Goal: Task Accomplishment & Management: Manage account settings

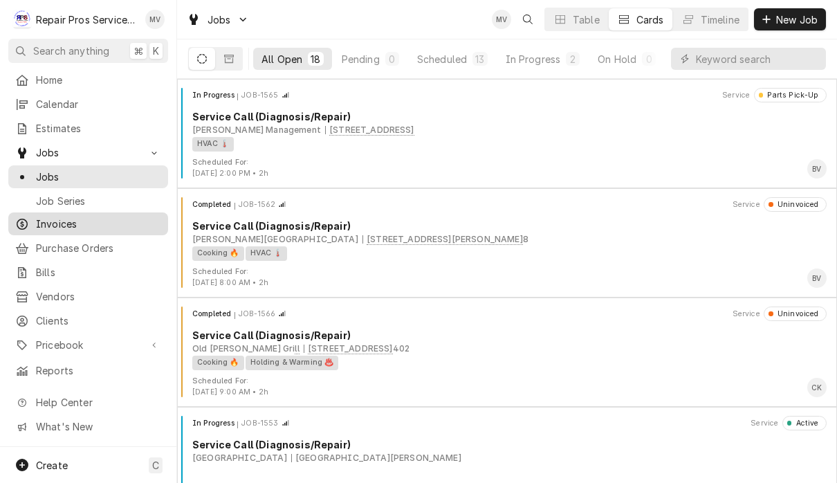
click at [67, 221] on span "Invoices" at bounding box center [98, 223] width 125 height 15
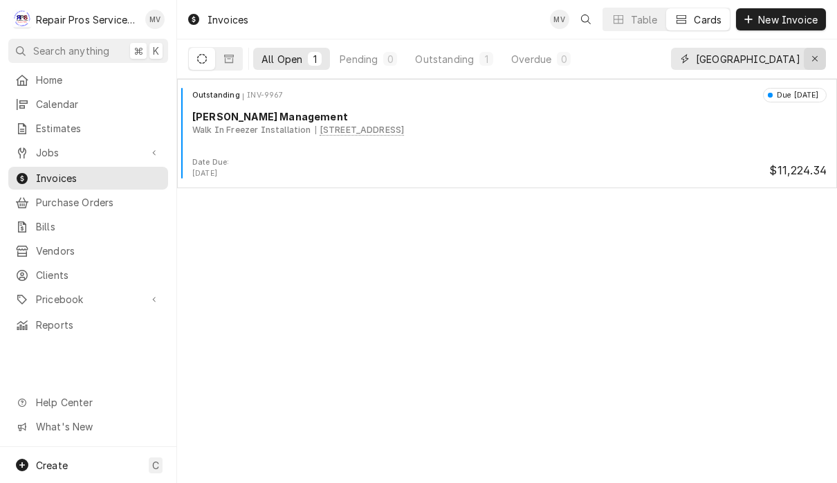
click at [811, 63] on icon "Erase input" at bounding box center [815, 59] width 8 height 10
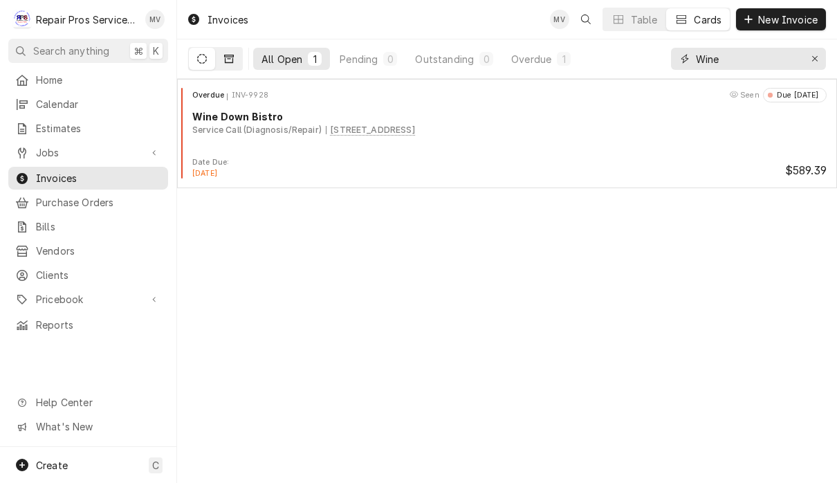
type input "Wine"
click at [229, 61] on icon "Dynamic Content Wrapper" at bounding box center [229, 59] width 10 height 10
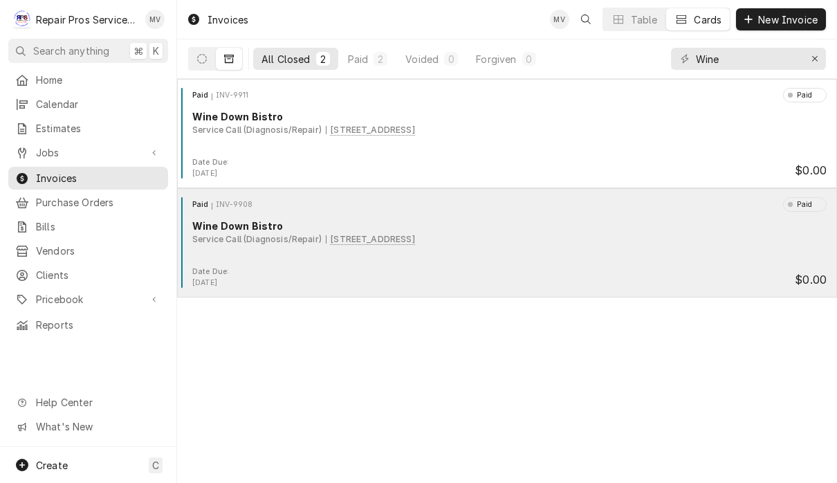
click at [732, 261] on div "Paid INV-9908 Paid Wine Down Bistro Service Call (Diagnosis/Repair) 9447 Bradmo…" at bounding box center [507, 231] width 648 height 69
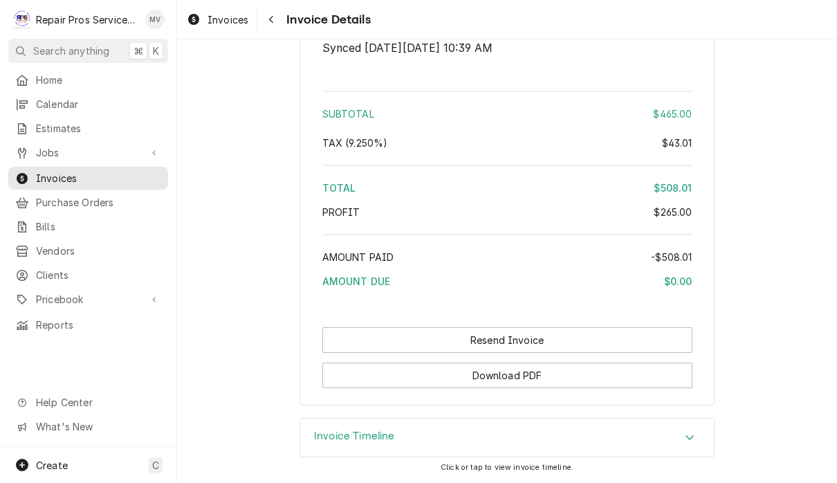
scroll to position [2438, 0]
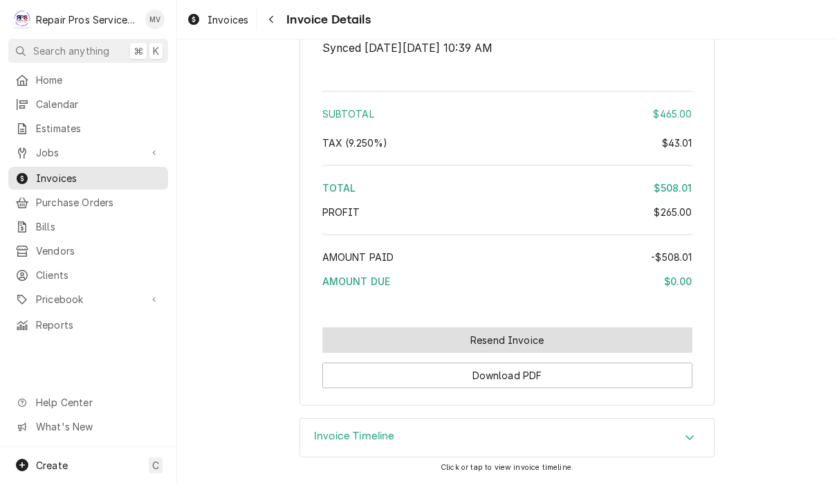
click at [532, 337] on button "Resend Invoice" at bounding box center [507, 340] width 370 height 26
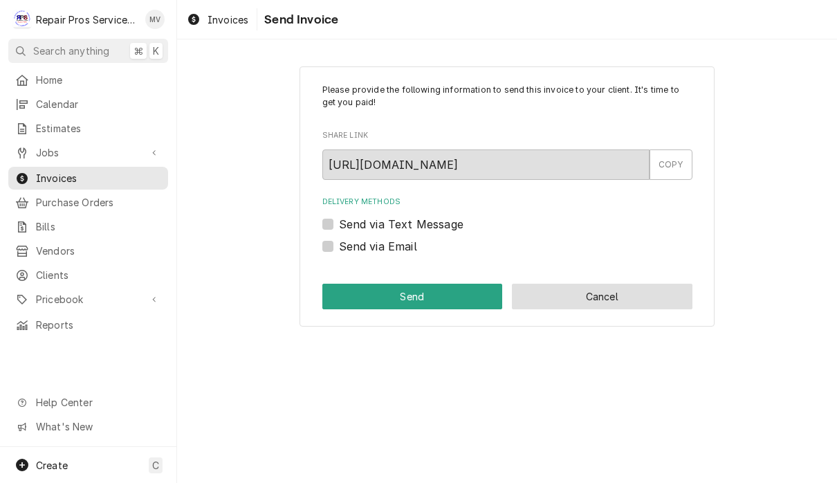
click at [637, 297] on button "Cancel" at bounding box center [602, 296] width 180 height 26
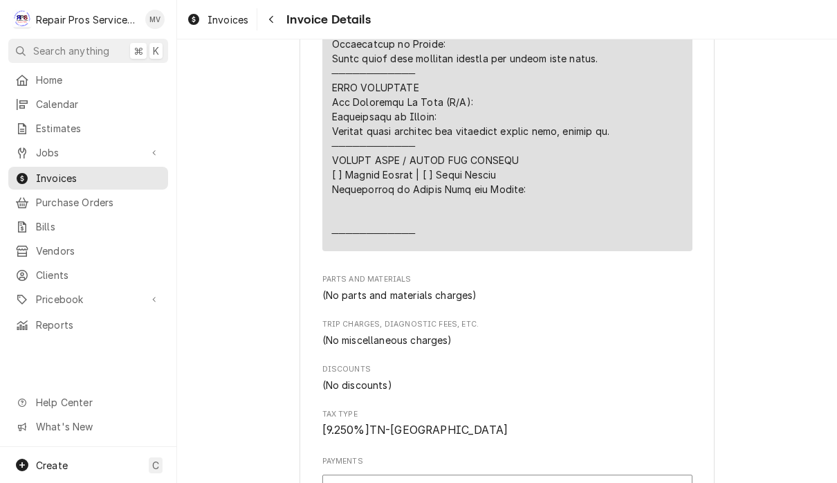
scroll to position [1574, 0]
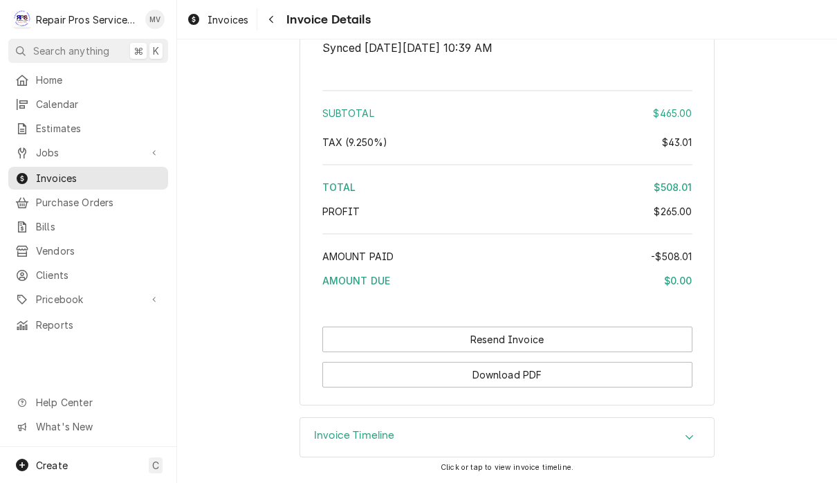
scroll to position [2438, 0]
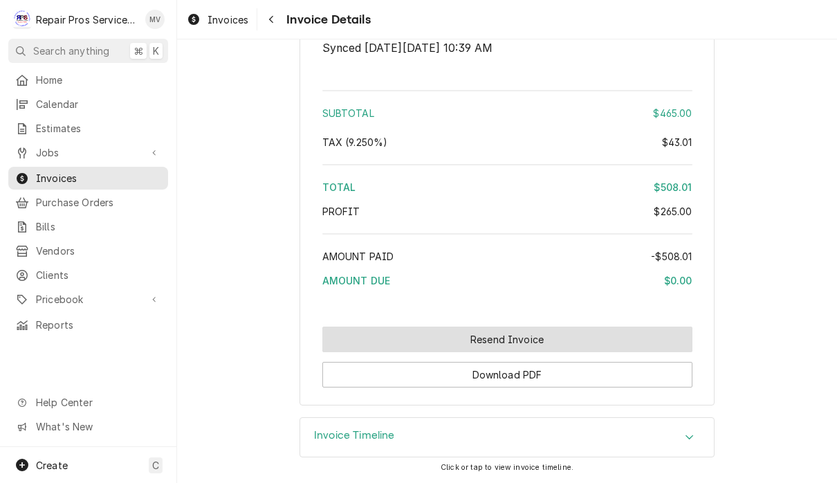
click at [539, 339] on button "Resend Invoice" at bounding box center [507, 339] width 370 height 26
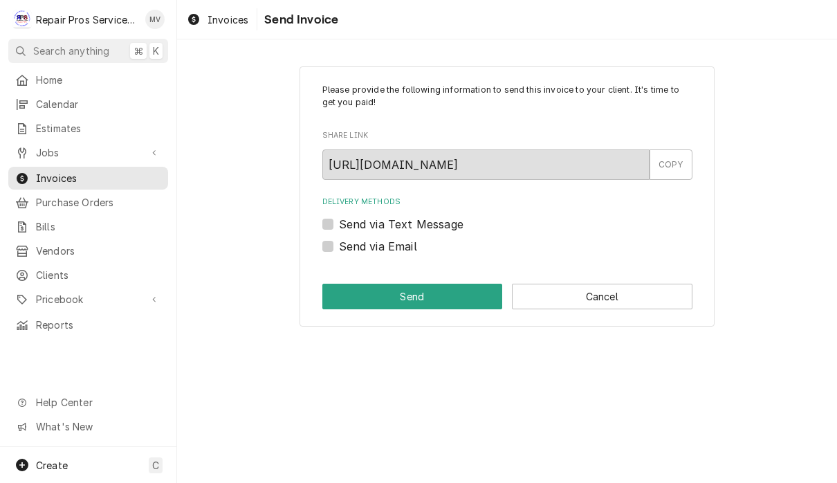
click at [400, 245] on label "Send via Email" at bounding box center [378, 246] width 78 height 17
click at [400, 245] on input "Send via Email" at bounding box center [524, 253] width 370 height 30
checkbox input "true"
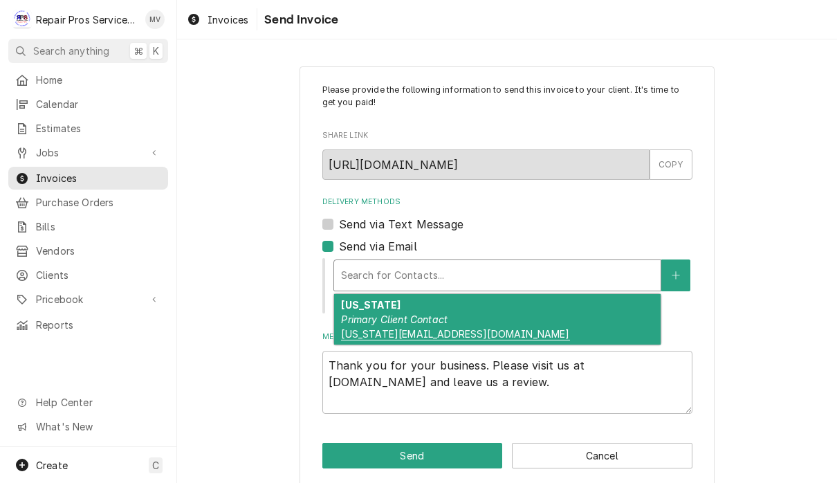
click at [535, 320] on div "Georgia Primary Client Contact Georgia@winedownbistro.com" at bounding box center [497, 319] width 326 height 50
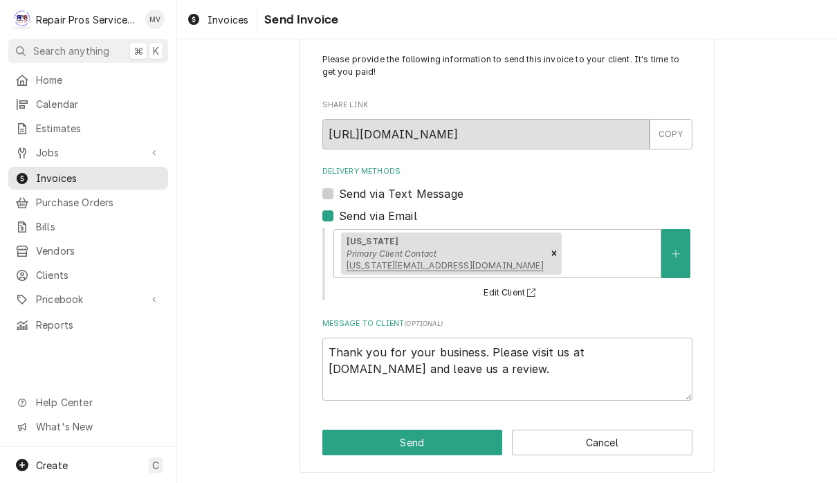
scroll to position [30, 0]
click at [418, 436] on button "Send" at bounding box center [412, 443] width 180 height 26
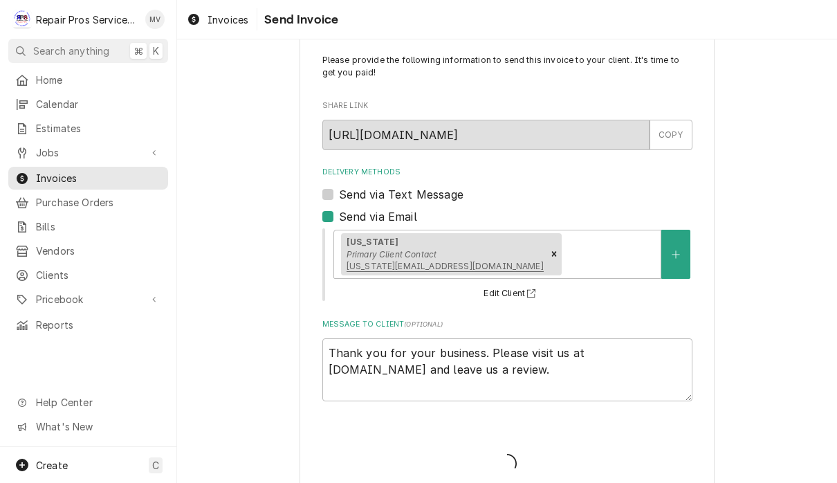
type textarea "x"
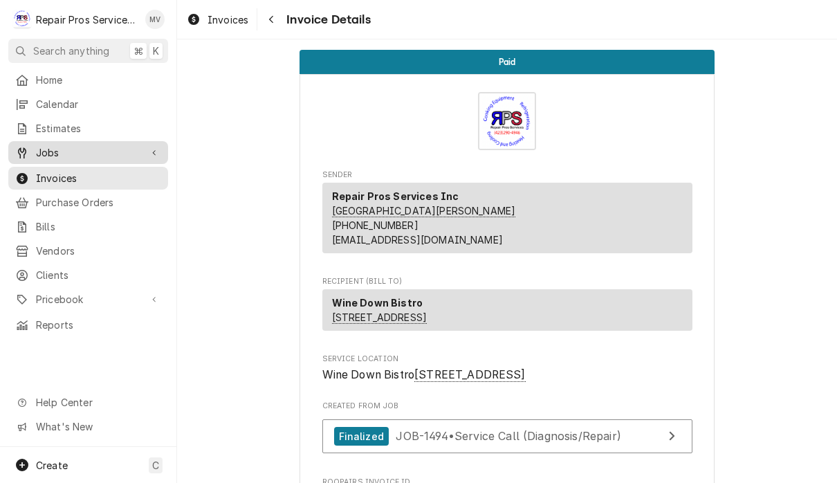
click at [53, 157] on link "Jobs" at bounding box center [88, 152] width 160 height 23
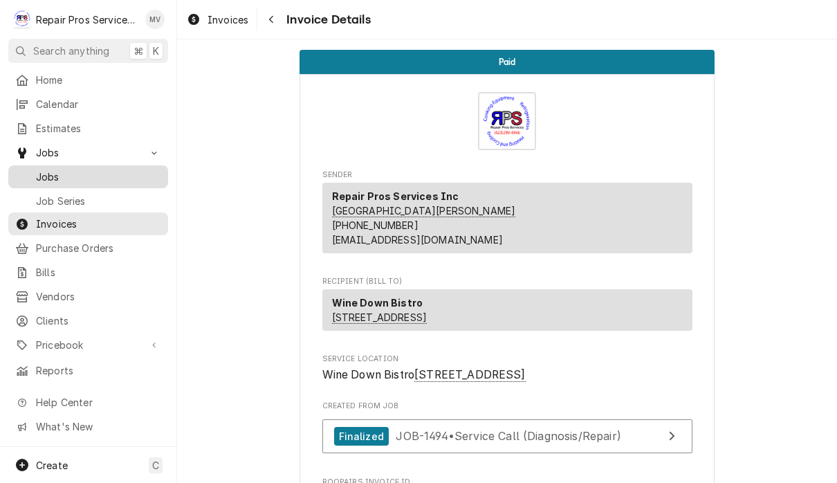
click at [53, 171] on span "Jobs" at bounding box center [98, 176] width 125 height 15
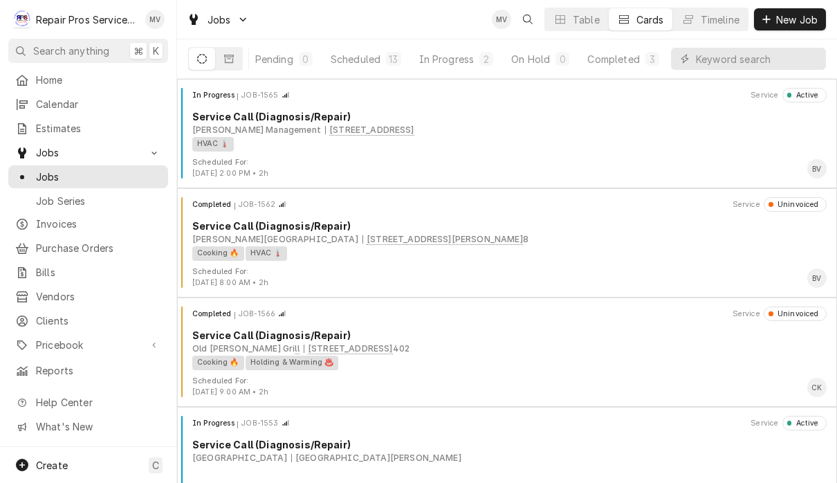
scroll to position [0, 86]
click at [637, 57] on div "Completed" at bounding box center [614, 59] width 52 height 15
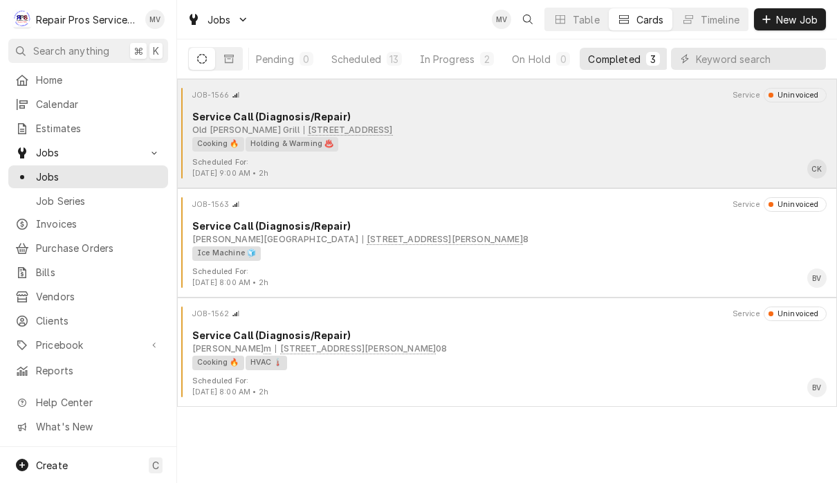
click at [615, 147] on div "Cooking 🔥 Holding & Warming ♨️" at bounding box center [504, 144] width 624 height 15
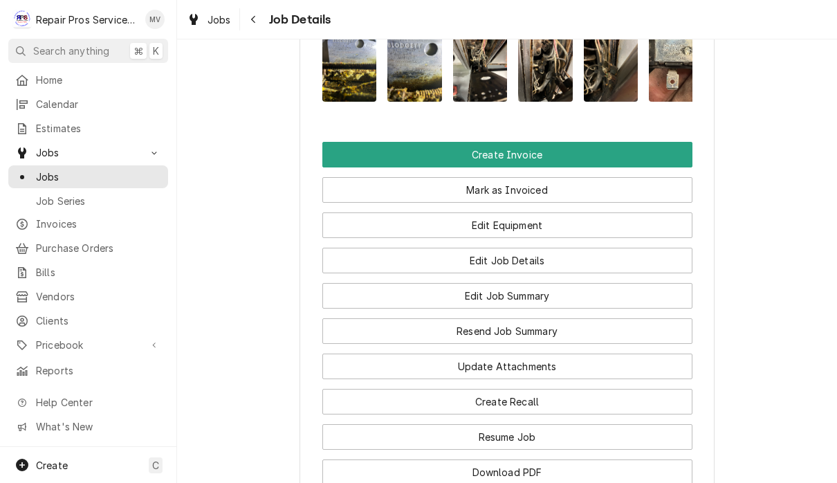
scroll to position [1021, 0]
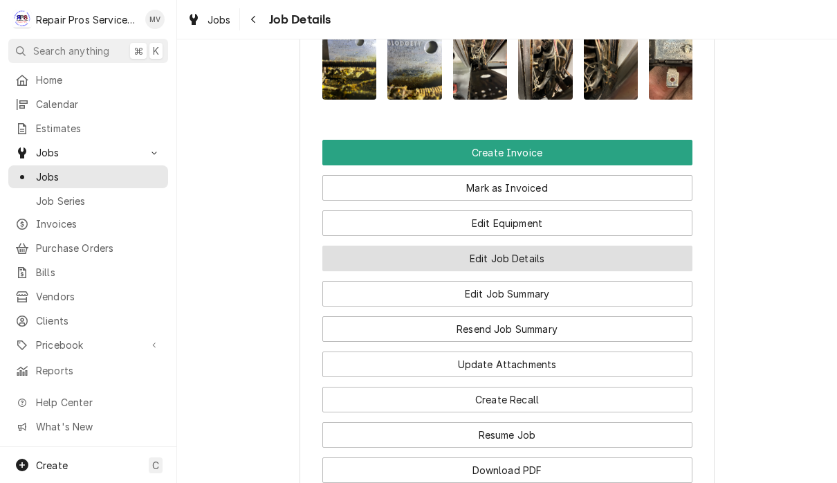
click at [598, 271] on button "Edit Job Details" at bounding box center [507, 258] width 370 height 26
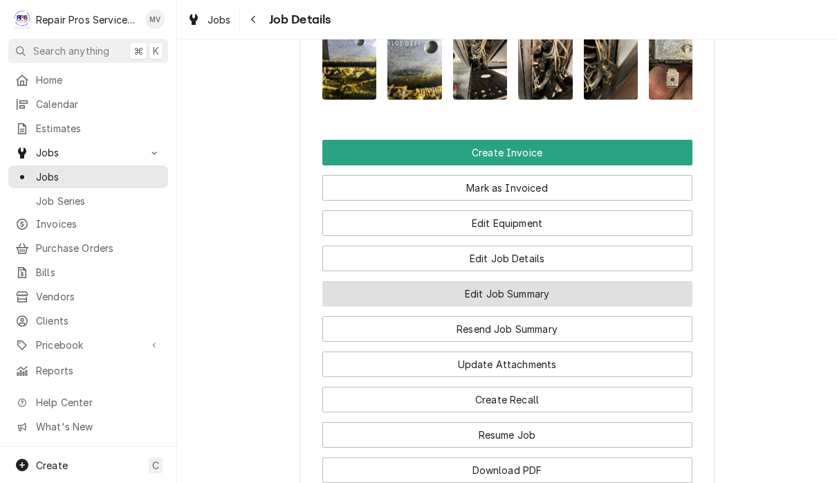
click at [572, 306] on button "Edit Job Summary" at bounding box center [507, 294] width 370 height 26
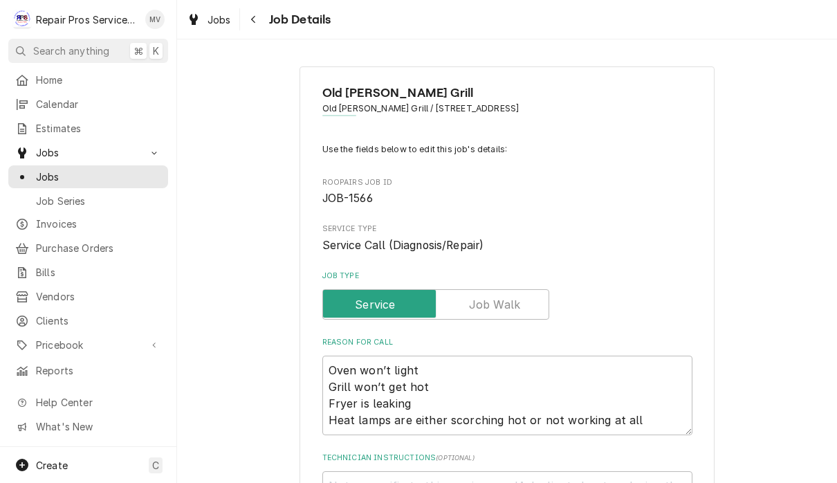
type textarea "x"
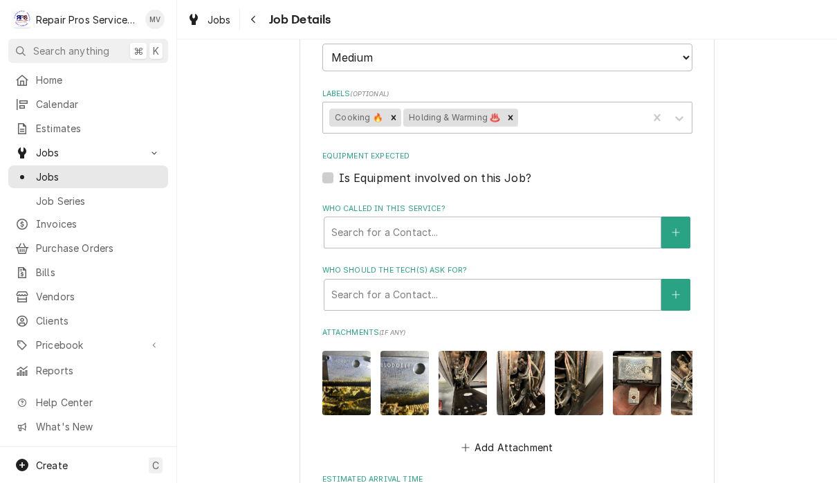
scroll to position [528, 0]
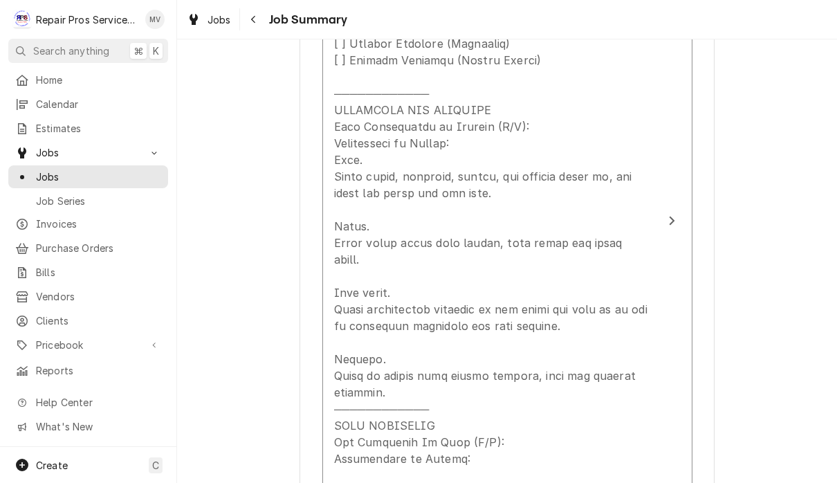
scroll to position [949, 0]
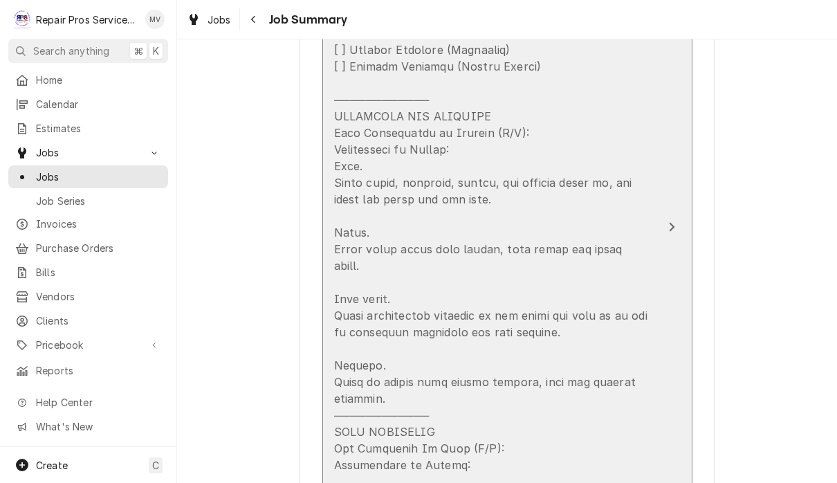
click at [566, 247] on div "Update Line Item" at bounding box center [492, 299] width 317 height 614
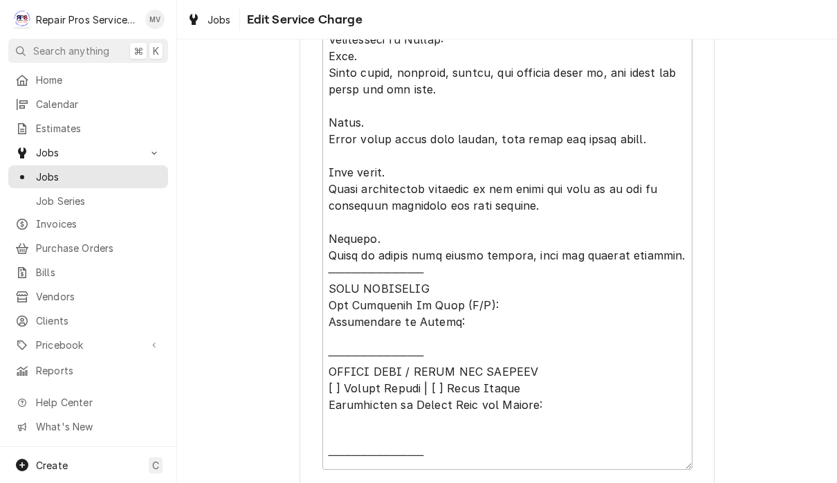
scroll to position [670, 0]
click at [657, 384] on textarea "Service Summary" at bounding box center [507, 172] width 370 height 594
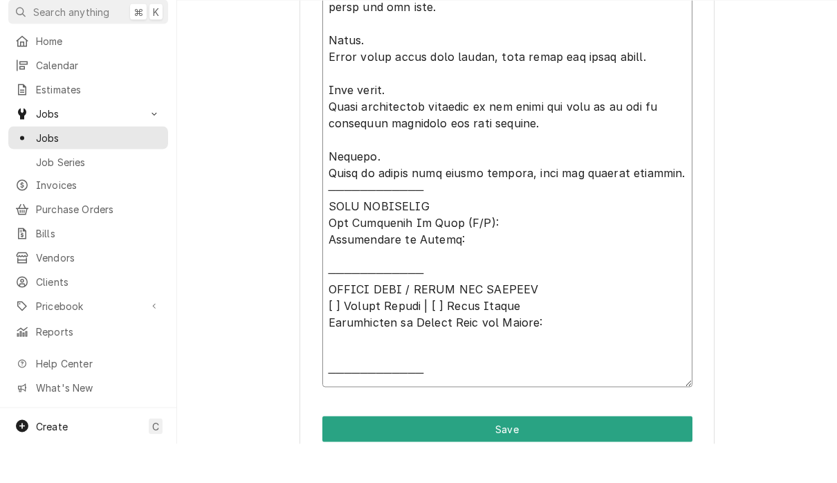
scroll to position [716, 0]
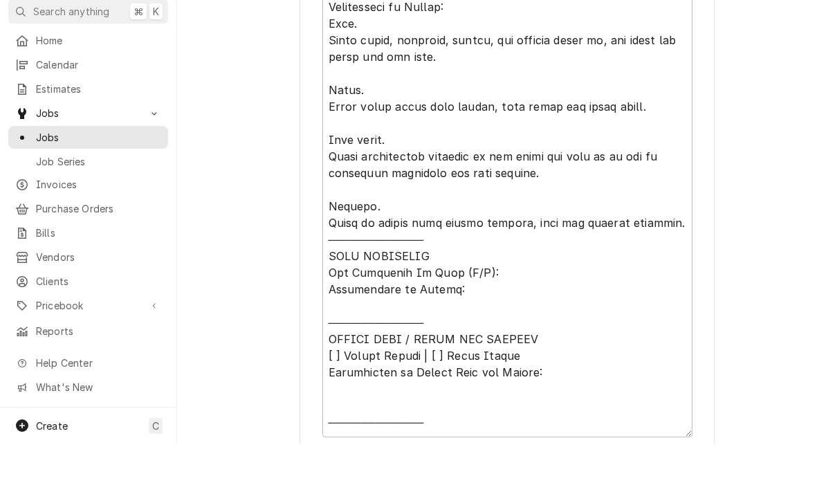
scroll to position [662, 0]
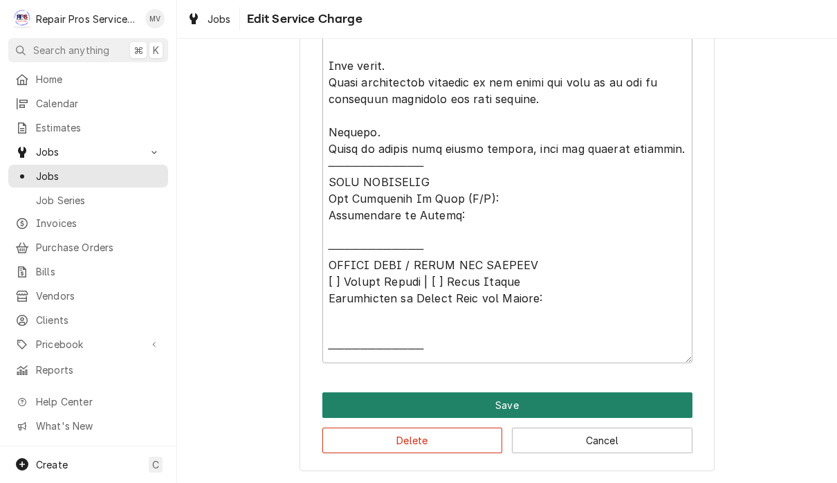
click at [619, 400] on button "Save" at bounding box center [507, 406] width 370 height 26
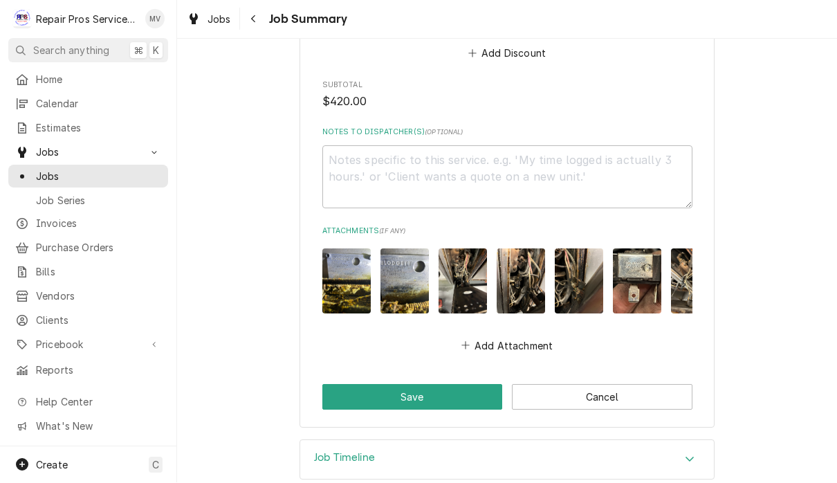
scroll to position [1725, 0]
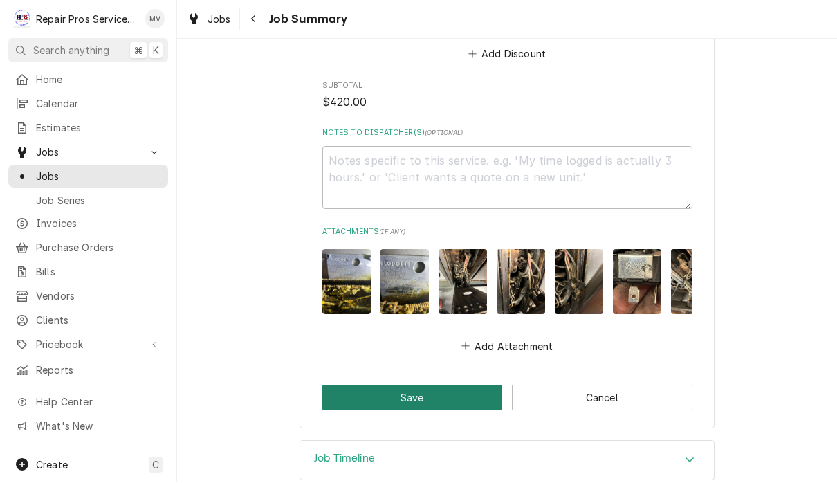
click at [448, 385] on button "Save" at bounding box center [412, 398] width 180 height 26
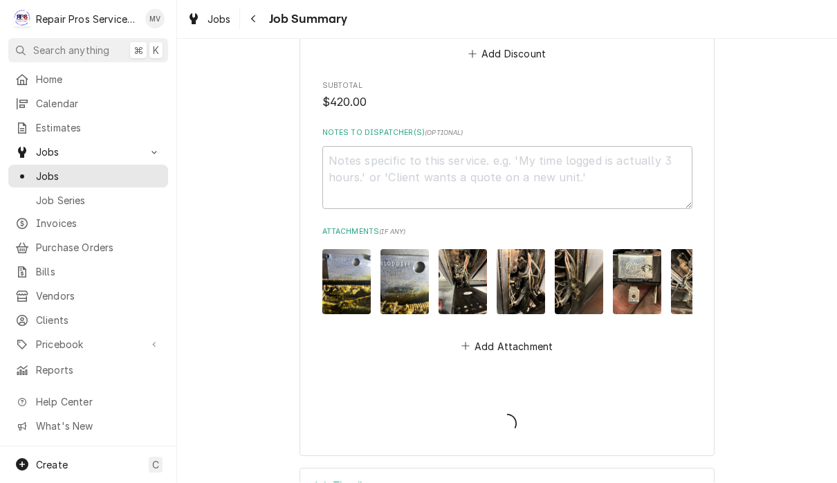
type textarea "x"
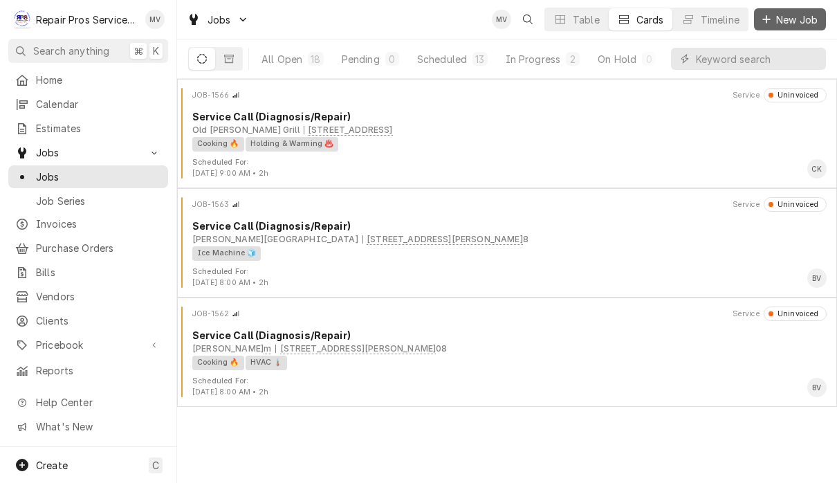
click at [800, 21] on span "New Job" at bounding box center [796, 19] width 47 height 15
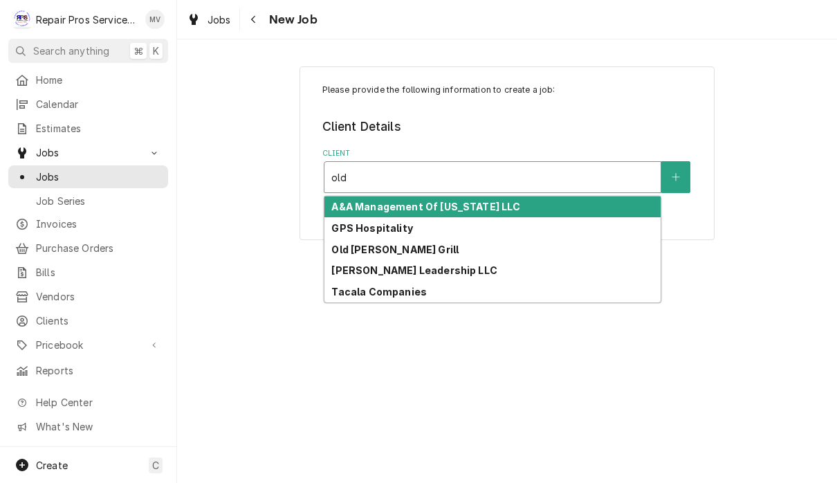
click at [399, 255] on div "Old [PERSON_NAME] Grill" at bounding box center [492, 249] width 336 height 21
type input "old"
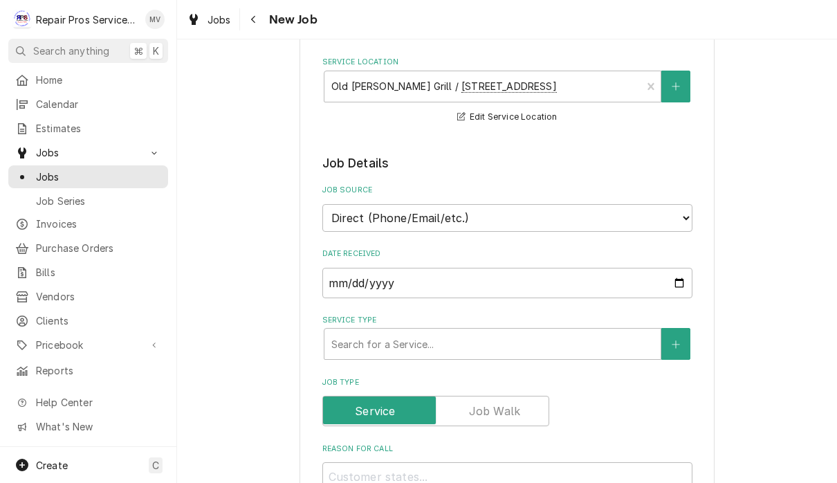
scroll to position [199, 0]
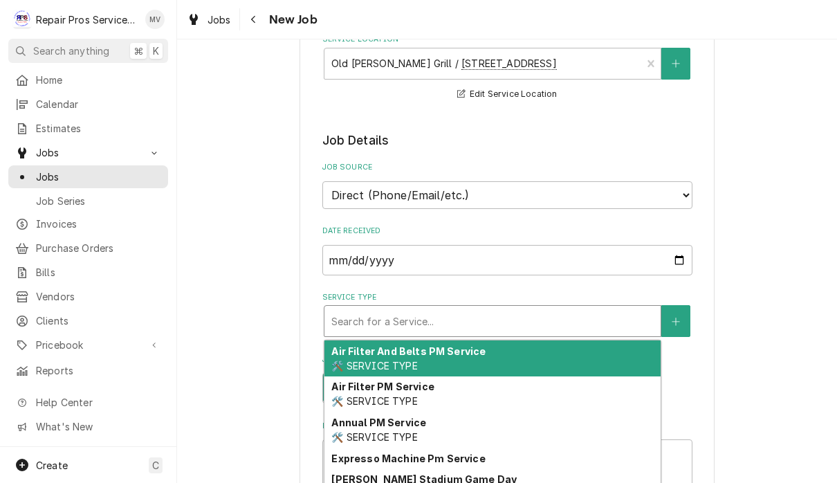
type textarea "x"
type input "d"
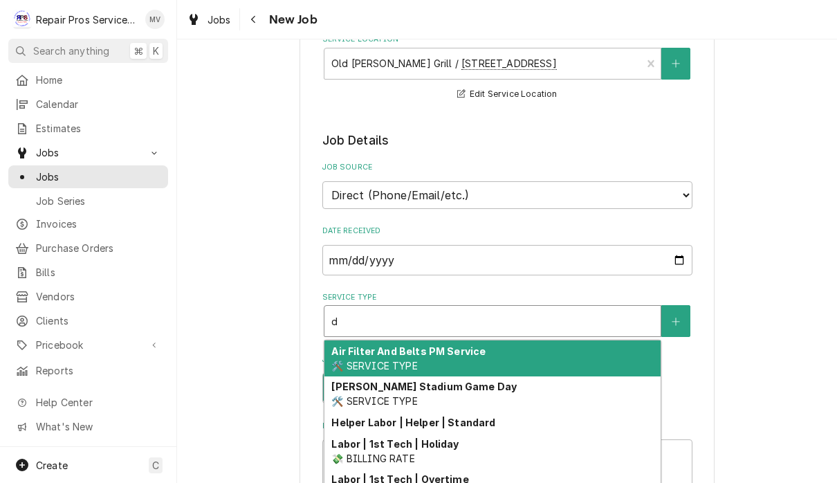
type textarea "x"
type input "di"
type textarea "x"
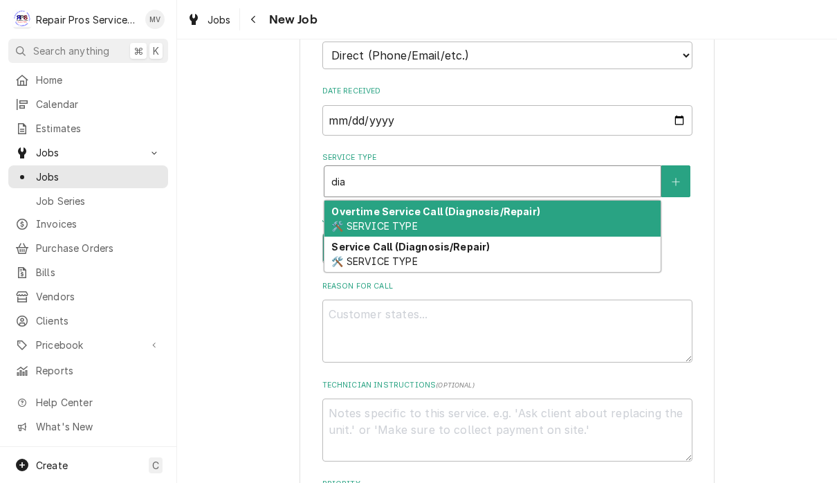
scroll to position [340, 0]
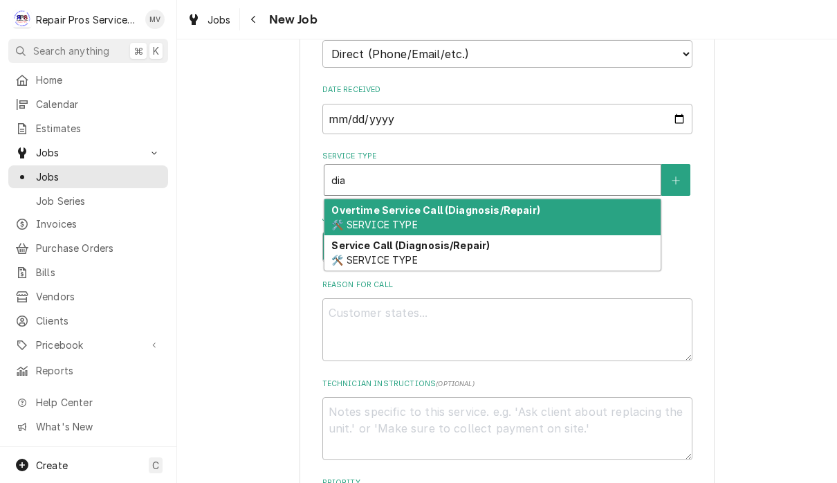
click at [435, 250] on div "Service Call (Diagnosis/Repair) 🛠️ SERVICE TYPE" at bounding box center [492, 253] width 336 height 36
type input "dia"
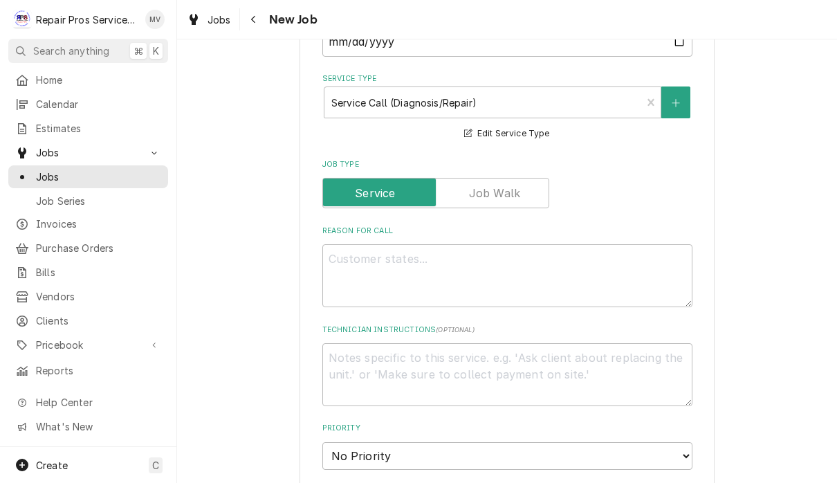
scroll to position [428, 0]
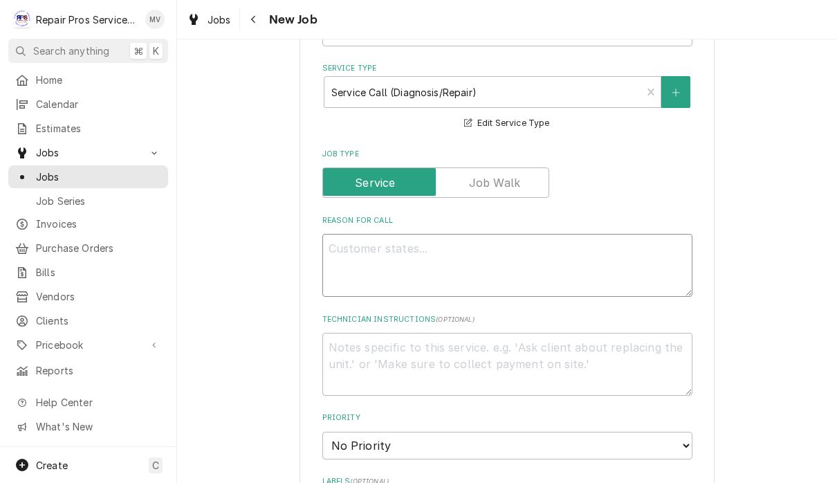
click at [433, 256] on textarea "Reason For Call" at bounding box center [507, 265] width 370 height 63
type textarea "x"
type textarea "r"
type textarea "x"
type textarea "re"
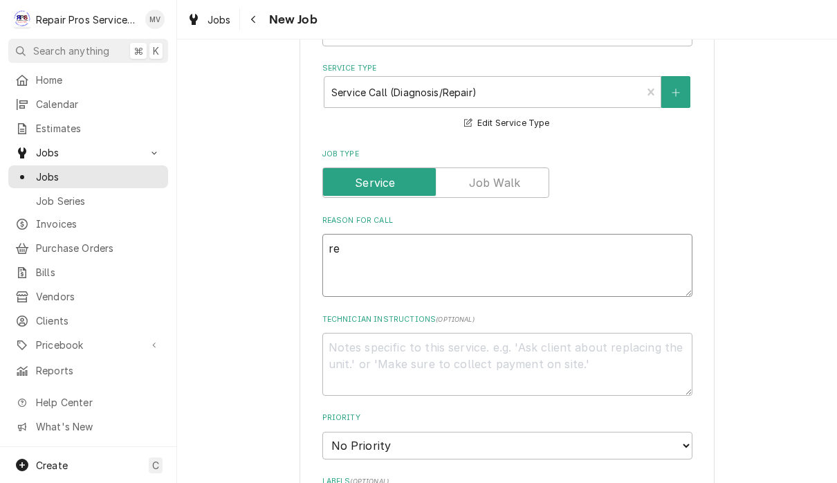
type textarea "x"
type textarea "r"
type textarea "x"
type textarea "E"
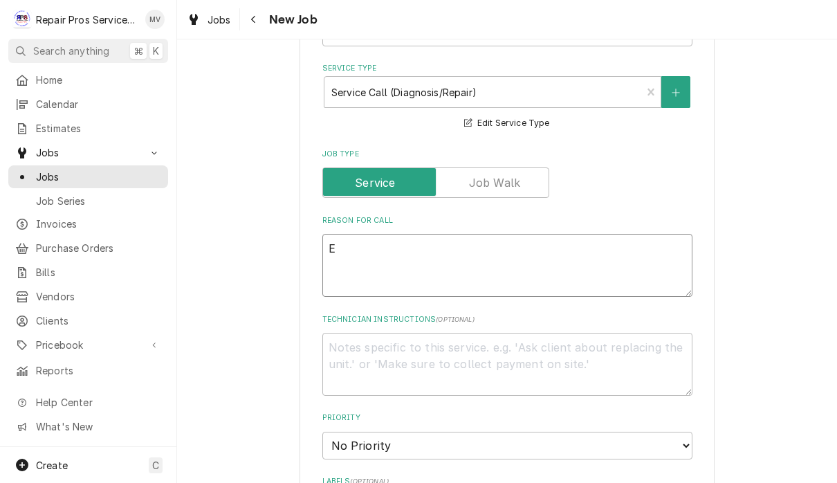
type textarea "x"
type textarea "R"
type textarea "x"
type textarea "Rd"
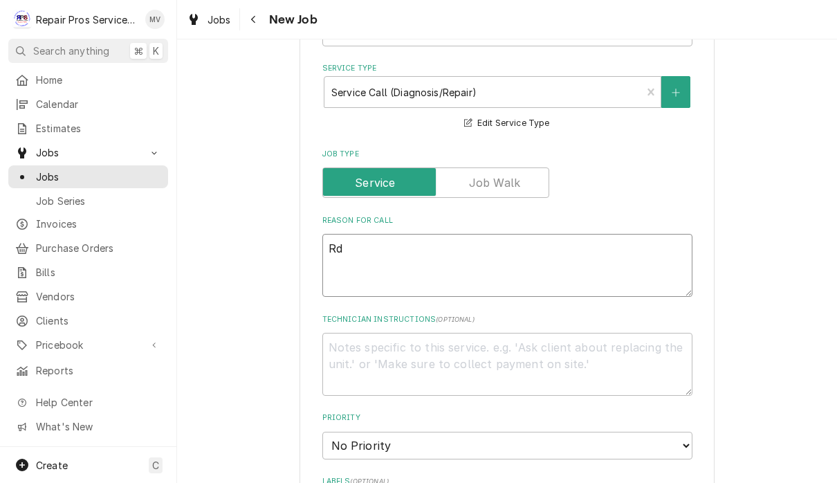
type textarea "x"
type textarea "Rdp"
type textarea "x"
type textarea "Rd"
type textarea "x"
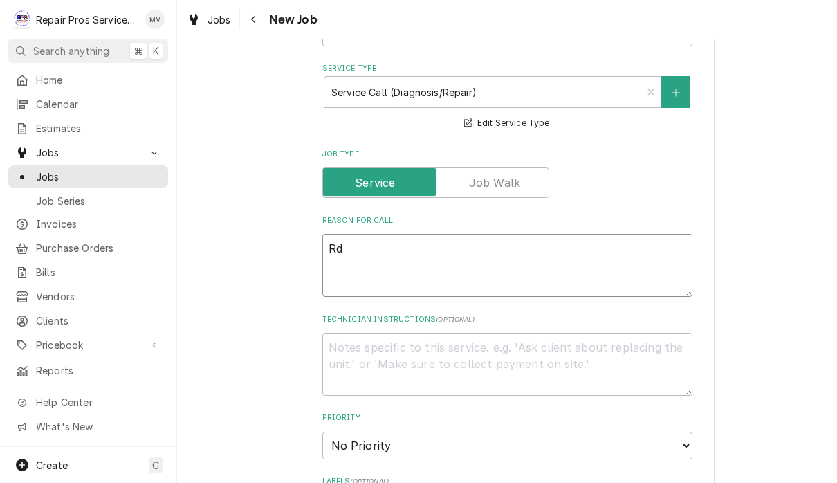
type textarea "R"
type textarea "x"
type textarea "Re"
type textarea "x"
type textarea "Rep"
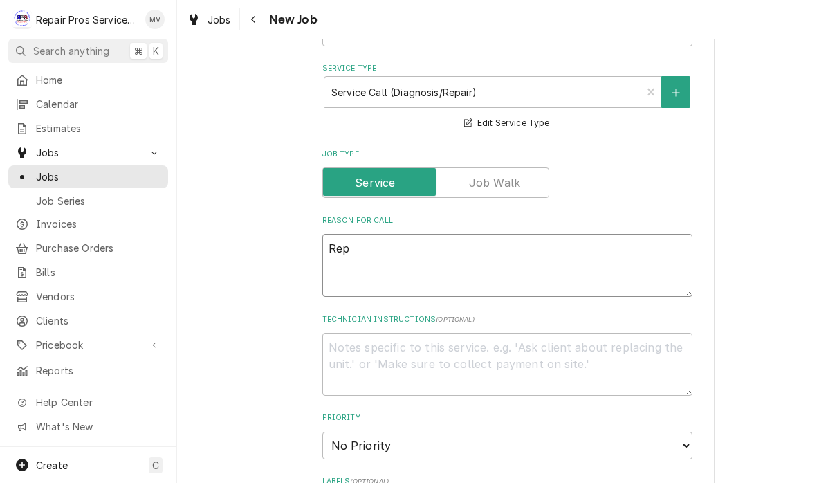
type textarea "x"
type textarea "Repl"
type textarea "x"
type textarea "Repla"
type textarea "x"
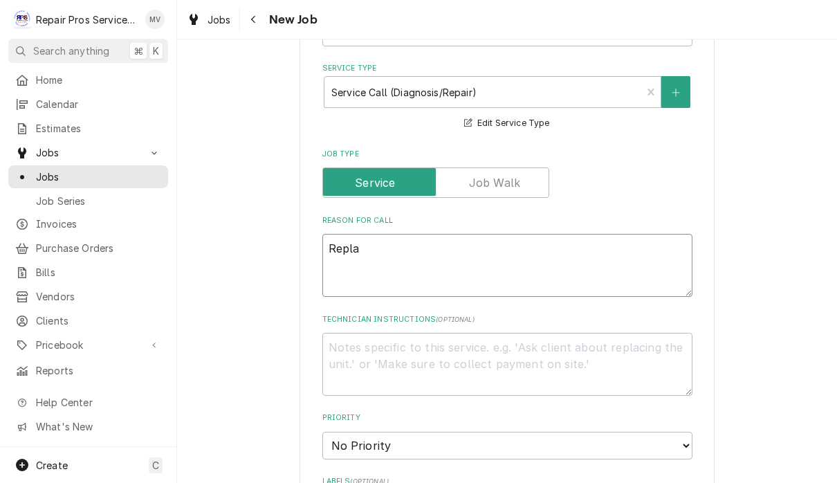
type textarea "Replac"
type textarea "x"
type textarea "Replace"
type textarea "x"
type textarea "Replace"
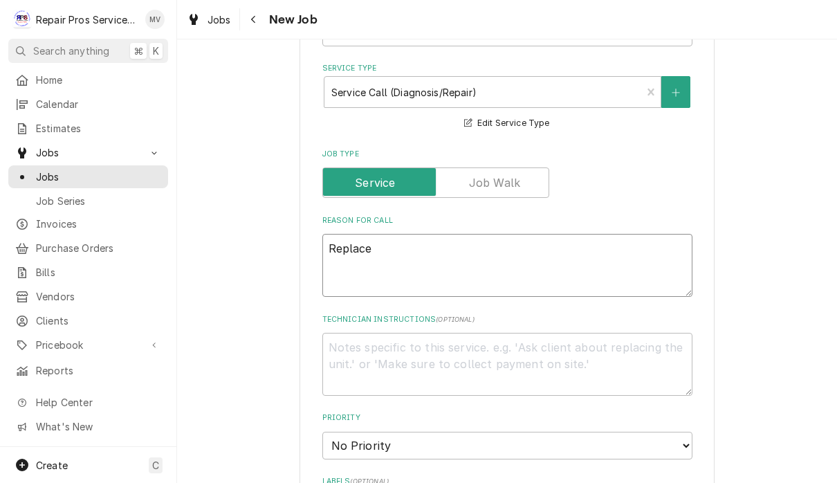
click at [446, 241] on textarea "Replace" at bounding box center [507, 265] width 370 height 63
type textarea "x"
type textarea "Replace d"
type textarea "x"
type textarea "Replace dr"
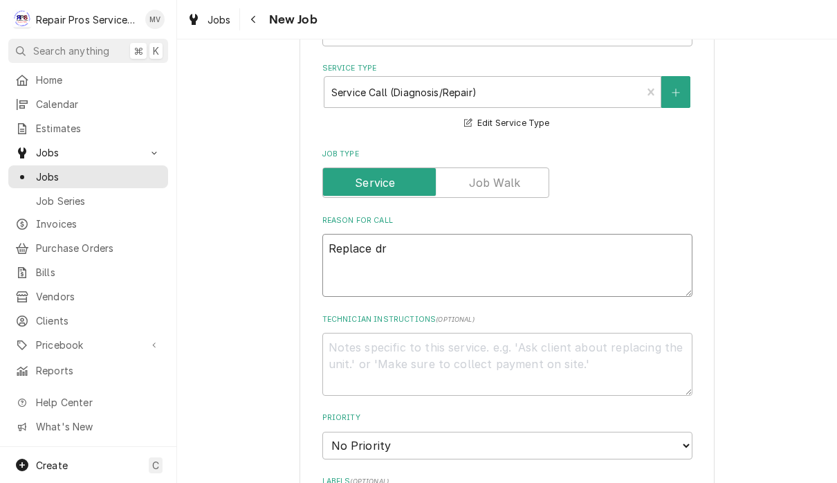
type textarea "x"
type textarea "Replace dra"
type textarea "x"
type textarea "Replace drai"
type textarea "x"
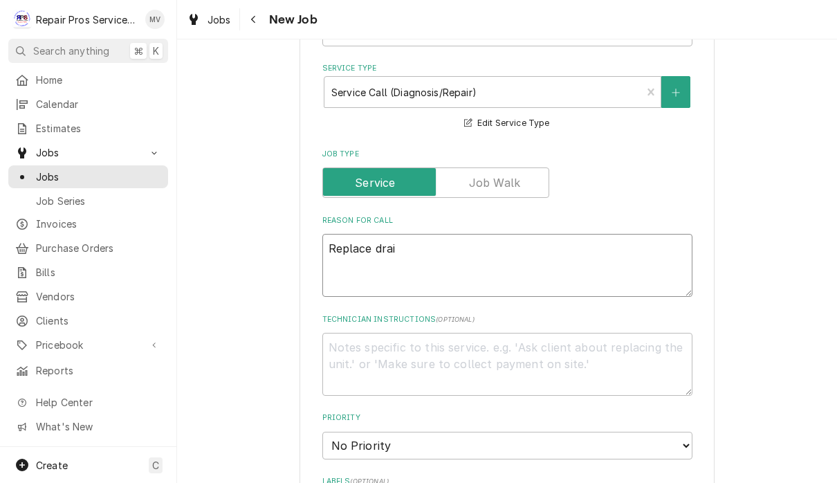
type textarea "Replace drain"
type textarea "x"
type textarea "Replace drain"
type textarea "x"
type textarea "Replace drain v"
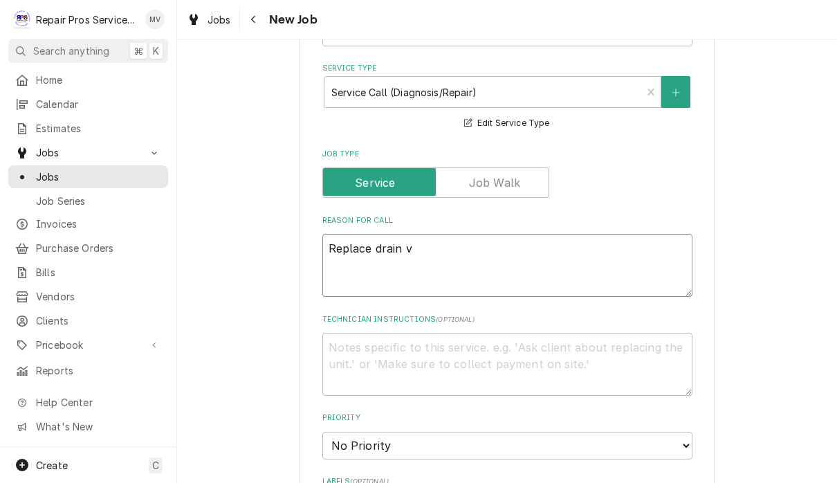
type textarea "x"
type textarea "Replace drain va"
type textarea "x"
type textarea "Replace drain val"
type textarea "x"
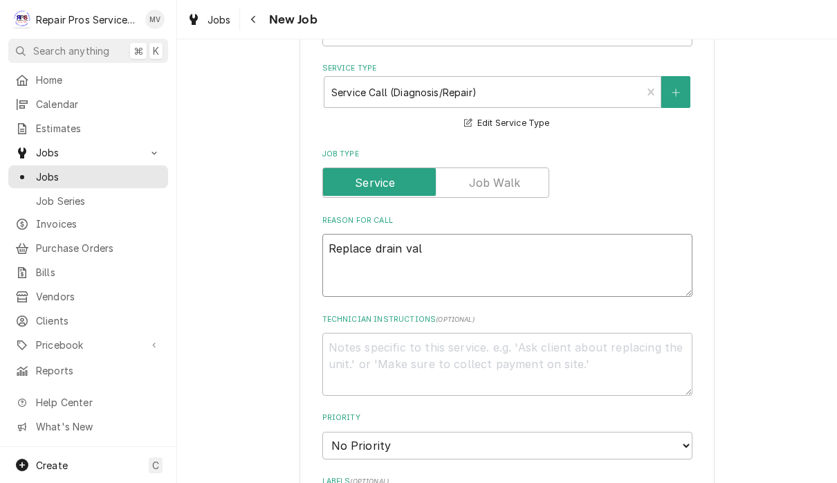
type textarea "Replace drain valv"
type textarea "x"
type textarea "Replace drain valve"
type textarea "x"
type textarea "Replace drain valve"
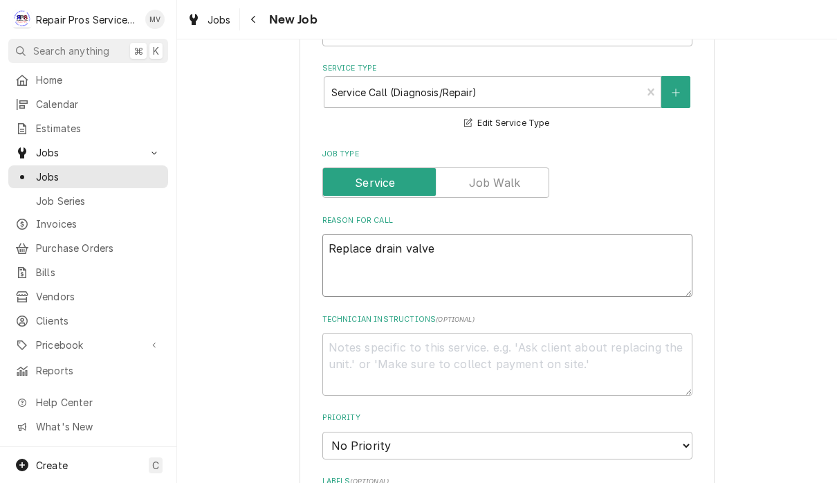
type textarea "x"
type textarea "Replace drain valve o"
type textarea "x"
type textarea "Replace drain valve on"
type textarea "x"
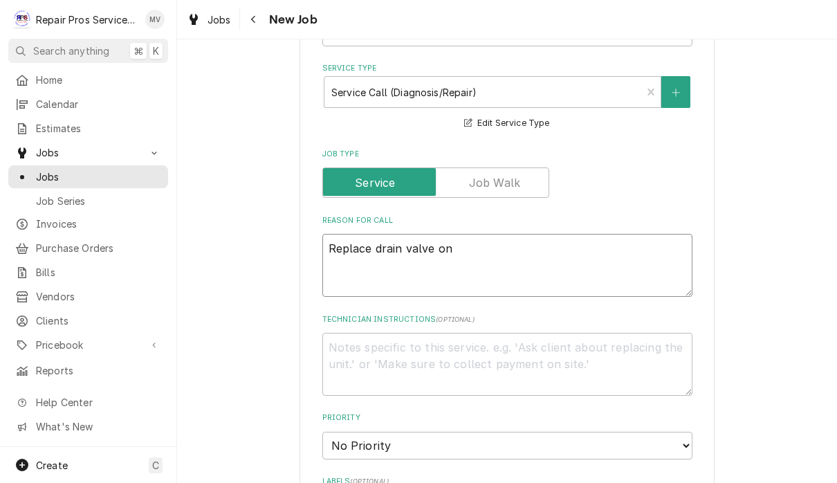
type textarea "Replace drain valve on"
type textarea "x"
type textarea "Replace drain valve on F"
type textarea "x"
type textarea "Replace drain valve on Fr"
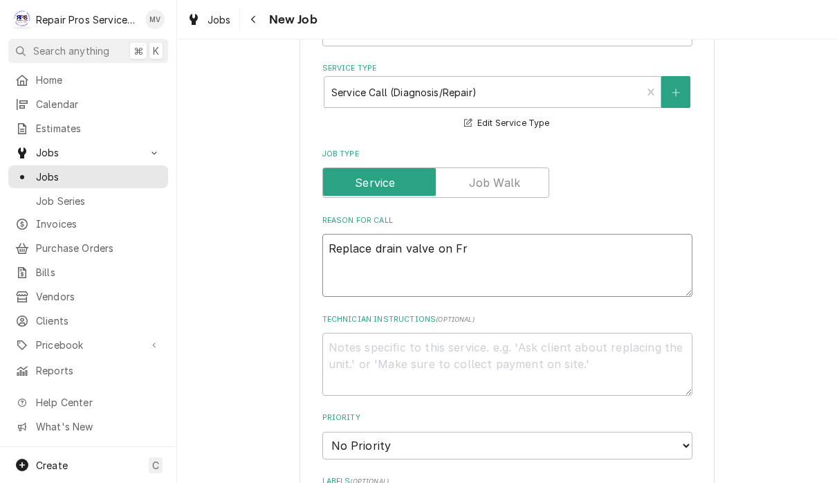
type textarea "x"
type textarea "Replace drain valve on F"
type textarea "x"
type textarea "Replace drain valve on"
type textarea "x"
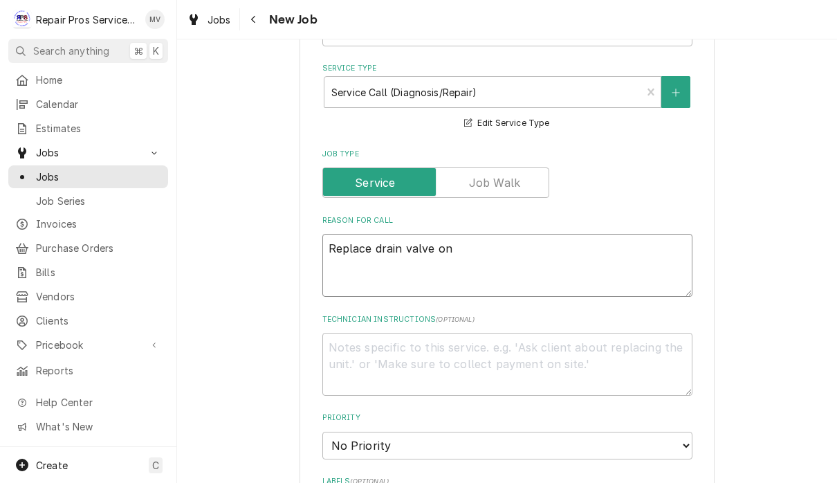
type textarea "Replace drain valve on f"
type textarea "x"
type textarea "Replace drain valve on fr"
type textarea "x"
type textarea "Replace drain valve on fry"
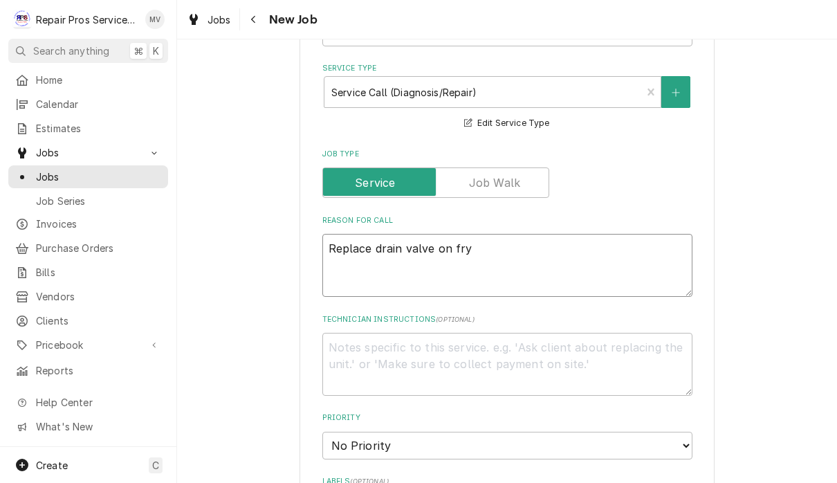
type textarea "x"
type textarea "Replace drain valve on frye"
type textarea "x"
type textarea "Replace drain valve on fryer"
type textarea "x"
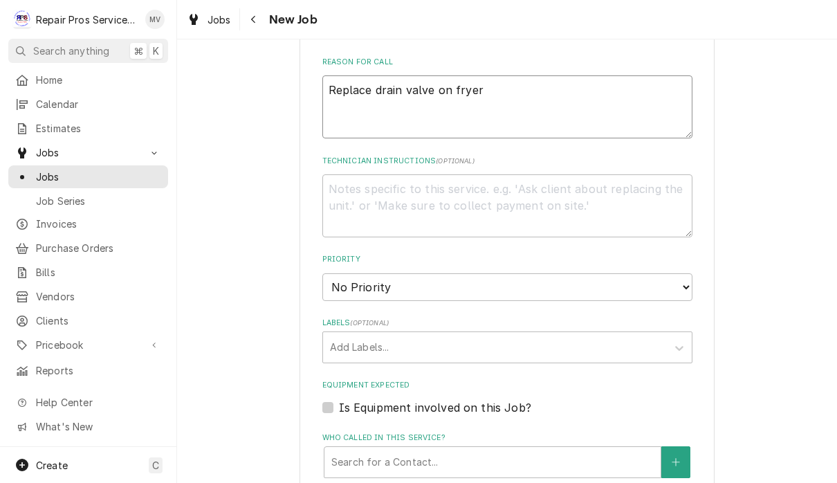
scroll to position [598, 0]
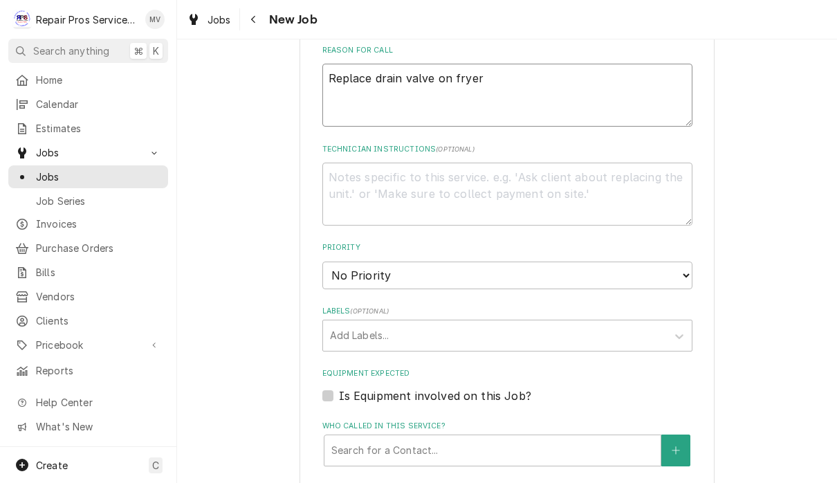
type textarea "Replace drain valve on fryer"
click at [653, 261] on select "No Priority Urgent High Medium Low" at bounding box center [507, 275] width 370 height 28
select select "3"
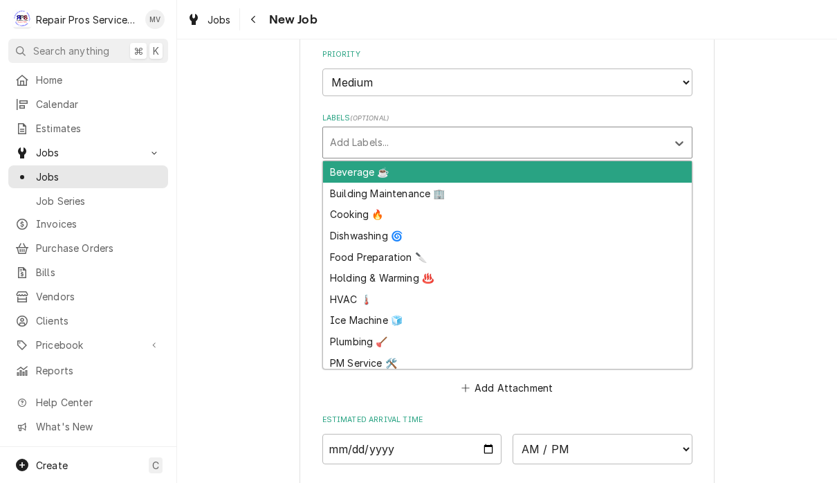
scroll to position [841, 0]
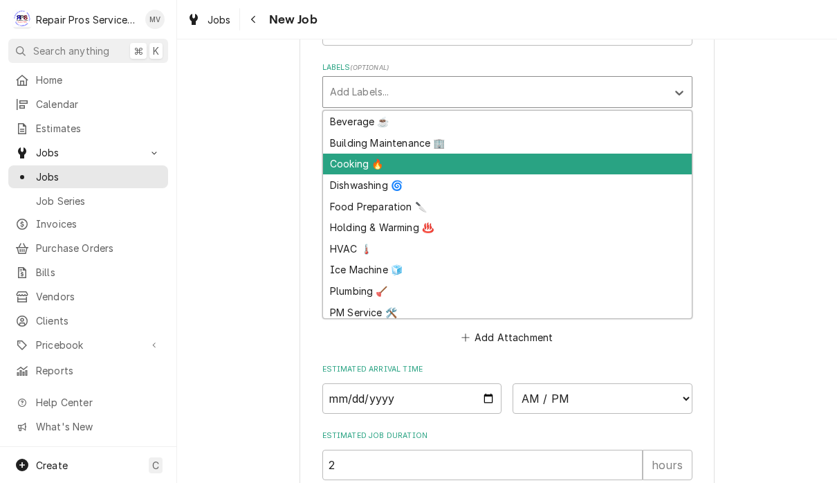
click at [364, 153] on div "Cooking 🔥" at bounding box center [507, 163] width 368 height 21
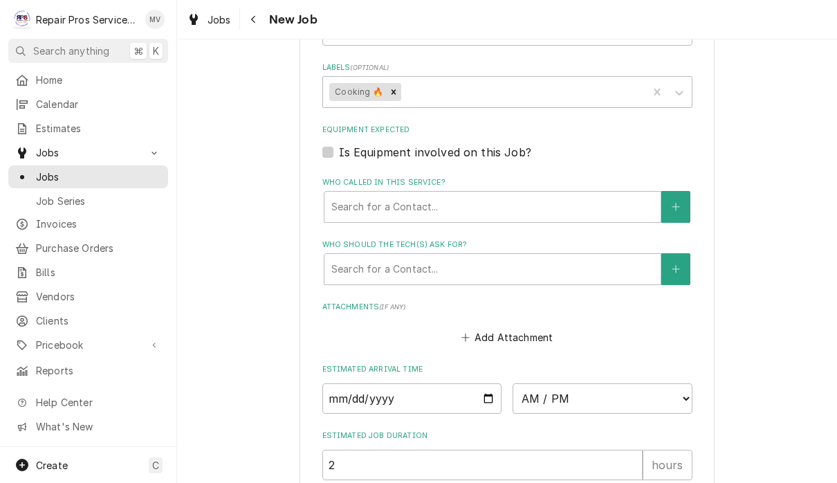
type textarea "x"
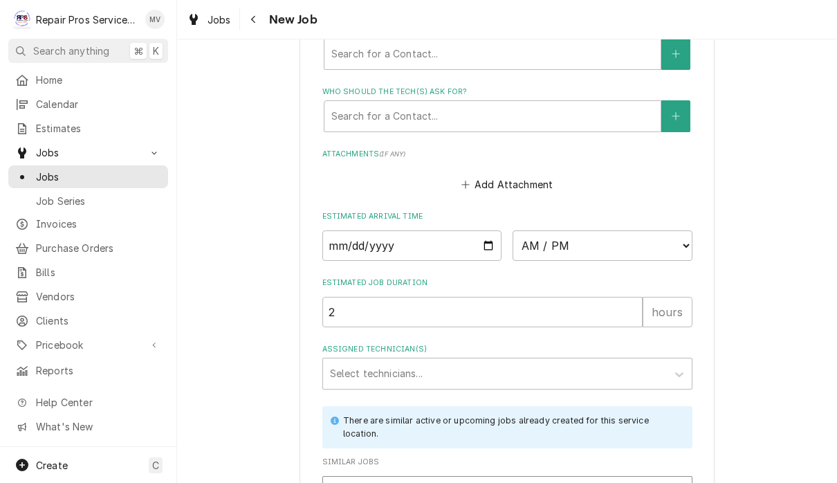
scroll to position [995, 0]
click at [344, 230] on input "Date" at bounding box center [412, 245] width 180 height 30
type input "2025-09-18"
type textarea "x"
type input "2025-09-25"
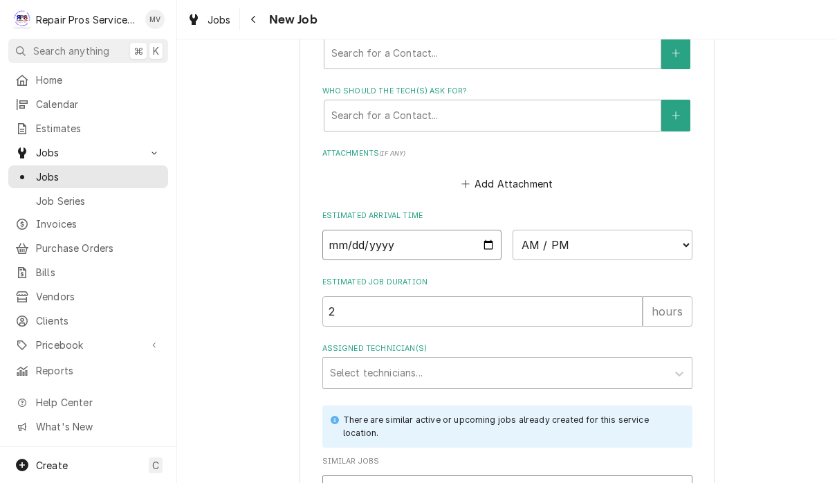
type textarea "x"
type input "2025-09-22"
type textarea "x"
click at [530, 230] on select "AM / PM 6:00 AM 6:15 AM 6:30 AM 6:45 AM 7:00 AM 7:15 AM 7:30 AM 7:45 AM 8:00 AM…" at bounding box center [602, 245] width 180 height 30
select select "08:00:00"
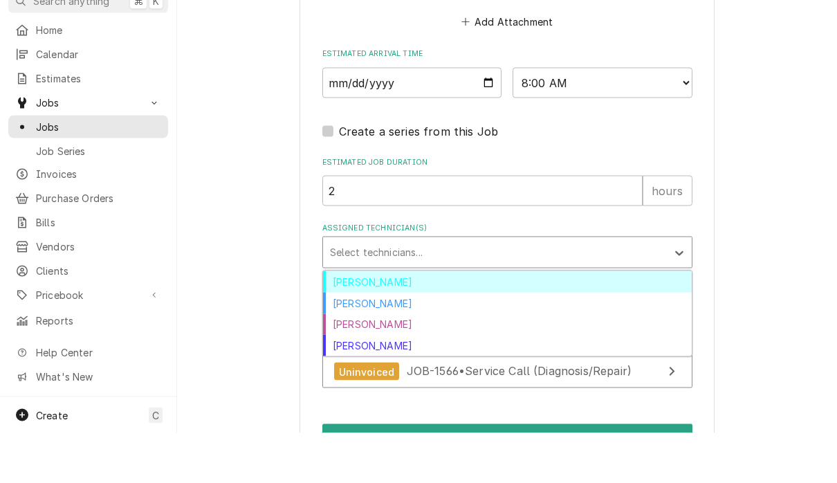
scroll to position [1103, 0]
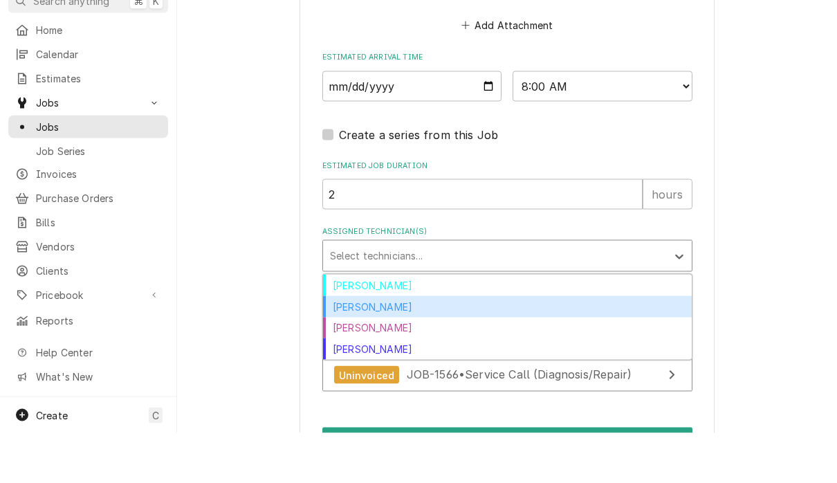
click at [375, 346] on div "[PERSON_NAME]" at bounding box center [507, 356] width 368 height 21
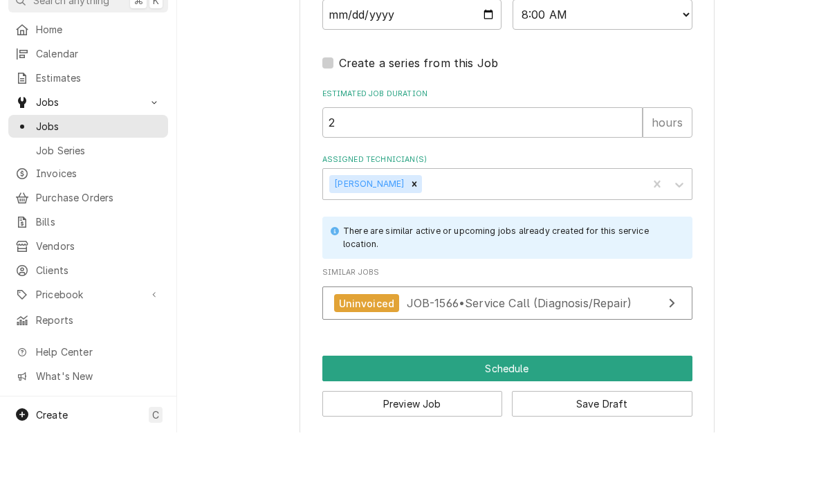
scroll to position [1174, 0]
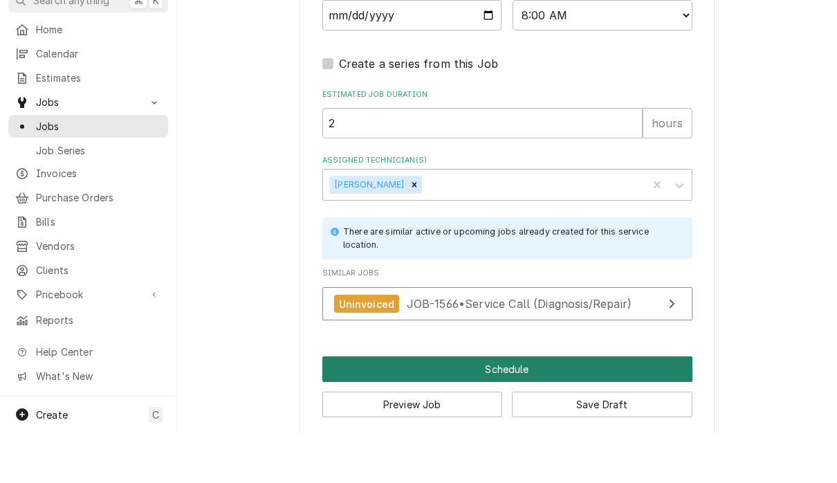
click at [505, 407] on button "Schedule" at bounding box center [507, 420] width 370 height 26
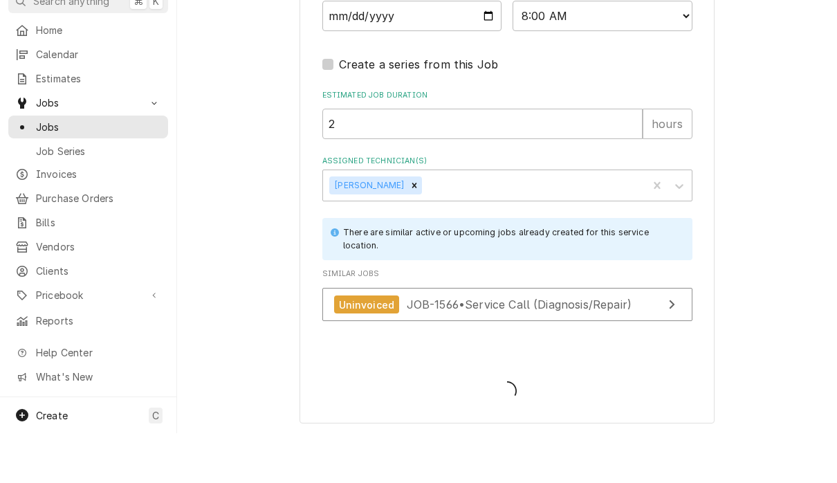
scroll to position [1160, 0]
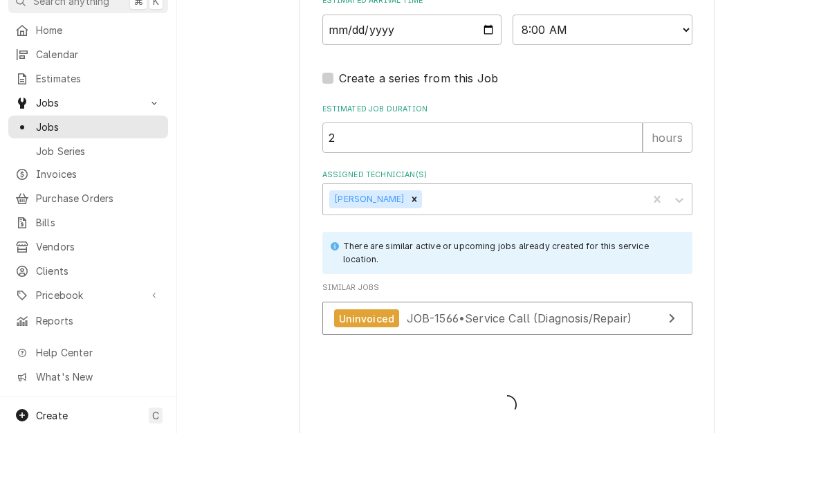
type textarea "x"
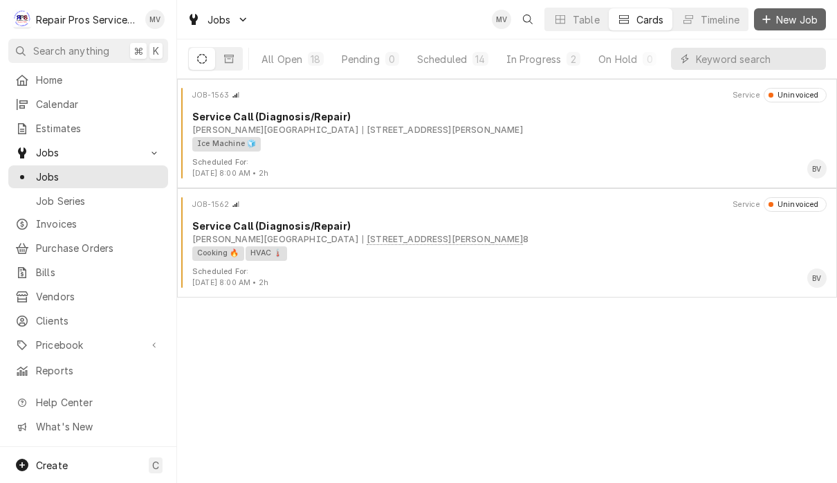
click at [799, 19] on span "New Job" at bounding box center [796, 19] width 47 height 15
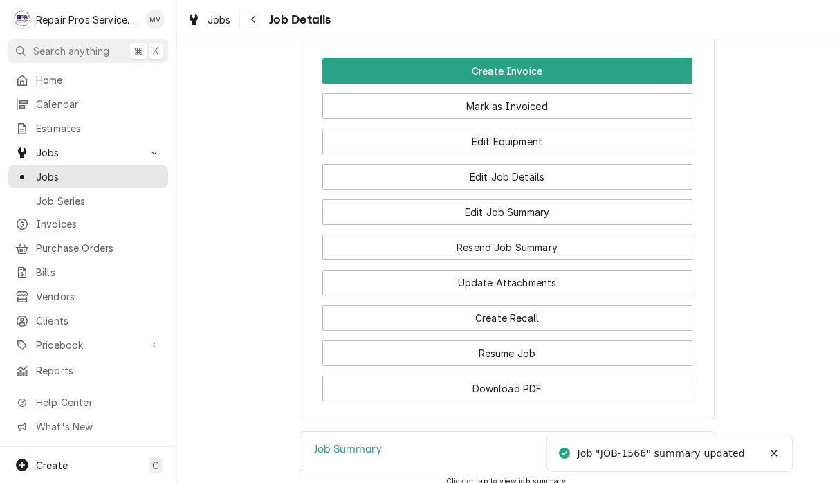
scroll to position [1123, 0]
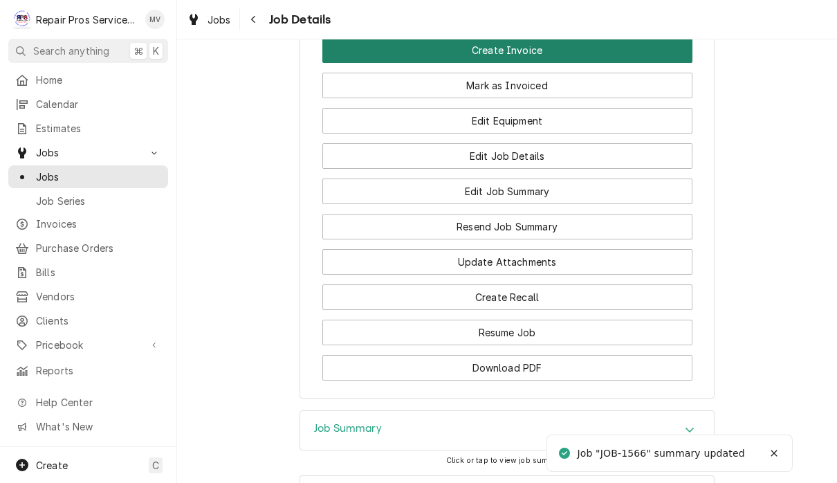
click at [577, 57] on button "Create Invoice" at bounding box center [507, 50] width 370 height 26
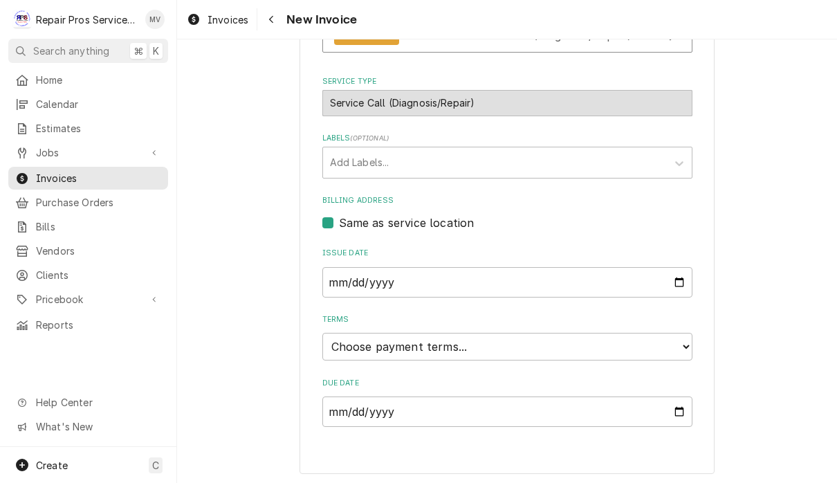
scroll to position [303, 0]
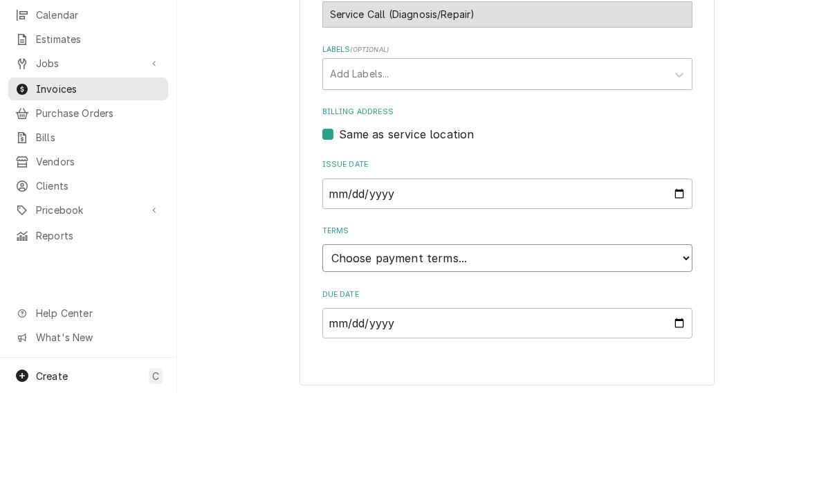
click at [545, 333] on select "Choose payment terms... Same Day Net 7 Net 14 Net 21 Net 30 Net 45 Net 60 Net 90" at bounding box center [507, 347] width 370 height 28
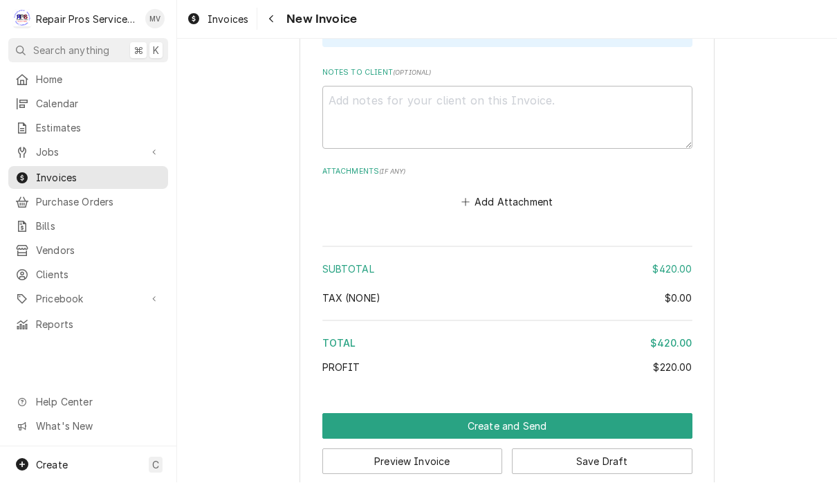
scroll to position [2418, 0]
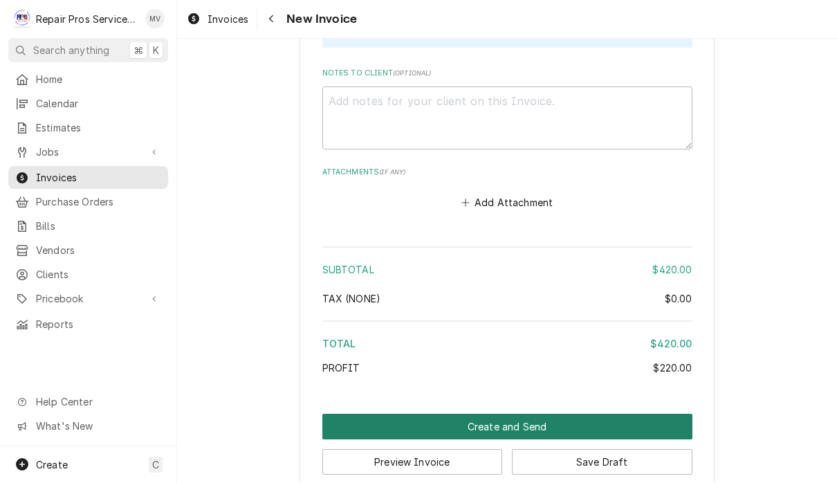
click at [533, 414] on button "Create and Send" at bounding box center [507, 427] width 370 height 26
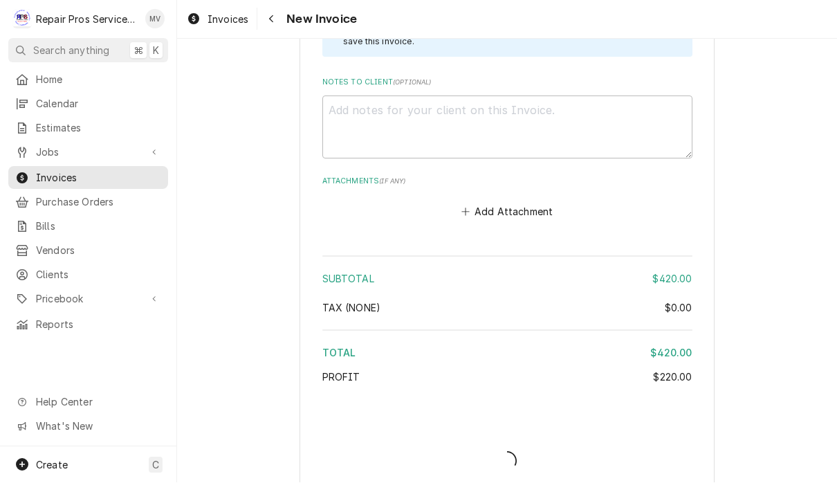
type textarea "x"
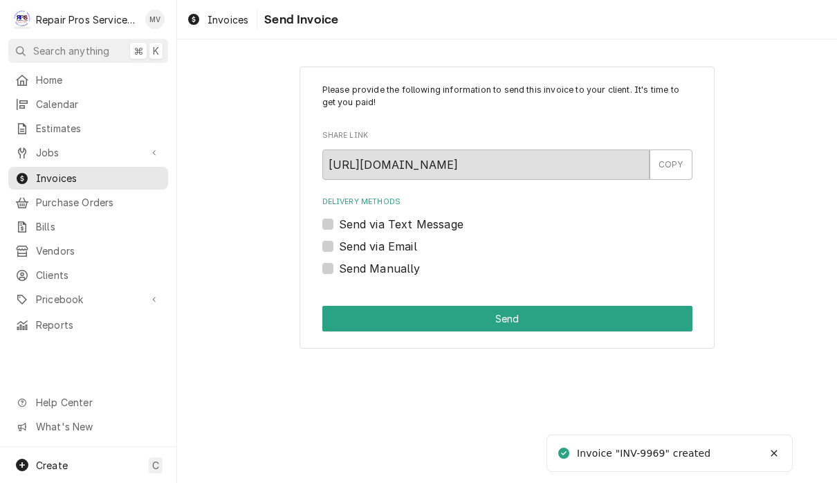
click at [408, 269] on label "Send Manually" at bounding box center [380, 268] width 82 height 17
click at [408, 269] on input "Send Manually" at bounding box center [524, 275] width 370 height 30
checkbox input "true"
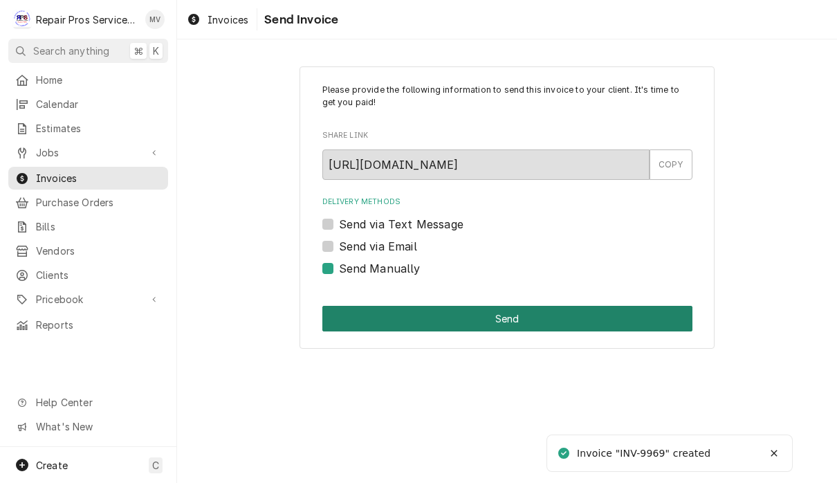
click at [536, 317] on button "Send" at bounding box center [507, 319] width 370 height 26
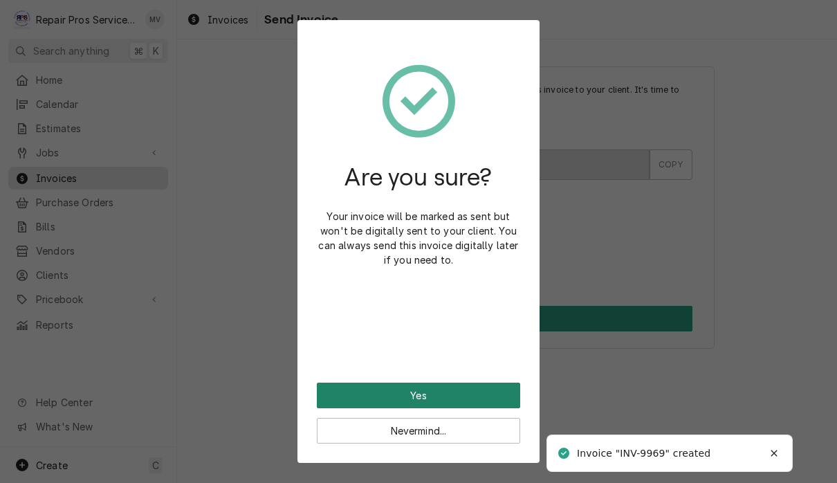
click at [478, 390] on button "Yes" at bounding box center [418, 395] width 203 height 26
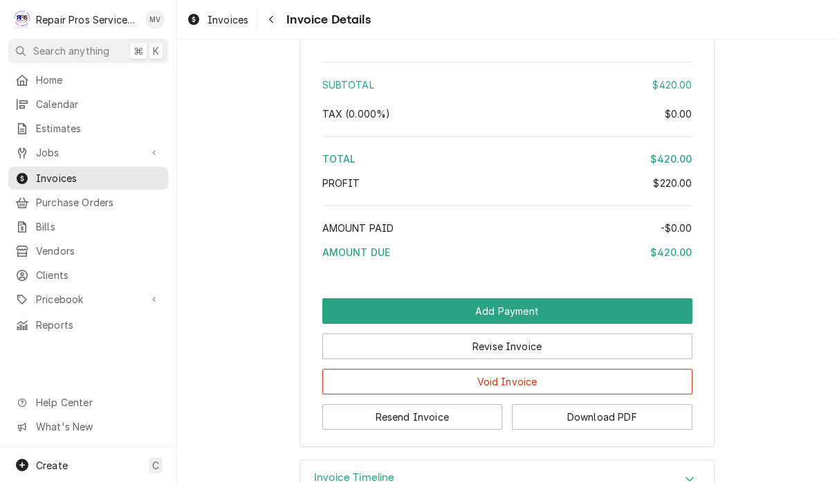
scroll to position [2367, 0]
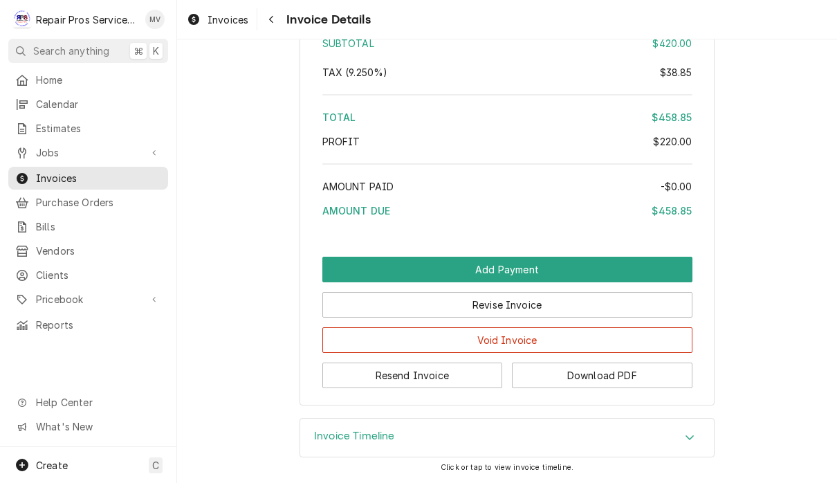
scroll to position [2452, 0]
click at [461, 369] on button "Resend Invoice" at bounding box center [412, 375] width 180 height 26
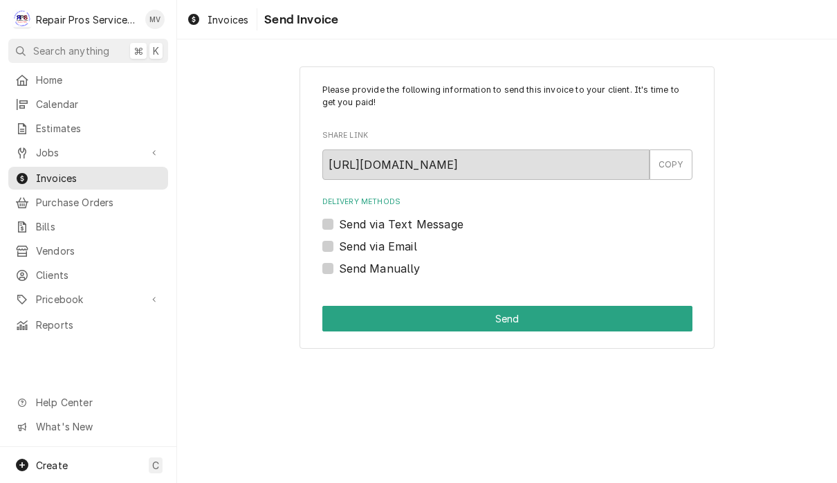
click at [401, 248] on label "Send via Email" at bounding box center [378, 246] width 78 height 17
click at [401, 248] on input "Send via Email" at bounding box center [524, 253] width 370 height 30
checkbox input "true"
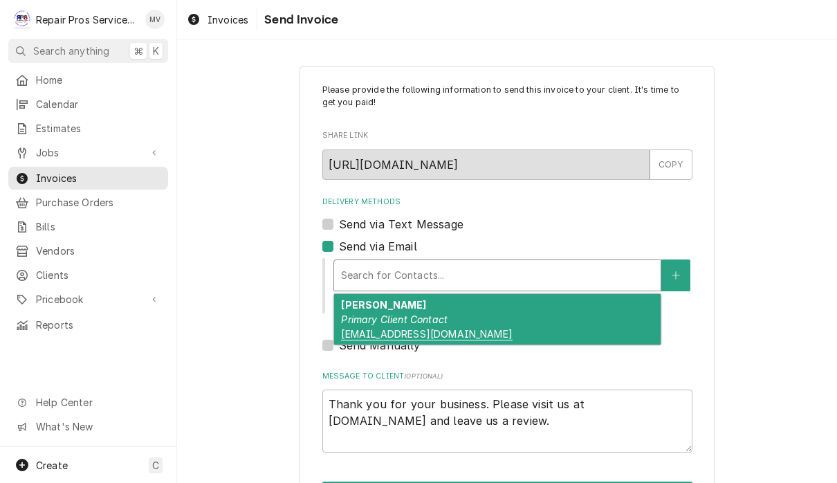
click at [570, 322] on div "J Perez Primary Client Contact jperez@oldgilmangrill.com" at bounding box center [497, 319] width 326 height 50
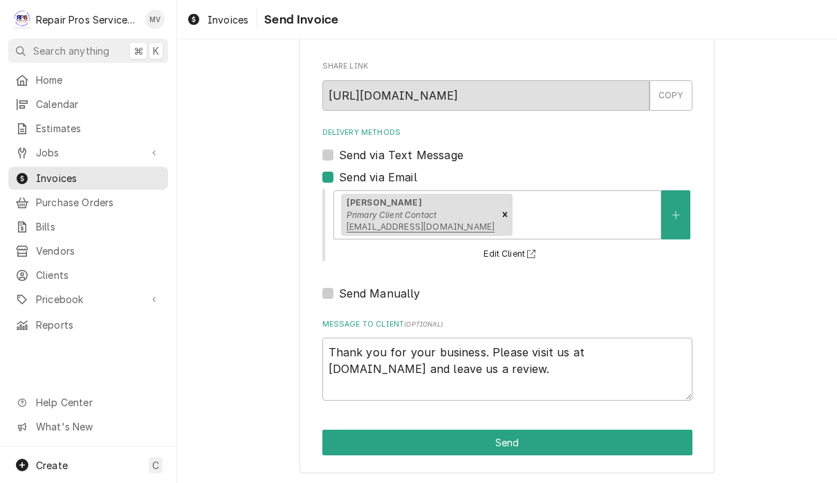
scroll to position [68, 0]
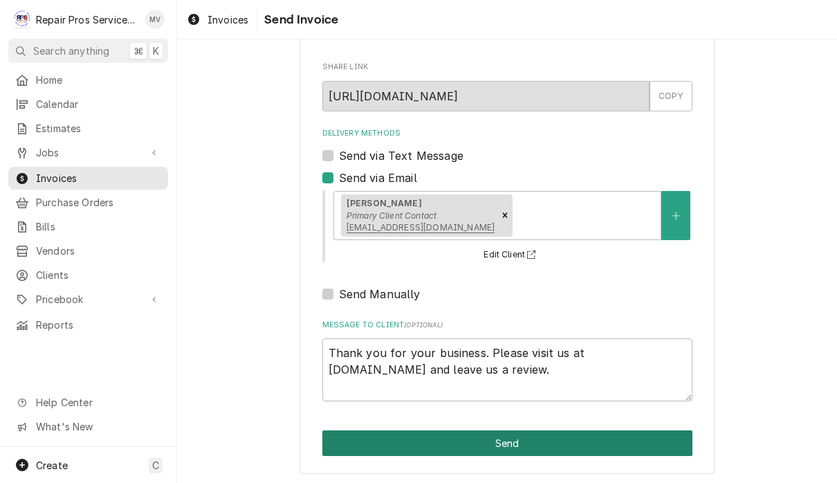
click at [605, 440] on button "Send" at bounding box center [507, 443] width 370 height 26
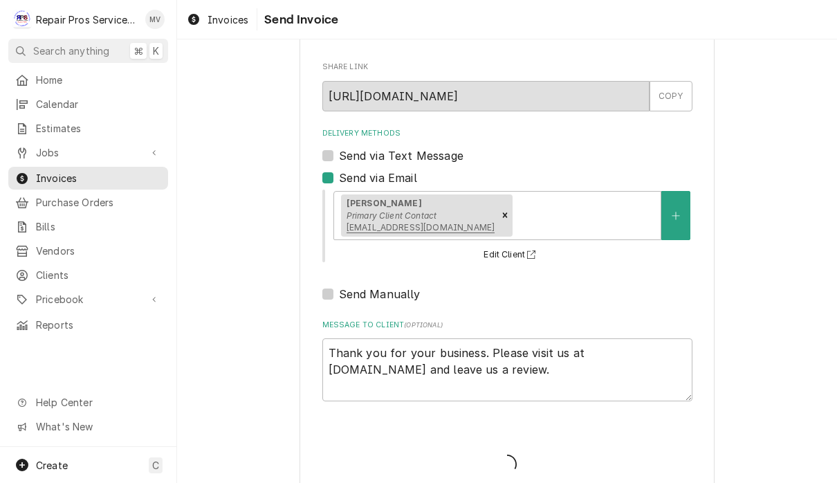
type textarea "x"
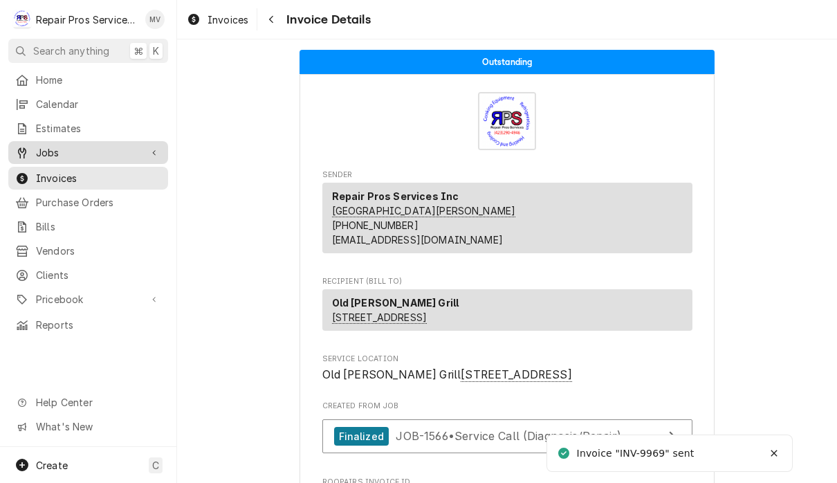
click at [80, 149] on span "Jobs" at bounding box center [88, 152] width 104 height 15
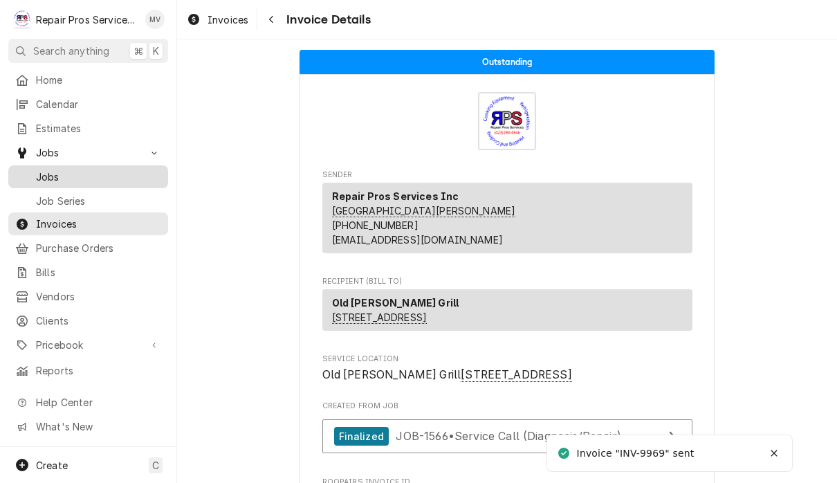
click at [50, 176] on span "Jobs" at bounding box center [98, 176] width 125 height 15
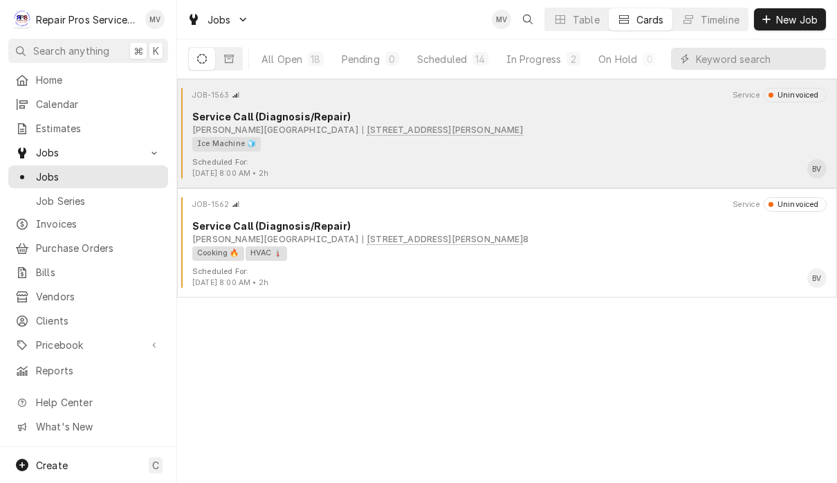
click at [657, 138] on div "Ice Machine 🧊" at bounding box center [504, 144] width 624 height 15
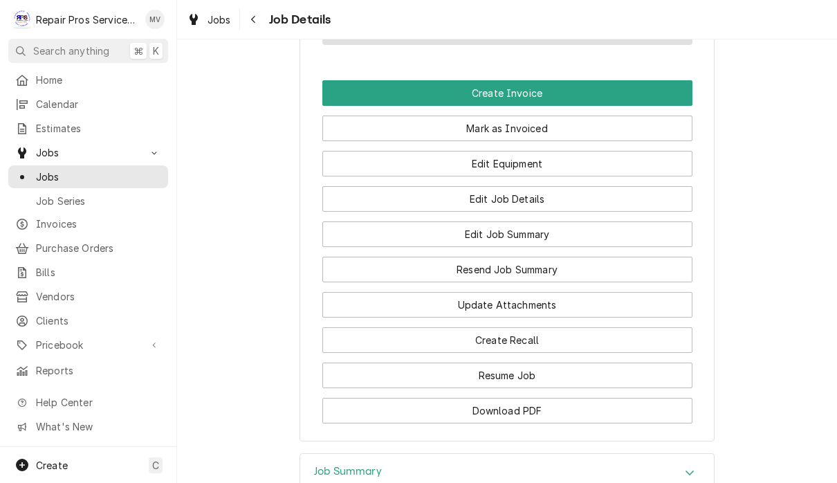
scroll to position [929, 0]
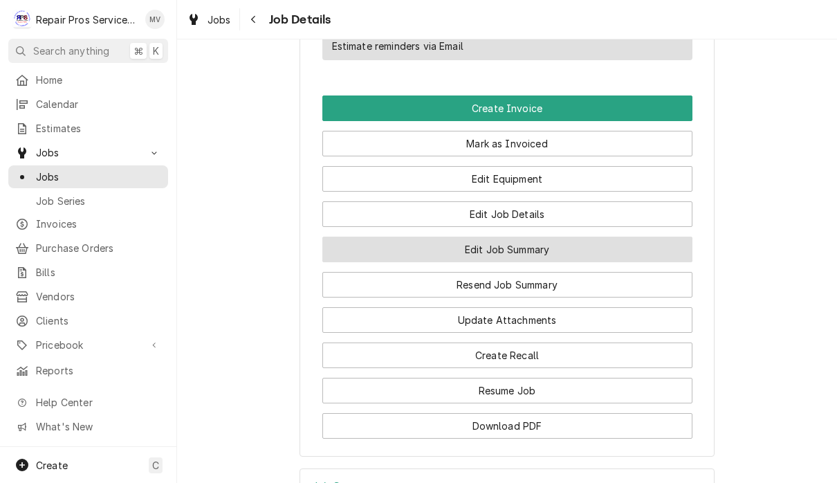
click at [590, 236] on button "Edit Job Summary" at bounding box center [507, 249] width 370 height 26
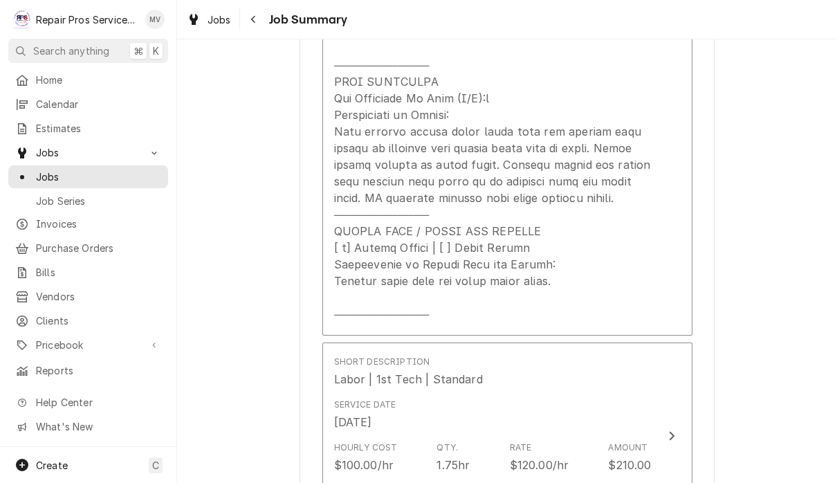
scroll to position [695, 0]
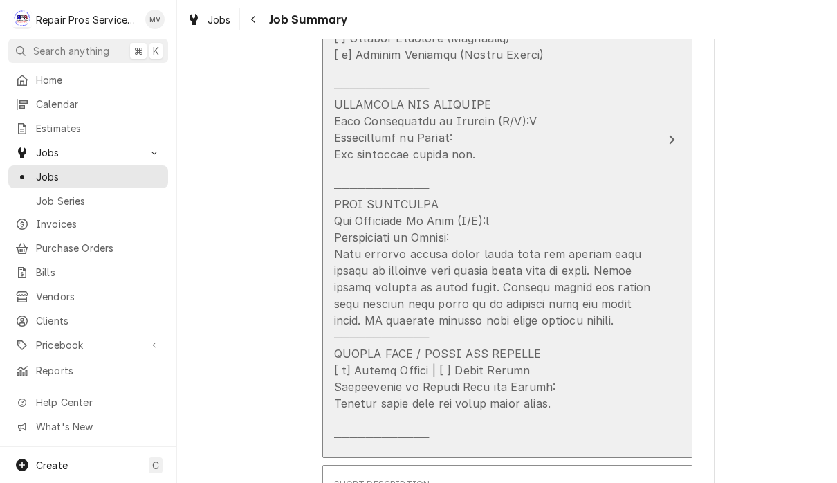
click at [679, 144] on button "Short Description Service Call (Diagnosis/Repair) Service Date Sep 18, 2025 Hou…" at bounding box center [507, 139] width 370 height 635
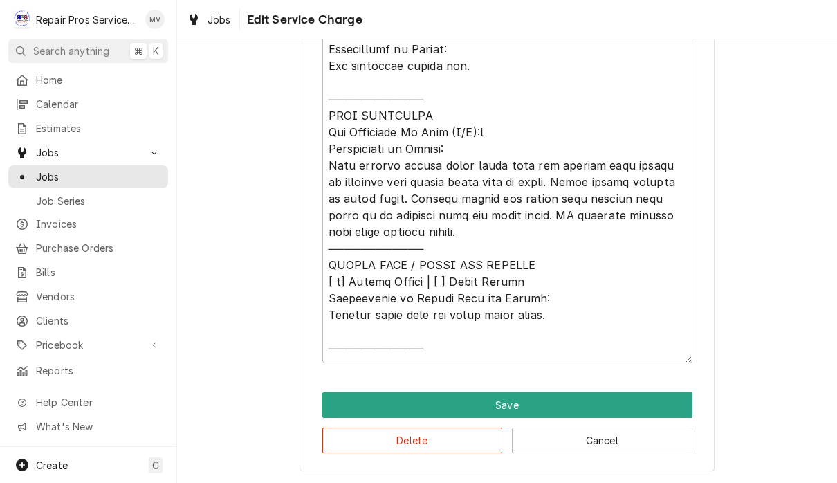
scroll to position [659, 0]
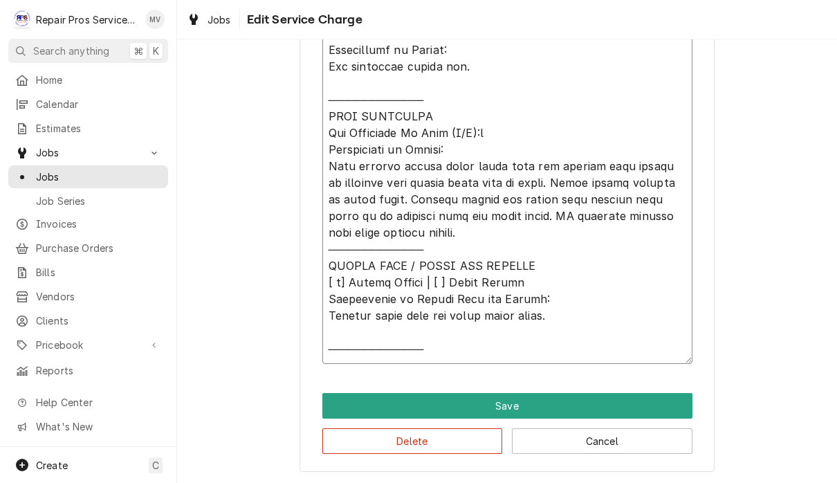
click at [438, 312] on textarea "Service Summary" at bounding box center [507, 125] width 370 height 478
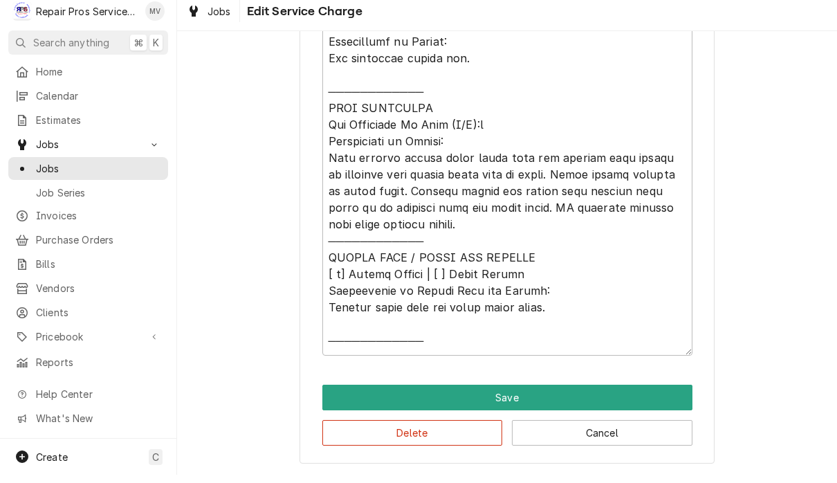
scroll to position [1, 0]
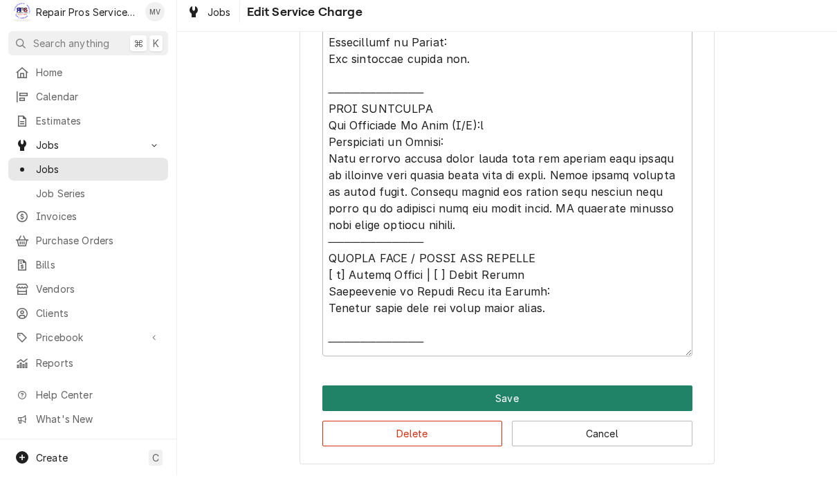
click at [581, 393] on button "Save" at bounding box center [507, 406] width 370 height 26
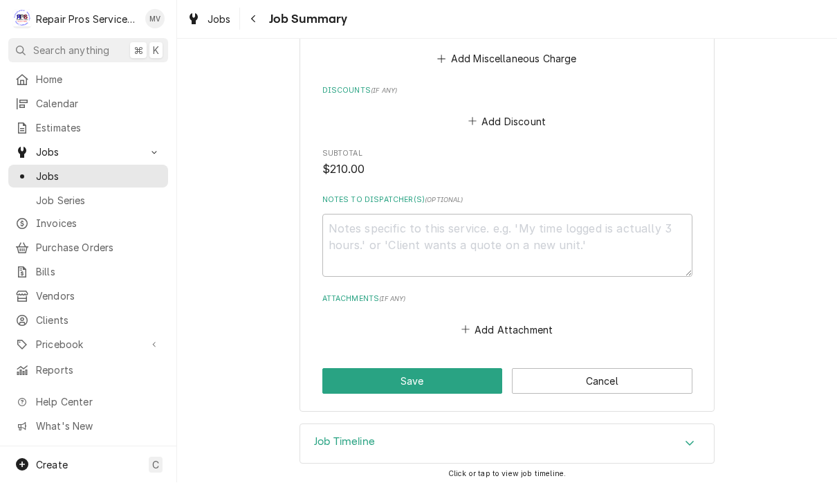
scroll to position [1314, 0]
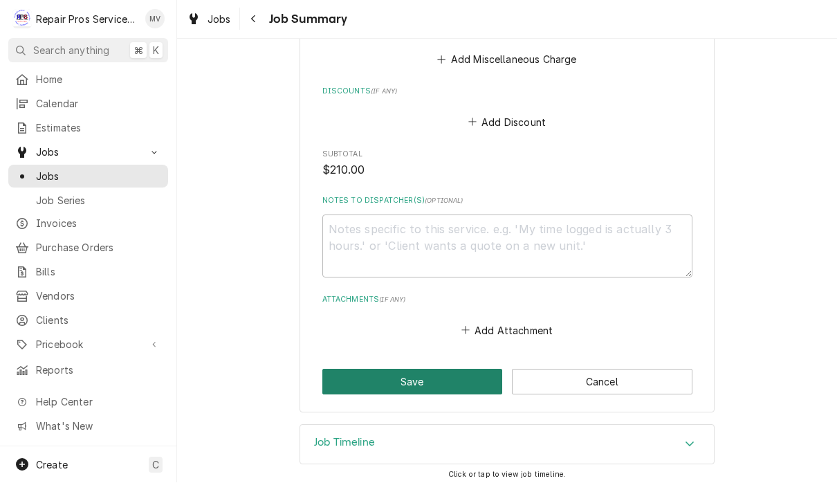
click at [434, 374] on button "Save" at bounding box center [412, 382] width 180 height 26
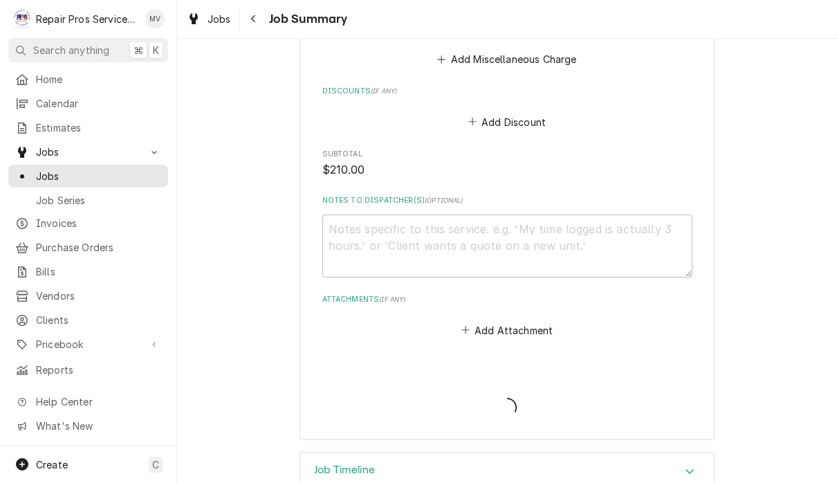
type textarea "x"
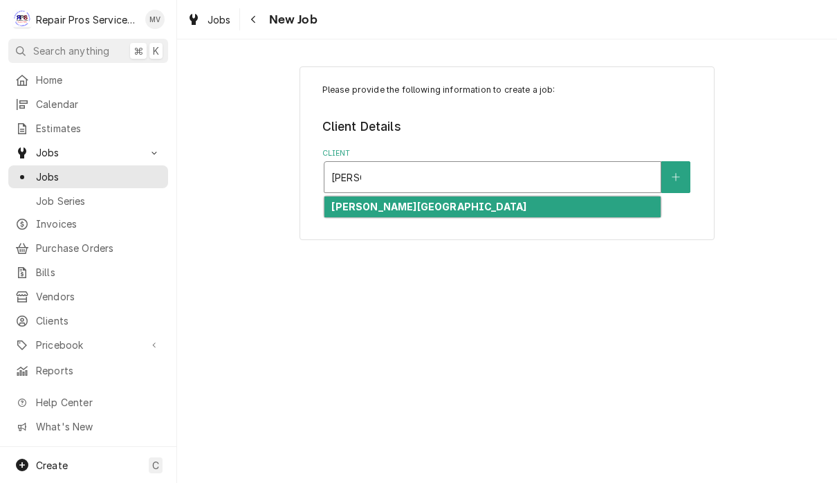
click at [506, 213] on div "[PERSON_NAME][GEOGRAPHIC_DATA]" at bounding box center [492, 206] width 336 height 21
type input "[PERSON_NAME]"
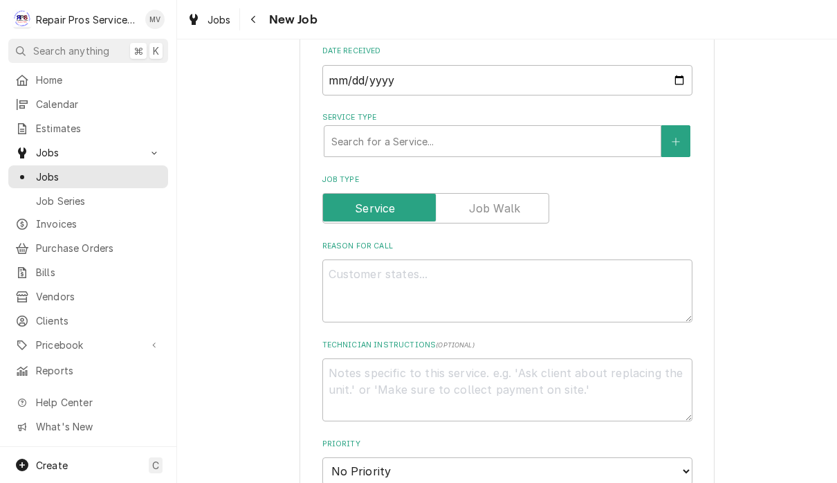
scroll to position [388, 0]
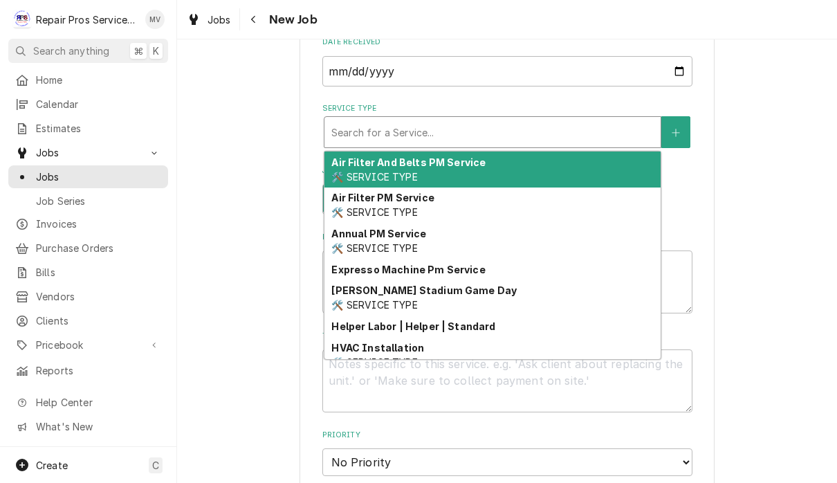
type textarea "x"
type input "d"
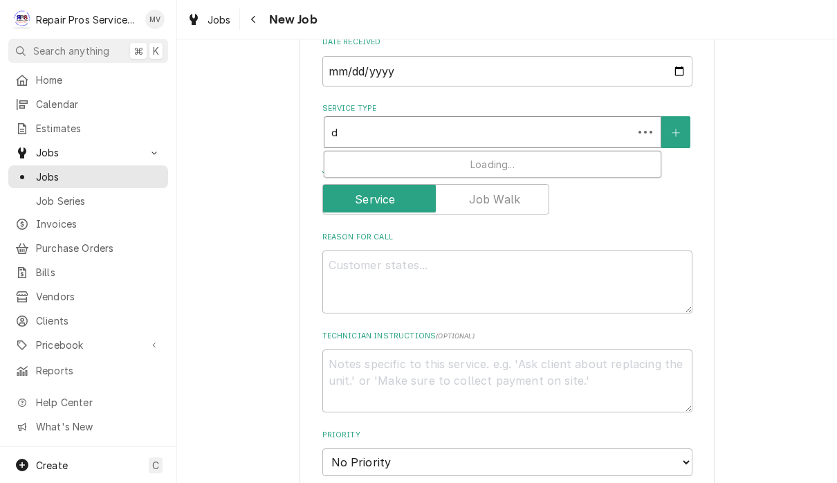
type textarea "x"
type input "di"
type textarea "x"
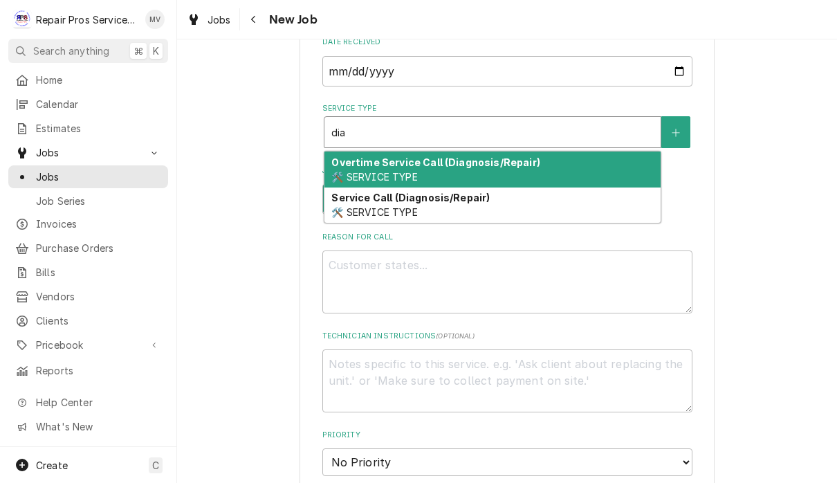
click at [446, 201] on div "Service Call (Diagnosis/Repair) 🛠️ SERVICE TYPE" at bounding box center [492, 205] width 336 height 36
type input "dia"
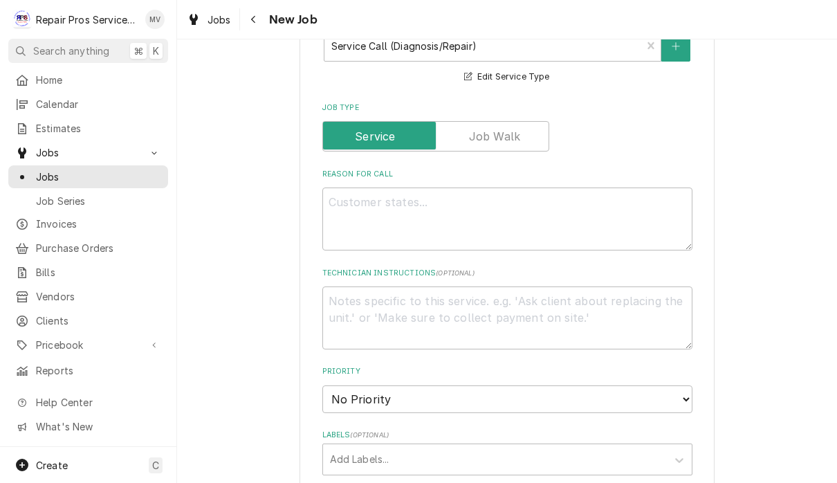
scroll to position [474, 0]
click at [368, 209] on textarea "Reason For Call" at bounding box center [507, 218] width 370 height 63
click at [396, 214] on textarea "Reason For Call" at bounding box center [507, 218] width 370 height 63
type textarea "x"
type textarea "R"
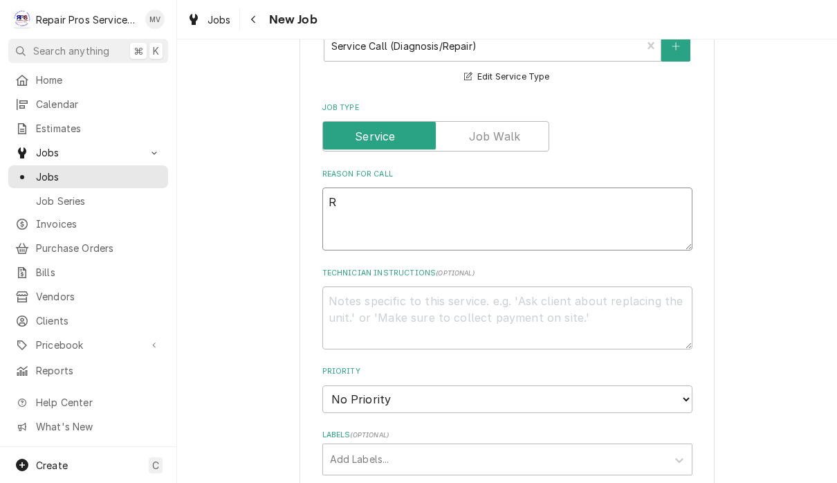
type textarea "x"
type textarea "Re"
type textarea "x"
type textarea "Rep"
type textarea "x"
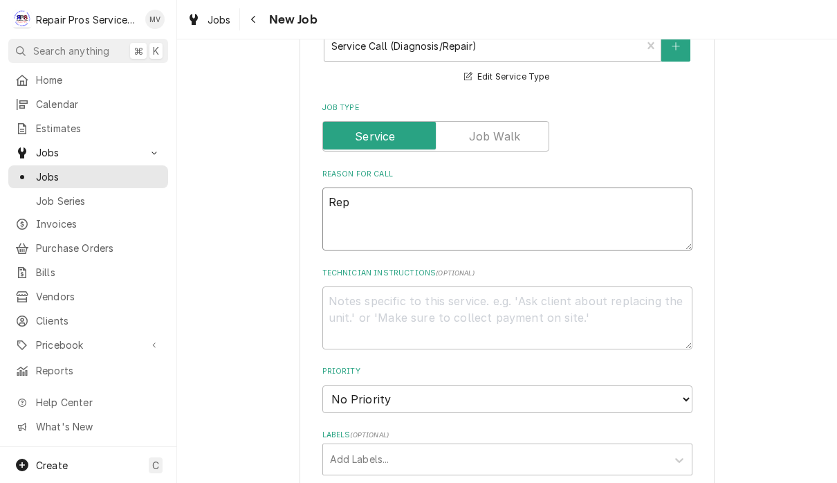
type textarea "Repl"
type textarea "x"
type textarea "Repla"
type textarea "x"
type textarea "Replac"
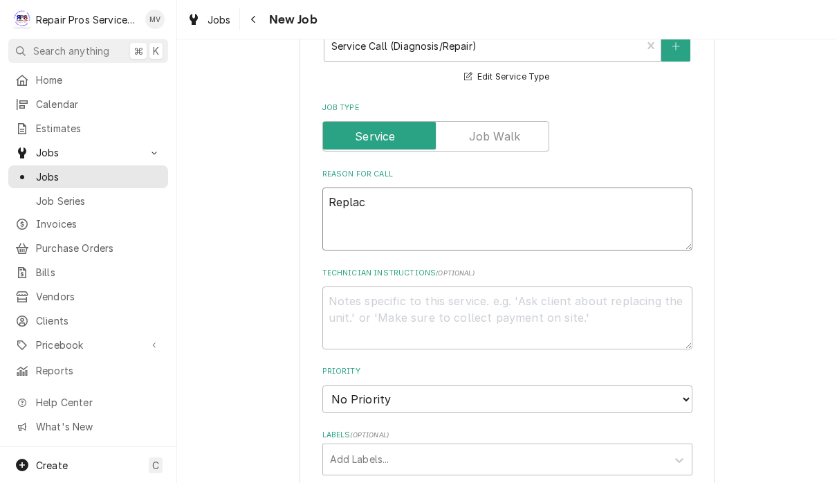
type textarea "x"
type textarea "Replace"
type textarea "x"
type textarea "Replace"
type textarea "x"
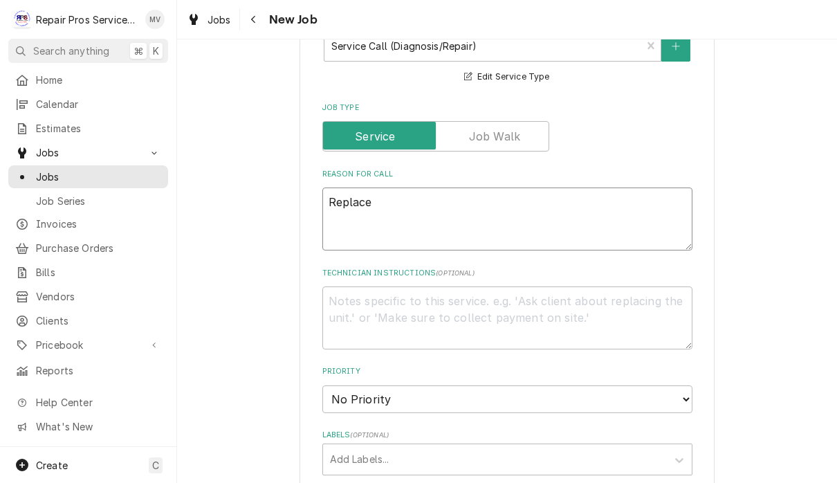
type textarea "Replace w"
type textarea "x"
type textarea "Replace wa"
type textarea "x"
type textarea "Replace wat"
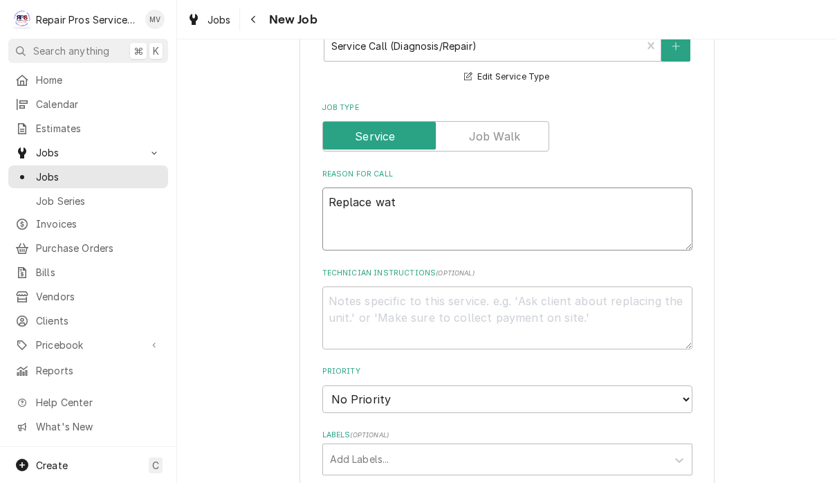
type textarea "x"
type textarea "Replace wate"
type textarea "x"
type textarea "Replace water"
type textarea "x"
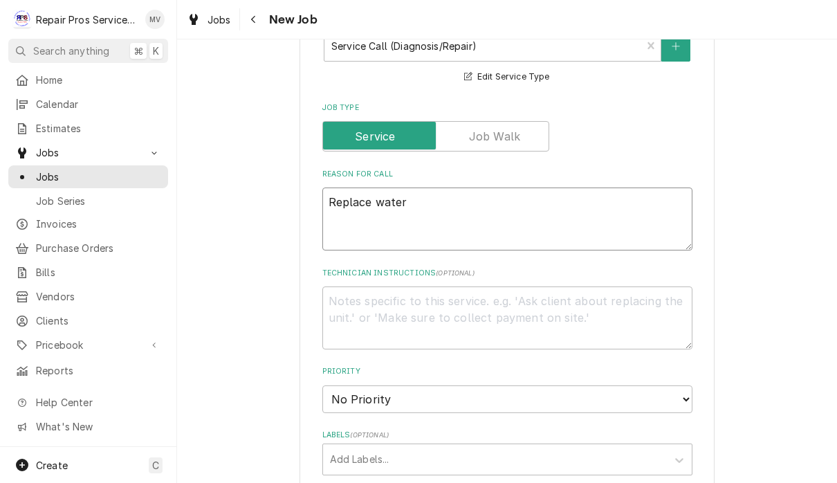
type textarea "Replace water"
type textarea "x"
type textarea "Replace water p"
type textarea "x"
type textarea "Replace water pu"
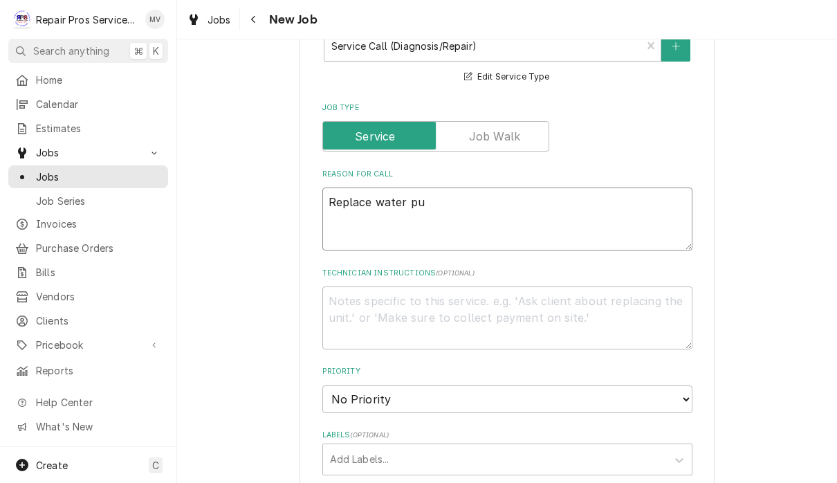
type textarea "x"
type textarea "Replace water pum"
type textarea "x"
type textarea "Replace water pump"
type textarea "x"
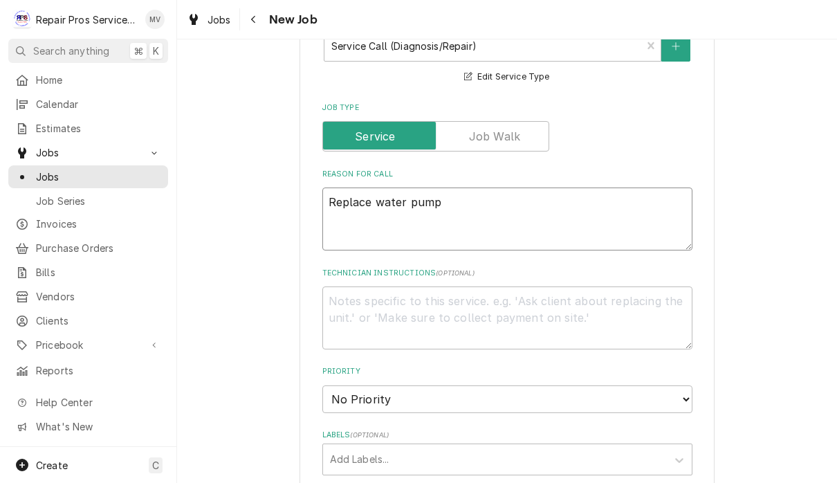
type textarea "Replace water pump"
type textarea "x"
type textarea "Replace water pump a"
type textarea "x"
type textarea "Replace water pump an"
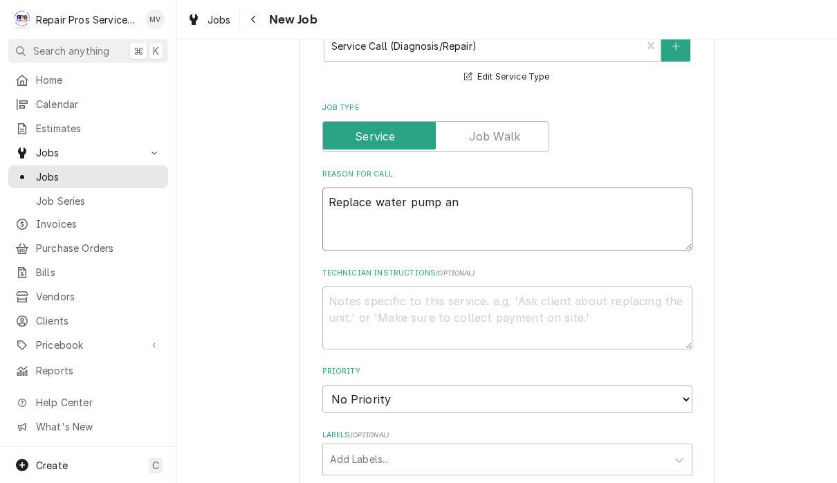
type textarea "x"
type textarea "Replace water pump and"
type textarea "x"
type textarea "Replace water pump and"
type textarea "x"
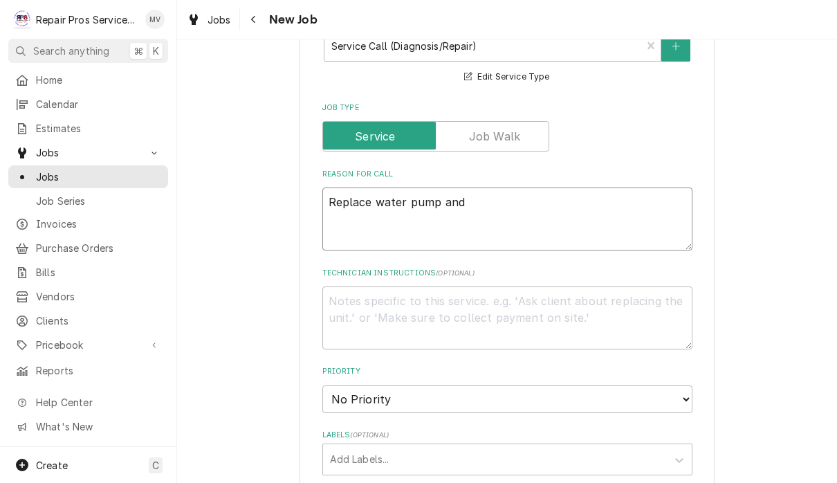
type textarea "Replace water pump and i"
type textarea "x"
type textarea "Replace water pump and in"
type textarea "x"
type textarea "Replace water pump and inl"
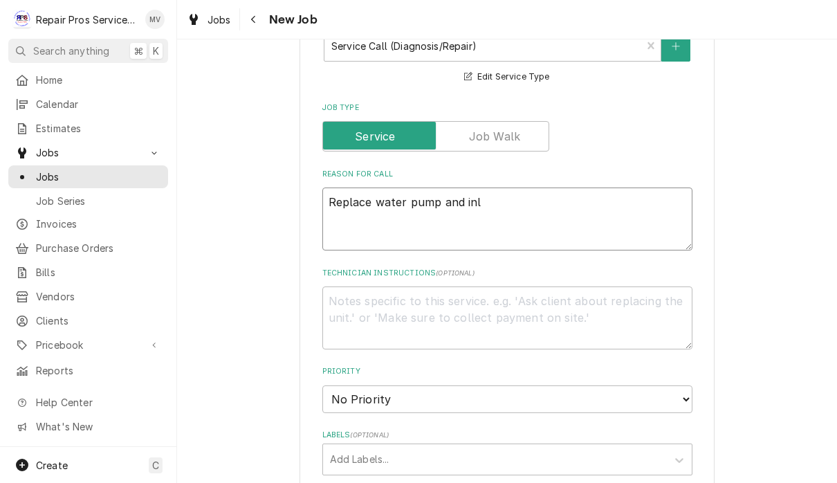
type textarea "x"
type textarea "Replace water pump and inlet"
type textarea "x"
type textarea "Replace water pump and inlet"
type textarea "x"
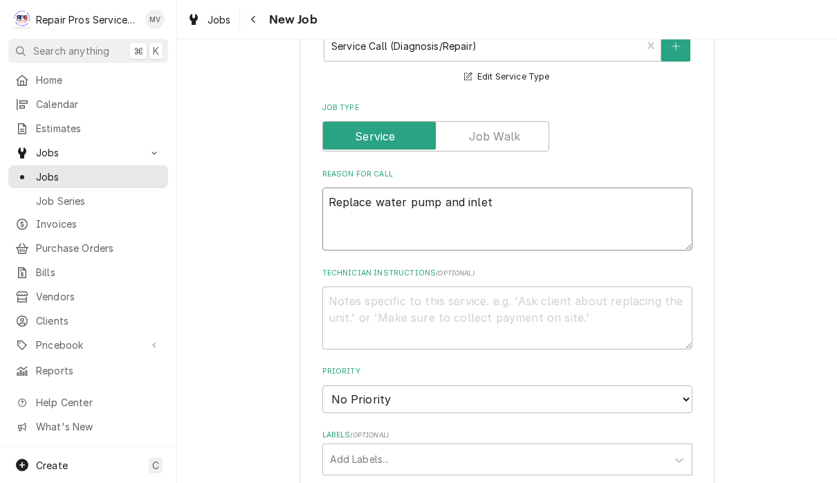
type textarea "Replace water pump and inlet a"
type textarea "x"
type textarea "Replace water pump and inlet aa"
type textarea "x"
type textarea "Replace water pump and inlet aat"
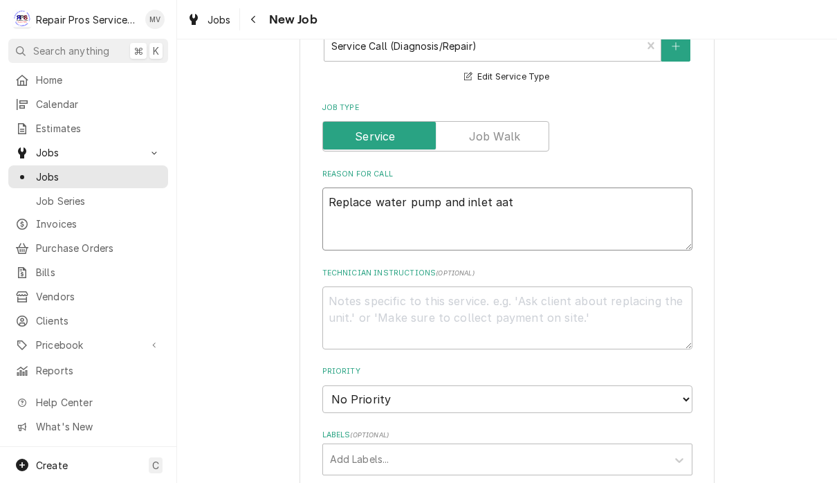
type textarea "x"
type textarea "Replace water pump and inlet aate"
type textarea "x"
type textarea "Replace water pump and inlet aater"
type textarea "x"
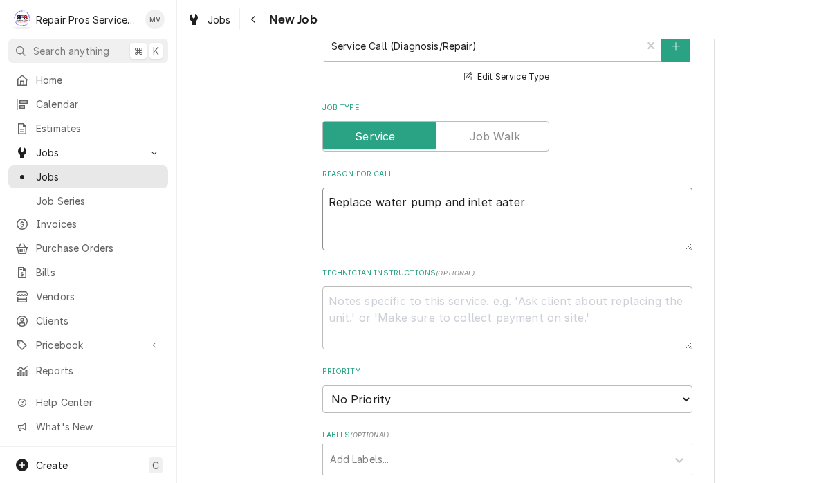
type textarea "Replace water pump and inlet aate"
type textarea "x"
type textarea "Replace water pump and inlet aat"
type textarea "x"
type textarea "Replace water pump and inlet aa"
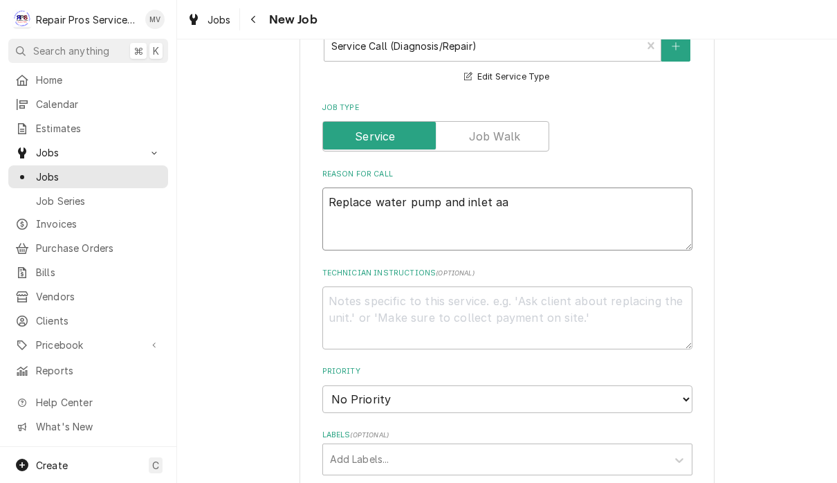
type textarea "x"
type textarea "Replace water pump and inlet a"
type textarea "x"
type textarea "Replace water pump and inlet"
type textarea "x"
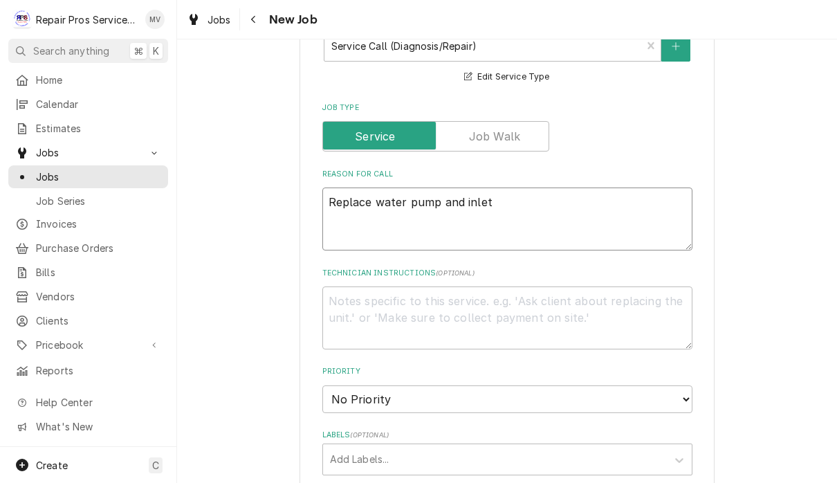
type textarea "Replace water pump and inlet w"
type textarea "x"
type textarea "Replace water pump and inlet wa"
type textarea "x"
type textarea "Replace water pump and inlet wat"
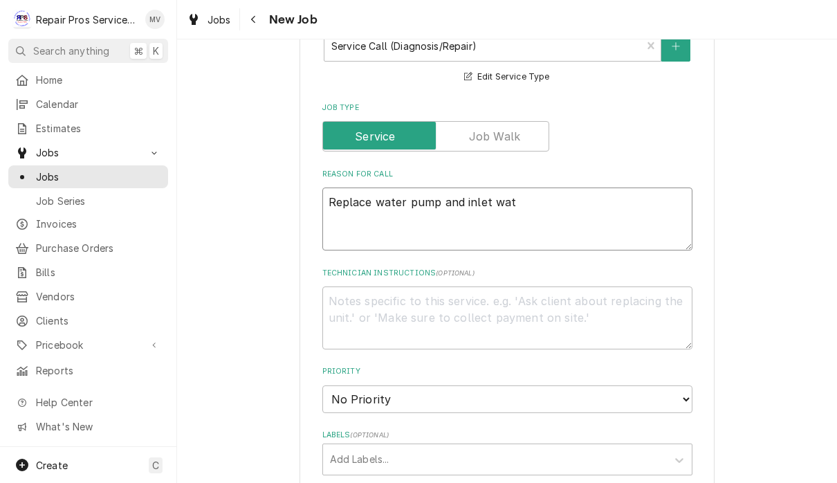
type textarea "x"
type textarea "Replace water pump and inlet wate"
type textarea "x"
type textarea "Replace water pump and inlet water"
type textarea "x"
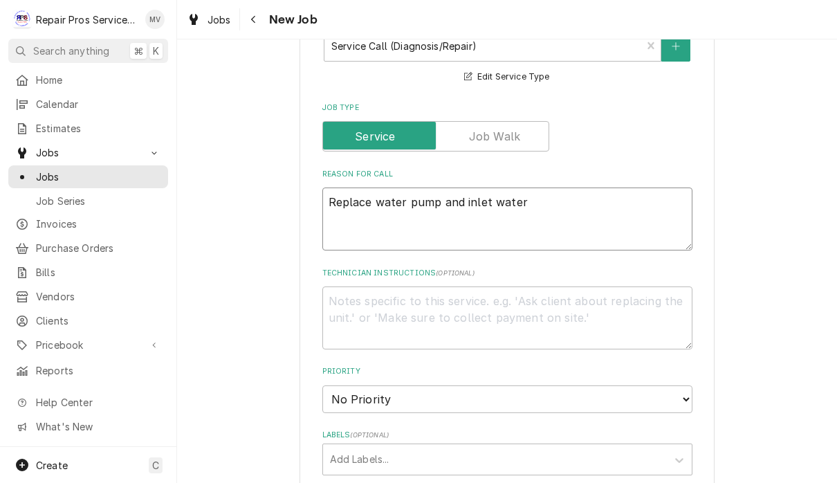
type textarea "Replace water pump and inlet water v"
type textarea "x"
type textarea "Replace water pump and inlet water va"
type textarea "x"
type textarea "Replace water pump and inlet water val"
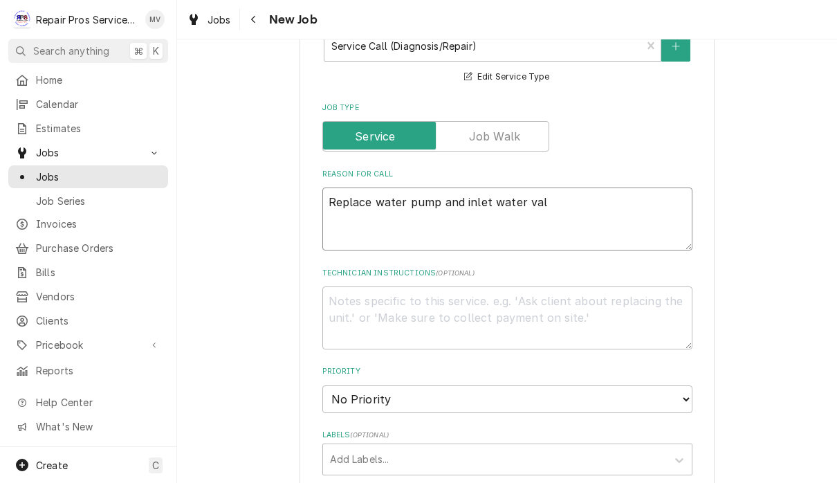
type textarea "x"
type textarea "Replace water pump and inlet water valv"
type textarea "x"
type textarea "Replace water pump and inlet water valve"
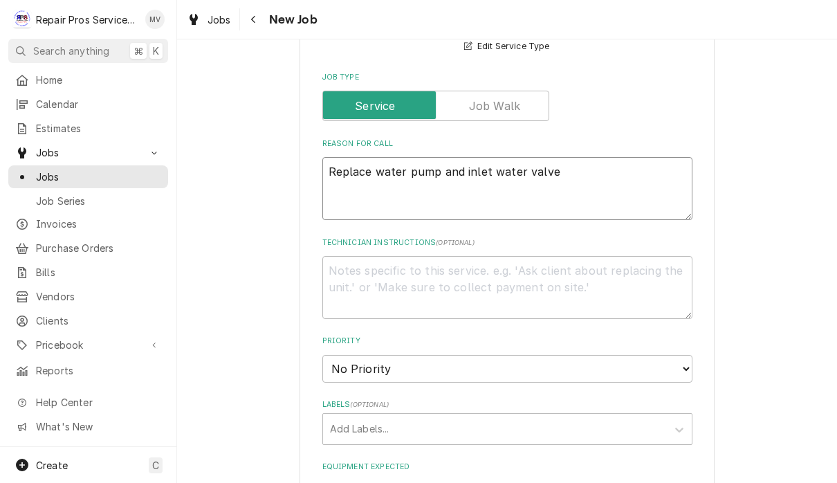
scroll to position [505, 0]
click at [590, 165] on textarea "Replace water pump and inlet water valve" at bounding box center [507, 187] width 370 height 63
type textarea "x"
type textarea "Replace water pump and inlet water valve"
type textarea "x"
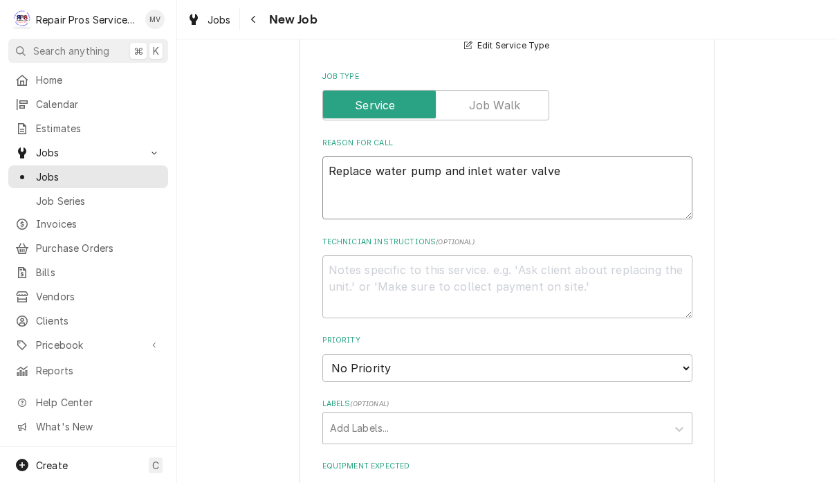
type textarea "Replace water pump and inlet water valve o"
type textarea "x"
type textarea "Replace water pump and inlet water valve on"
type textarea "x"
type textarea "Replace water pump and inlet water valve on"
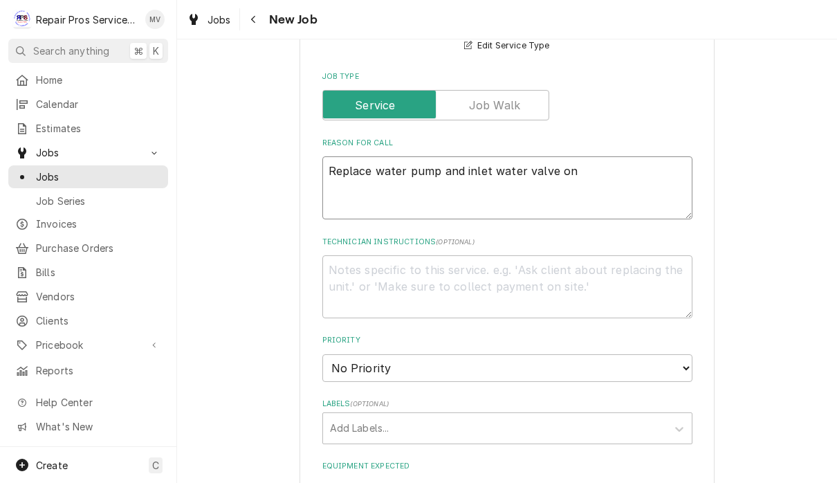
type textarea "x"
type textarea "Replace water pump and inlet water valve on i"
type textarea "x"
type textarea "Replace water pump and inlet water valve on ic"
type textarea "x"
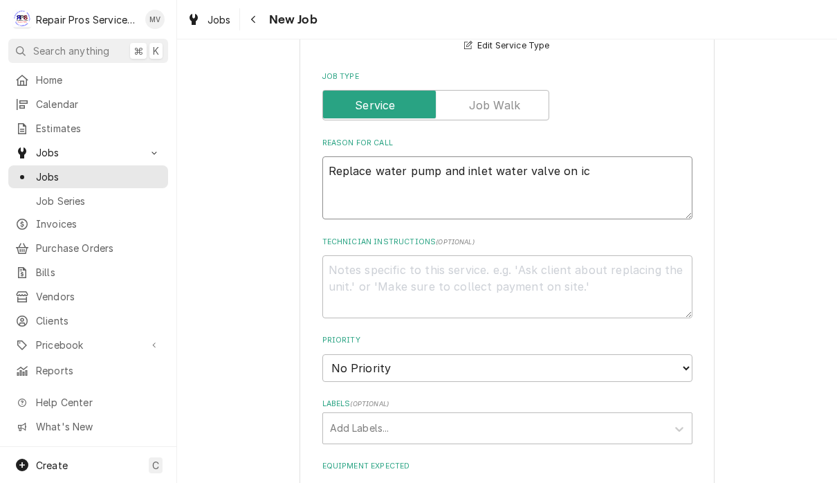
type textarea "Replace water pump and inlet water valve on ice"
type textarea "x"
type textarea "Replace water pump and inlet water valve on ice"
type textarea "x"
type textarea "Replace water pump and inlet water valve on ice m"
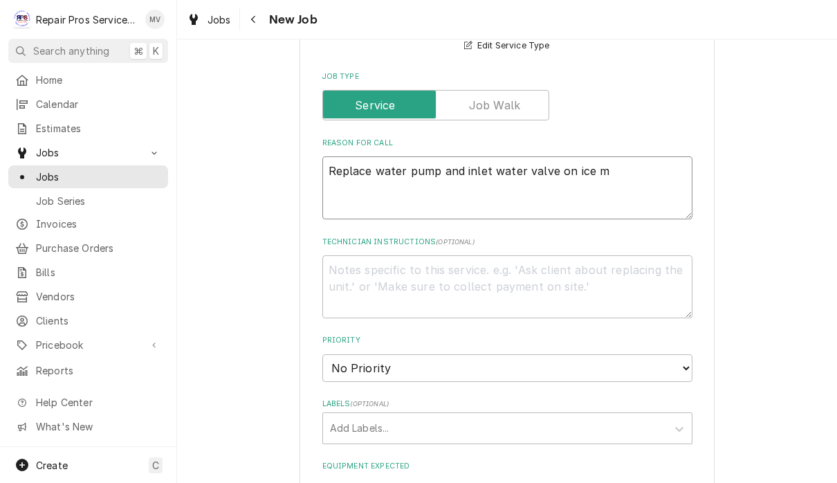
type textarea "x"
type textarea "Replace water pump and inlet water valve on ice ma"
type textarea "x"
type textarea "Replace water pump and inlet water valve on ice mac"
type textarea "x"
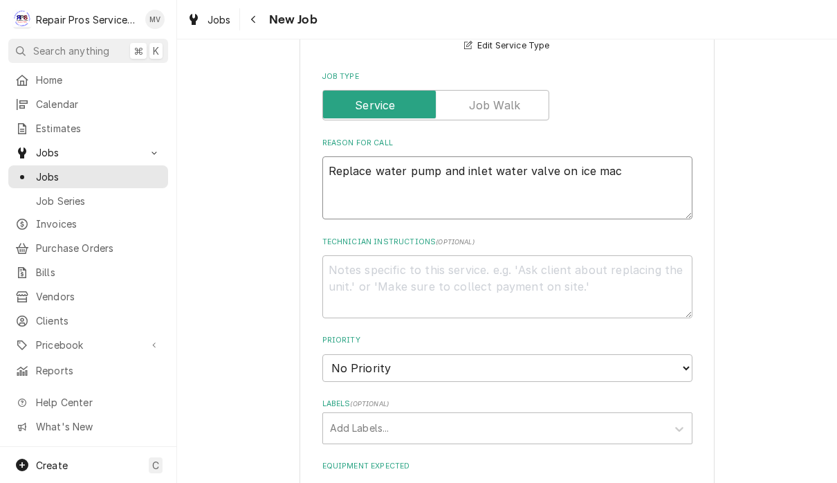
type textarea "Replace water pump and inlet water valve on ice mach"
type textarea "x"
type textarea "Replace water pump and inlet water valve on ice machi"
type textarea "x"
type textarea "Replace water pump and inlet water valve on ice machin"
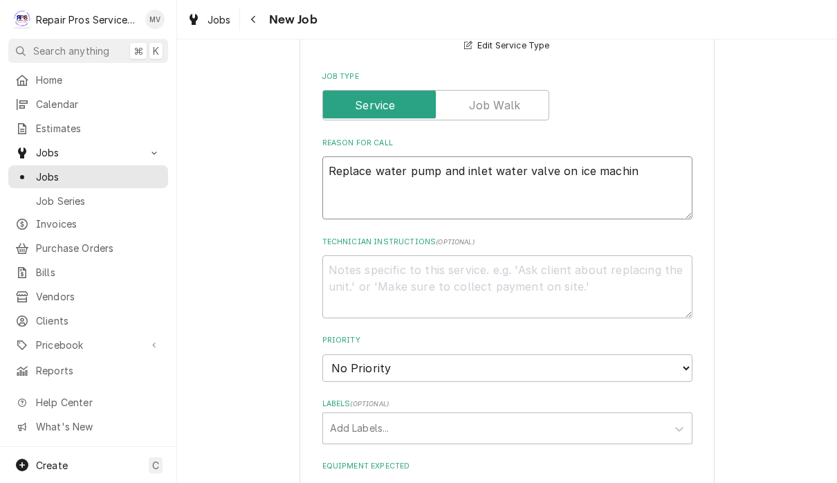
type textarea "x"
type textarea "Replace water pump and inlet water valve on ice machine"
type textarea "x"
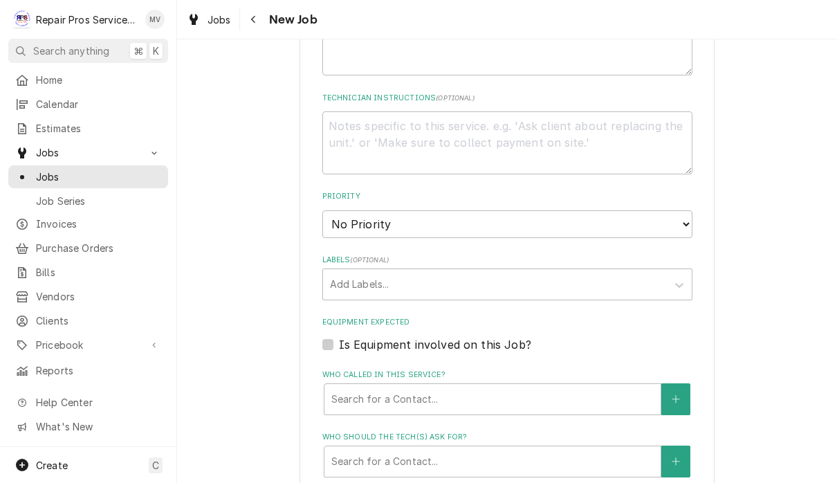
scroll to position [650, 0]
type textarea "Replace water pump and inlet water valve on ice machine"
click at [646, 214] on select "No Priority Urgent High Medium Low" at bounding box center [507, 223] width 370 height 28
select select "3"
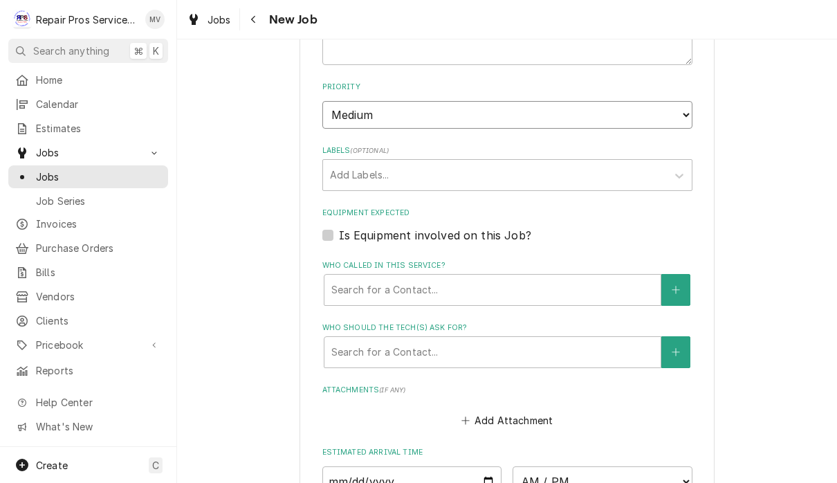
scroll to position [758, 0]
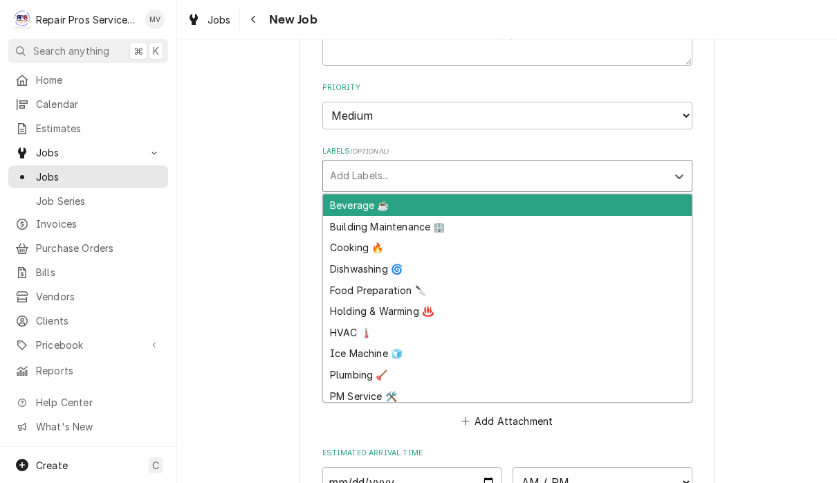
click at [370, 343] on div "Ice Machine 🧊" at bounding box center [507, 353] width 368 height 21
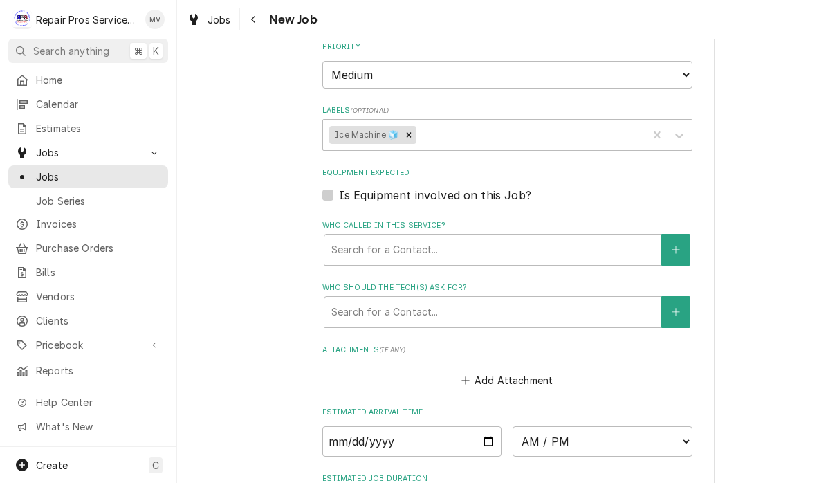
type textarea "x"
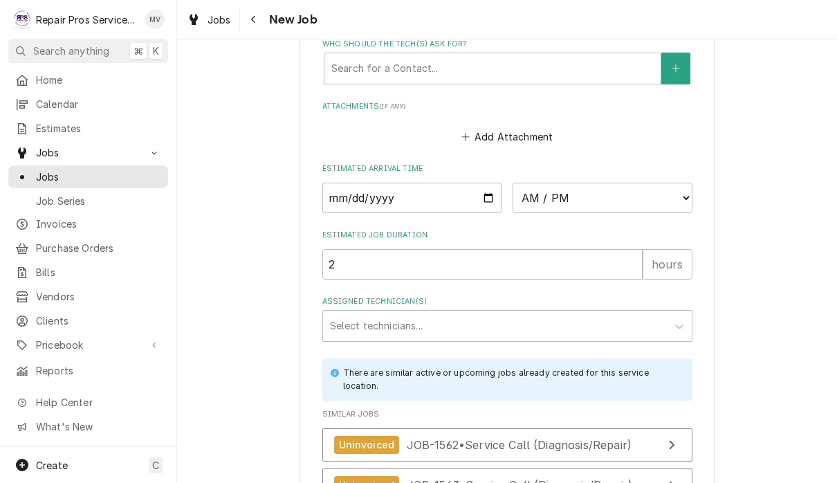
scroll to position [1042, 0]
click at [373, 183] on input "Date" at bounding box center [412, 198] width 180 height 30
type input "2025-09-18"
type textarea "x"
type input "2025-09-22"
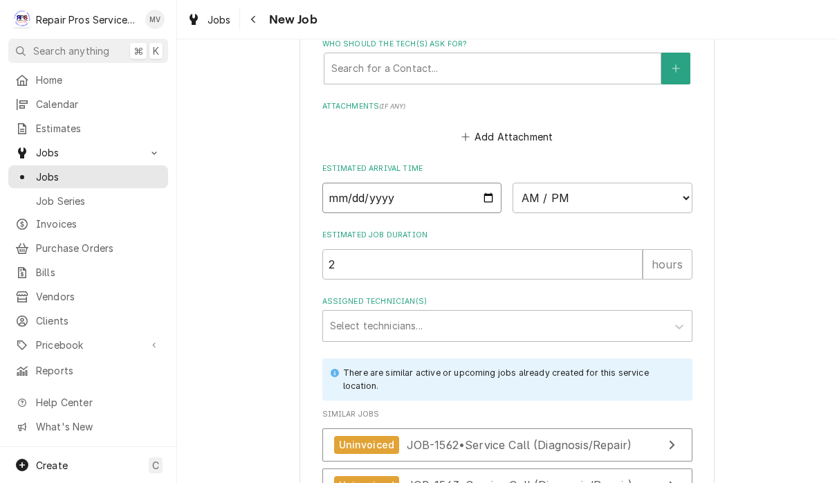
type textarea "x"
click at [526, 183] on select "AM / PM 6:00 AM 6:15 AM 6:30 AM 6:45 AM 7:00 AM 7:15 AM 7:30 AM 7:45 AM 8:00 AM…" at bounding box center [602, 198] width 180 height 30
select select "08:00:00"
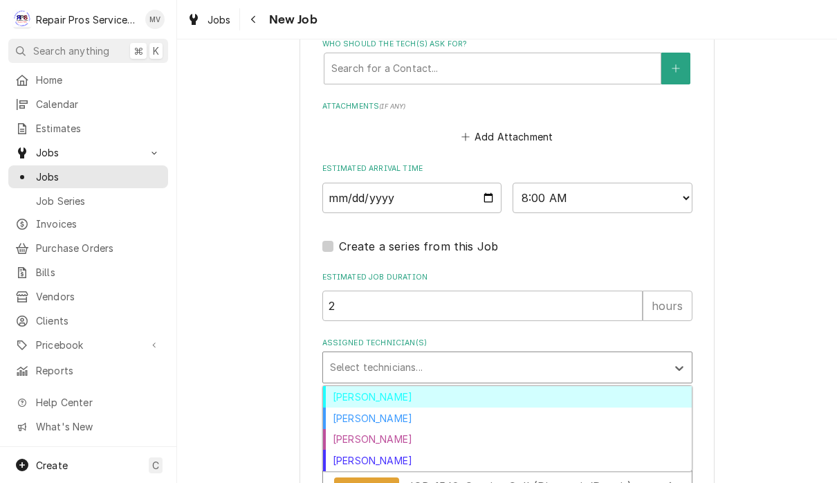
click at [391, 386] on div "Brian Volker" at bounding box center [507, 396] width 368 height 21
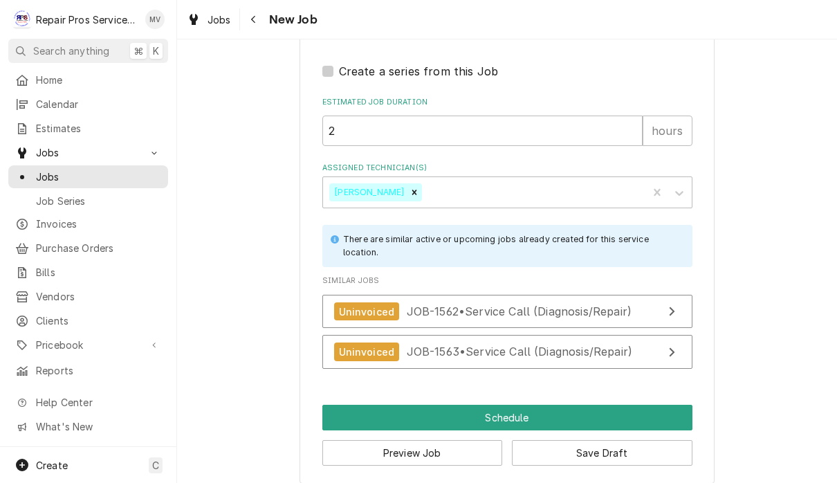
scroll to position [1216, 0]
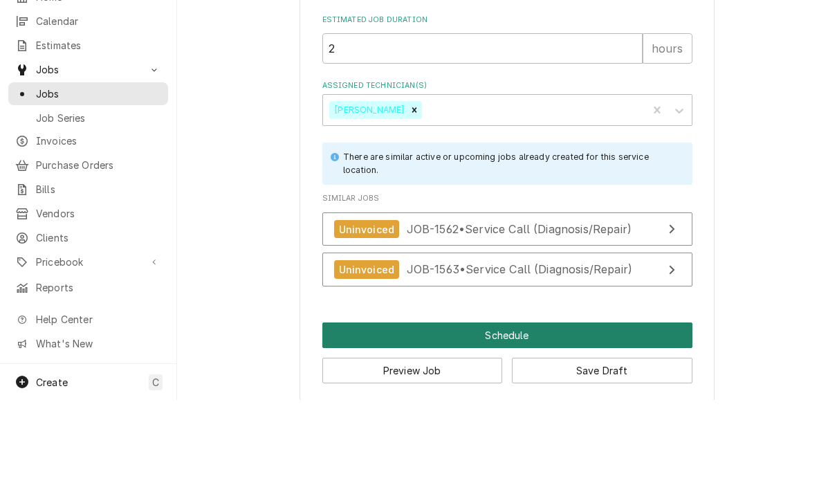
click at [523, 405] on button "Schedule" at bounding box center [507, 418] width 370 height 26
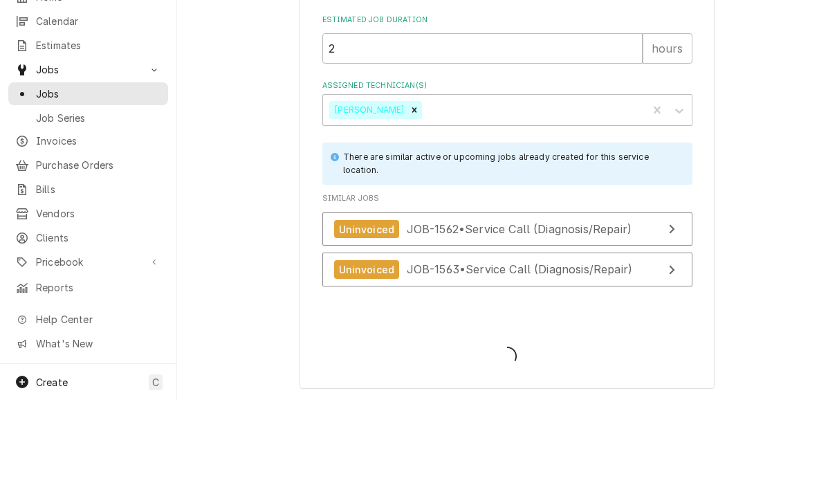
scroll to position [1202, 0]
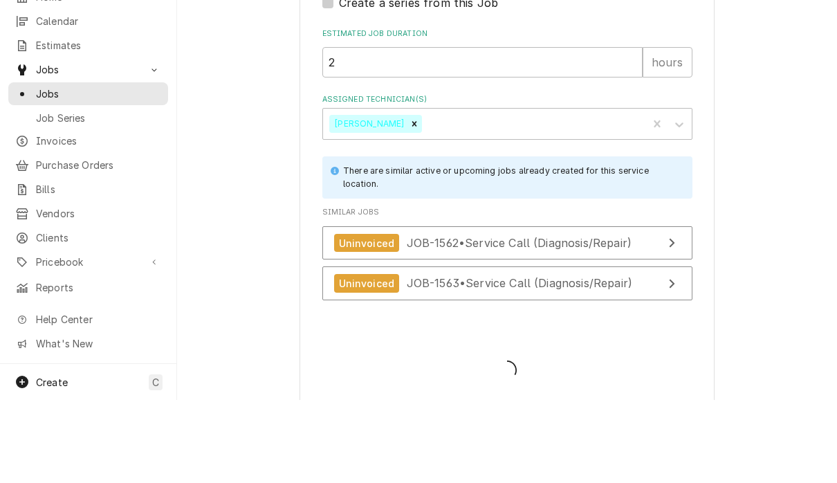
type textarea "x"
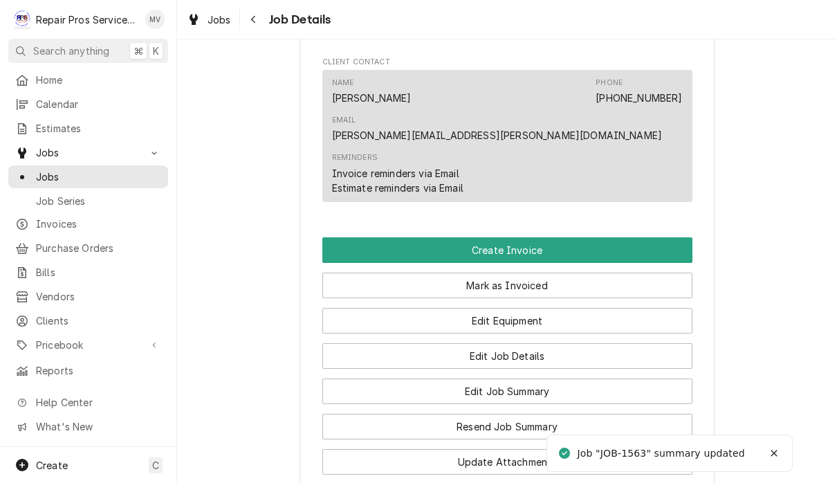
scroll to position [794, 0]
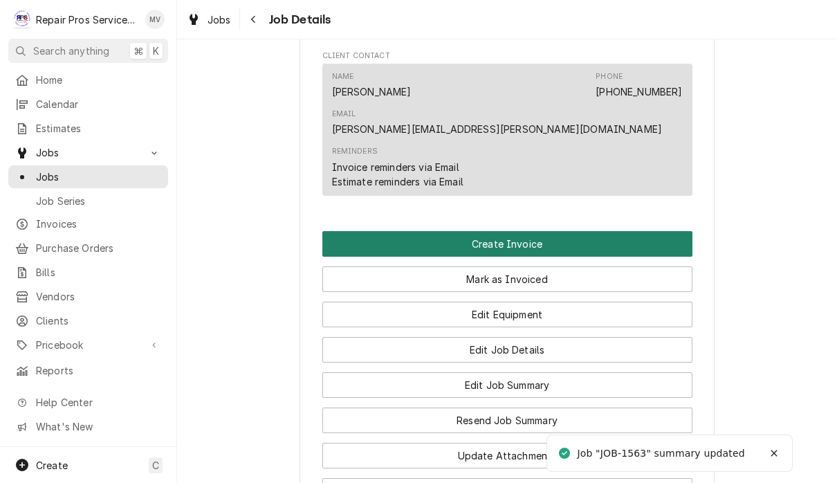
click at [548, 231] on button "Create Invoice" at bounding box center [507, 244] width 370 height 26
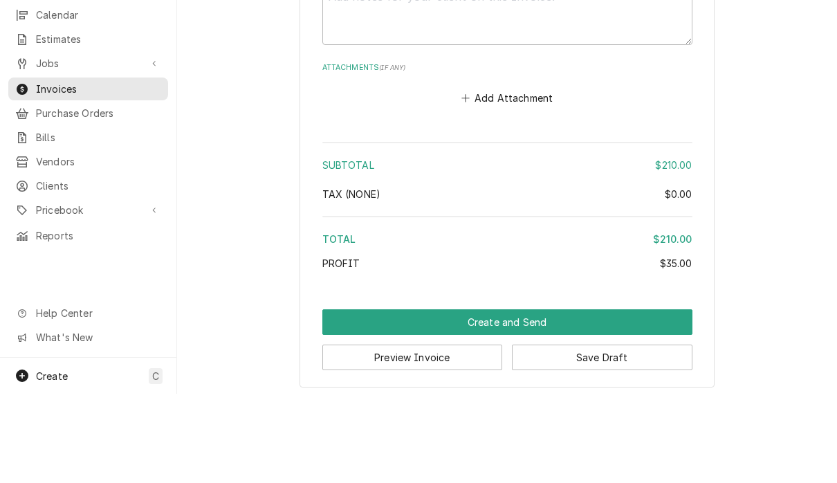
scroll to position [1, 0]
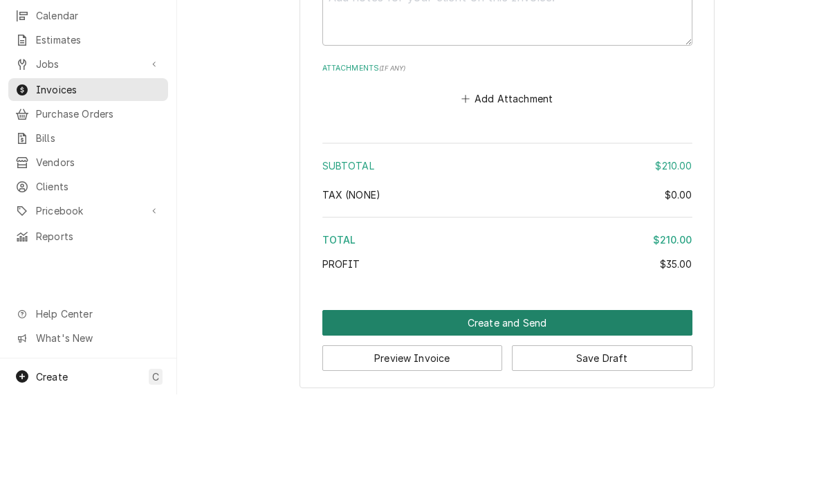
click at [535, 398] on button "Create and Send" at bounding box center [507, 411] width 370 height 26
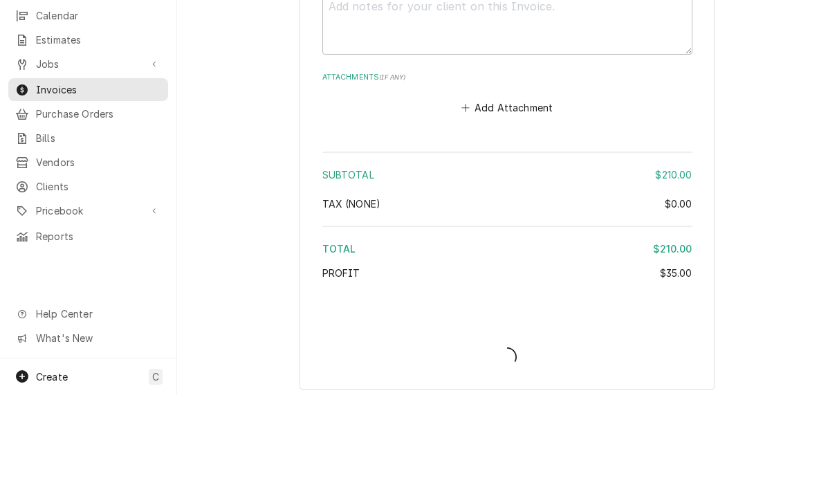
type textarea "x"
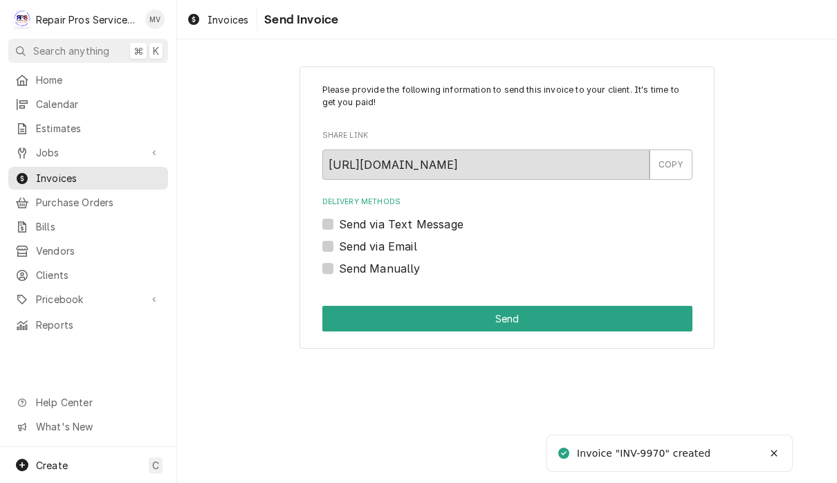
click at [408, 248] on label "Send via Email" at bounding box center [378, 246] width 78 height 17
click at [408, 248] on input "Send via Email" at bounding box center [524, 253] width 370 height 30
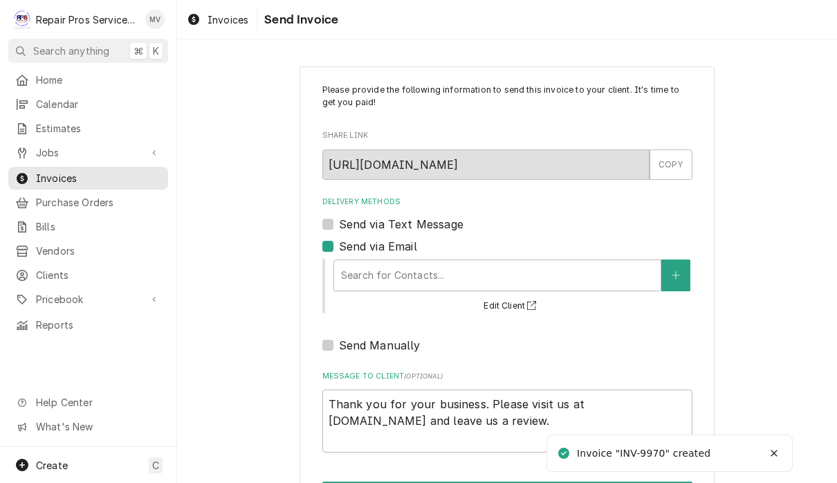
click at [358, 247] on label "Send via Email" at bounding box center [378, 246] width 78 height 17
click at [358, 247] on input "Send via Email" at bounding box center [524, 253] width 370 height 30
checkbox input "false"
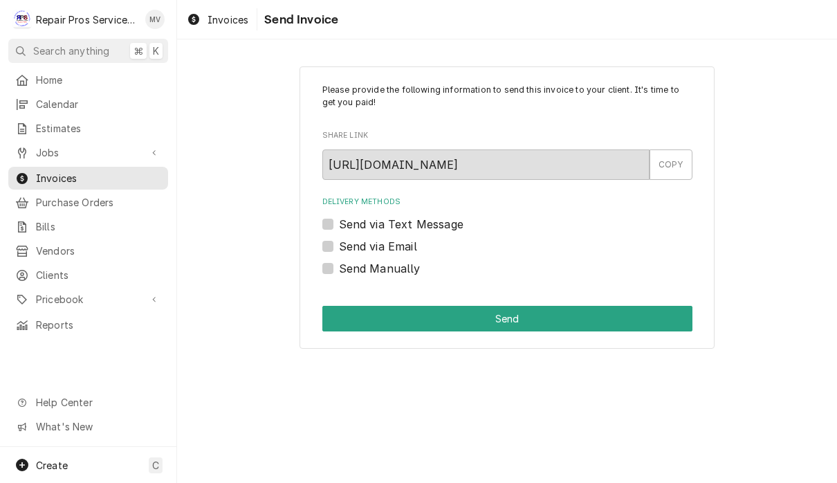
click at [402, 271] on label "Send Manually" at bounding box center [380, 268] width 82 height 17
click at [402, 271] on input "Send Manually" at bounding box center [524, 275] width 370 height 30
checkbox input "true"
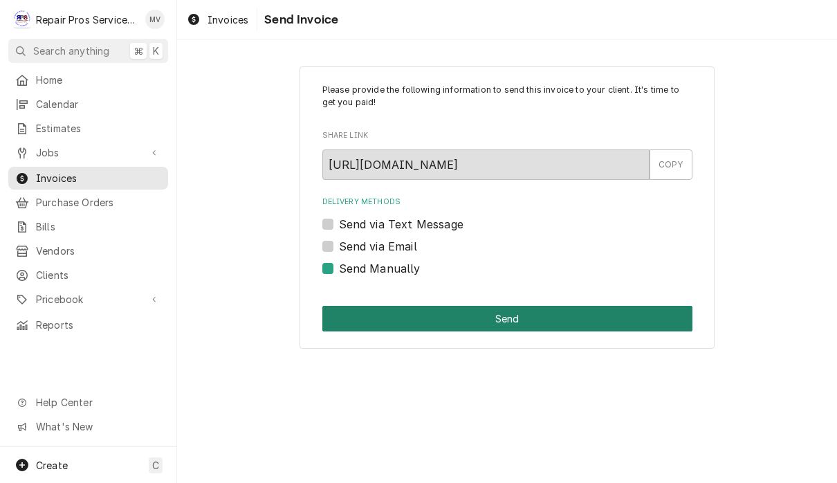
click at [553, 323] on button "Send" at bounding box center [507, 319] width 370 height 26
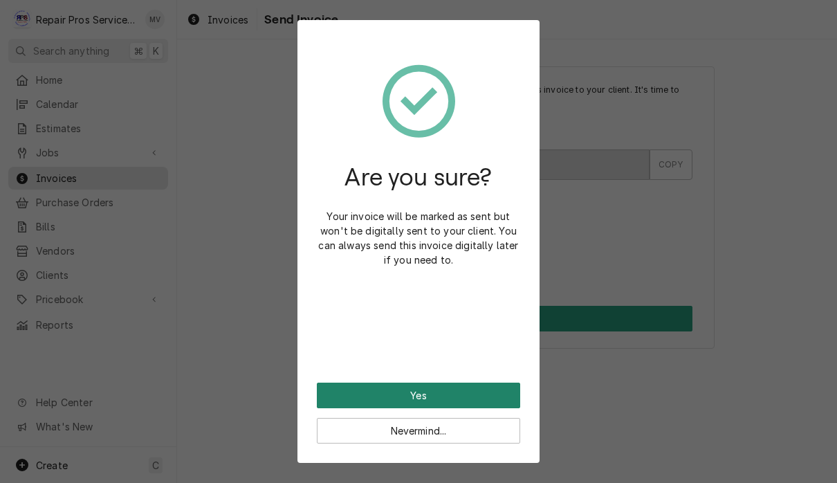
click at [498, 395] on button "Yes" at bounding box center [418, 395] width 203 height 26
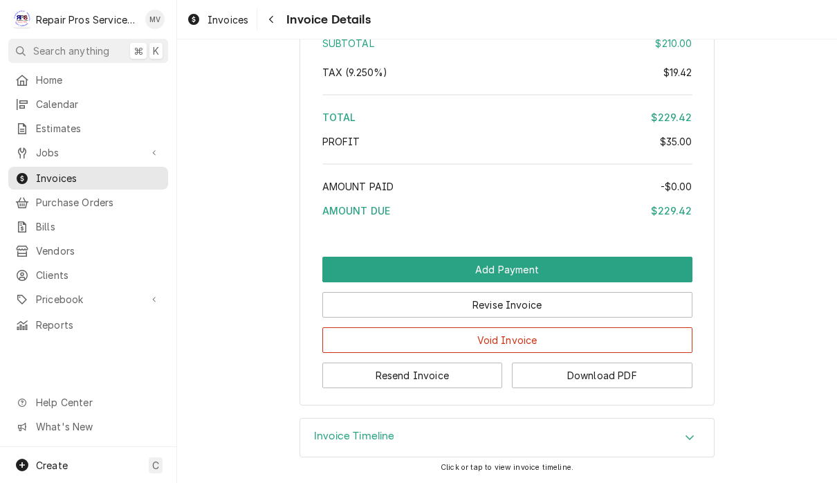
scroll to position [2129, 0]
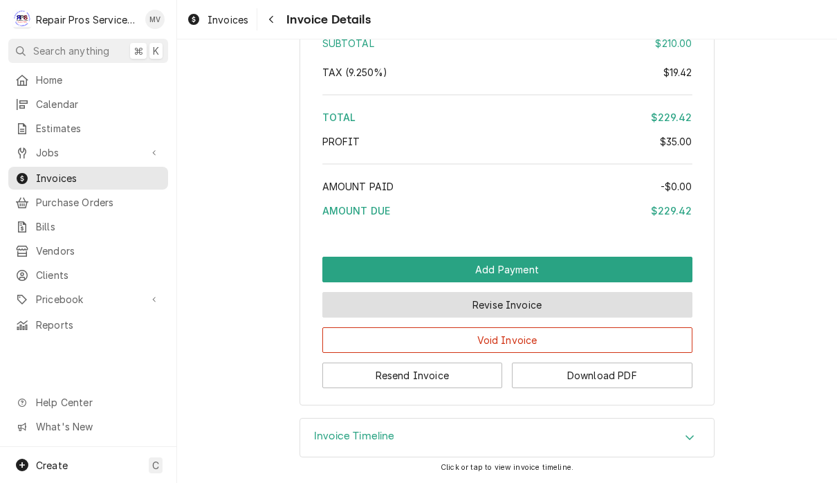
click at [561, 304] on button "Revise Invoice" at bounding box center [507, 305] width 370 height 26
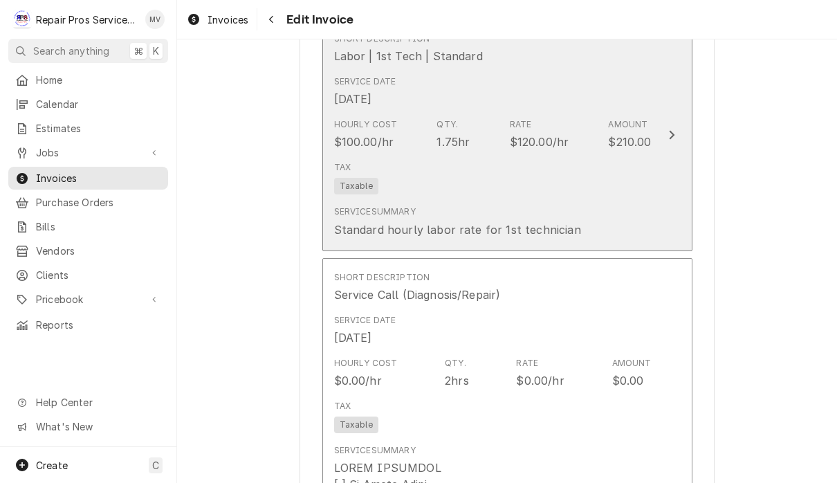
click at [662, 134] on div "Update Line Item" at bounding box center [671, 135] width 18 height 17
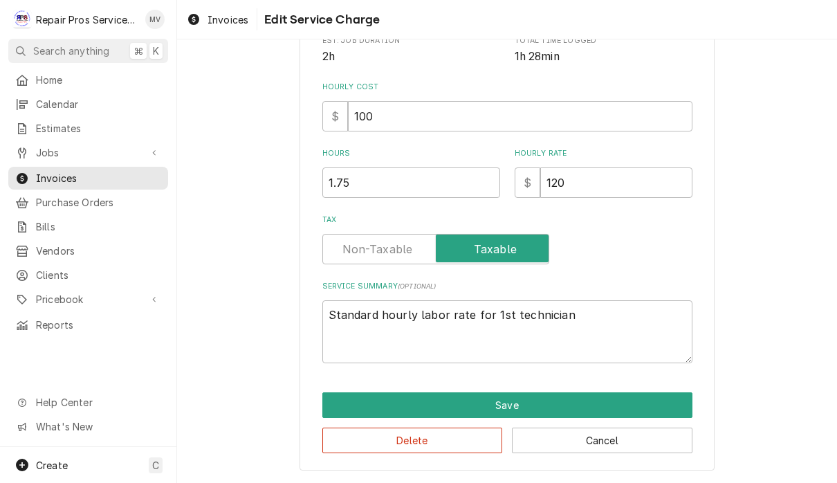
scroll to position [256, 0]
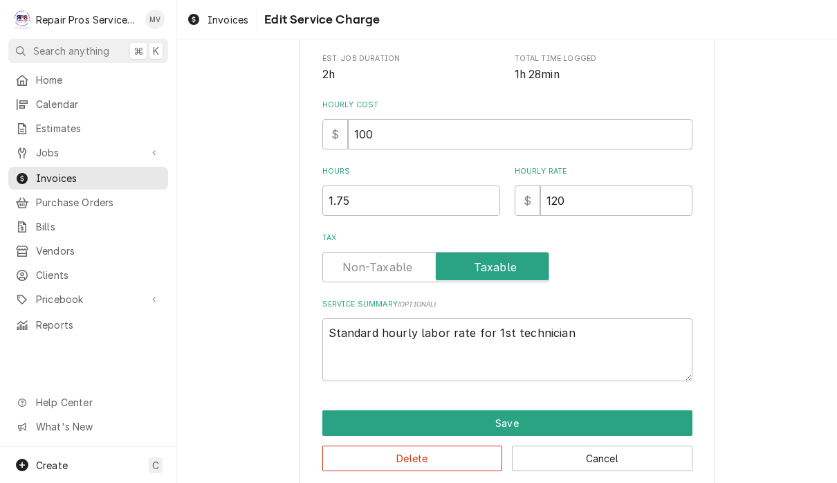
type textarea "x"
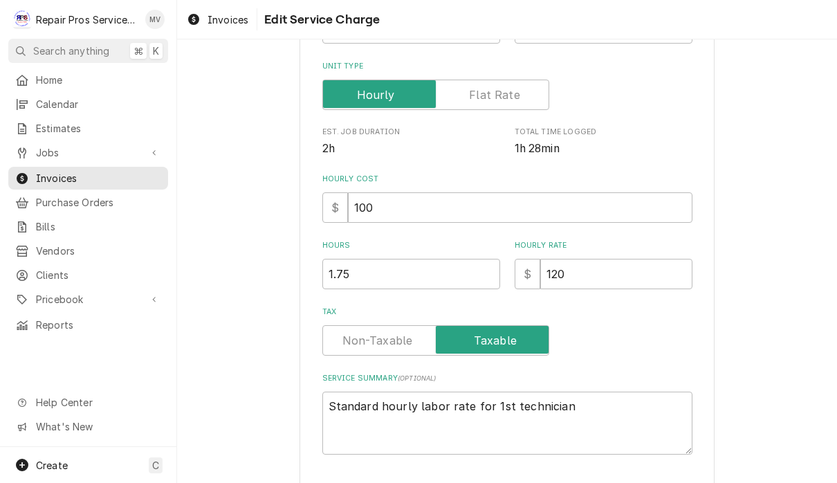
scroll to position [209, 0]
click at [378, 343] on label "Tax" at bounding box center [435, 339] width 227 height 30
click at [378, 343] on input "Tax" at bounding box center [435, 339] width 214 height 30
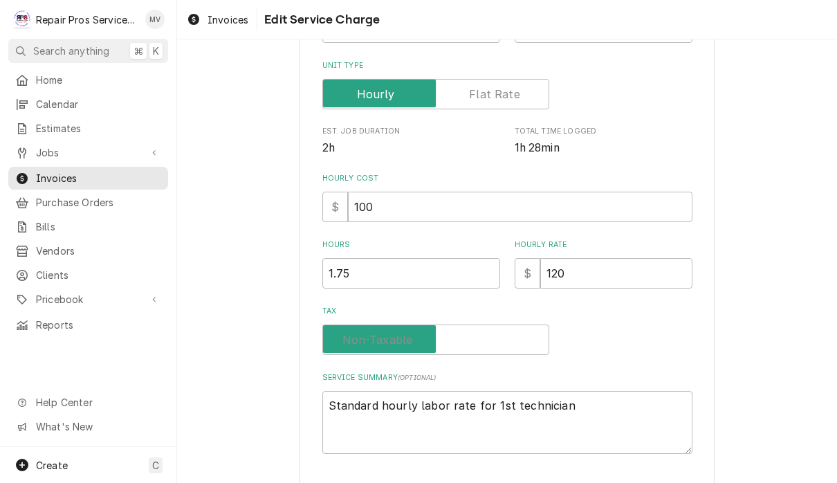
checkbox input "false"
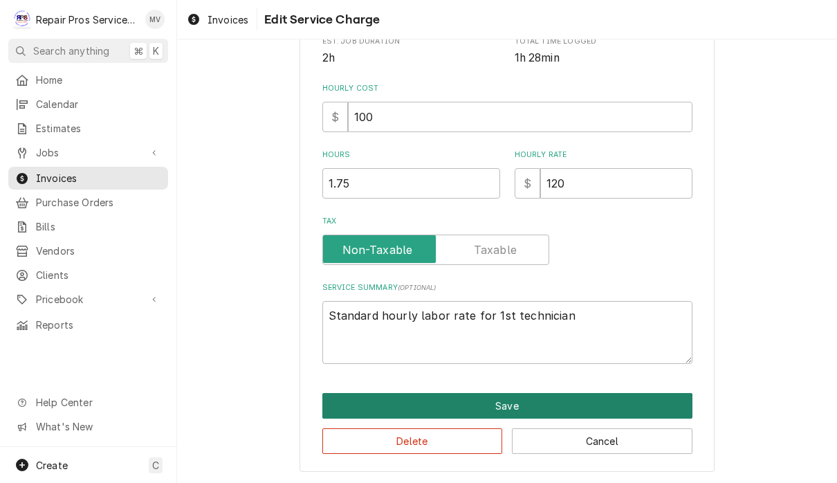
click at [607, 402] on button "Save" at bounding box center [507, 406] width 370 height 26
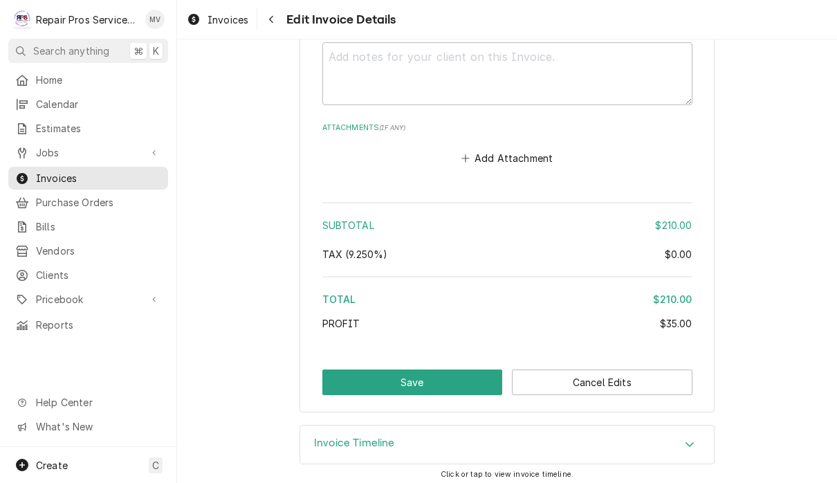
scroll to position [2075, 0]
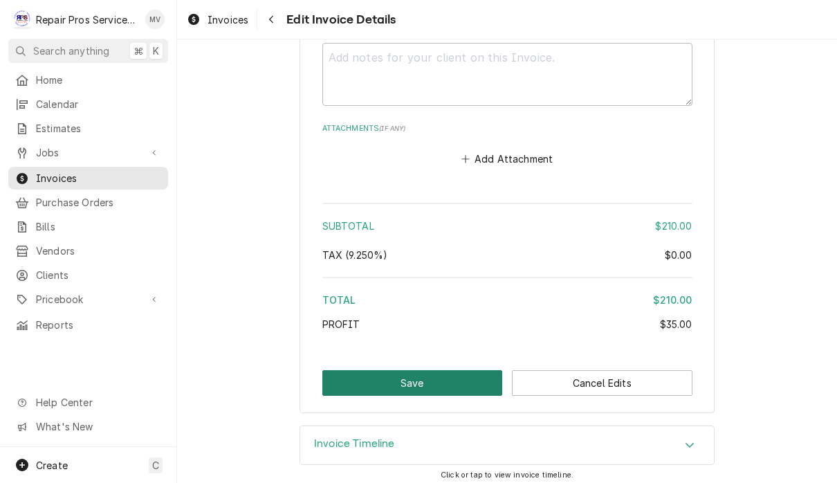
click at [433, 377] on button "Save" at bounding box center [412, 383] width 180 height 26
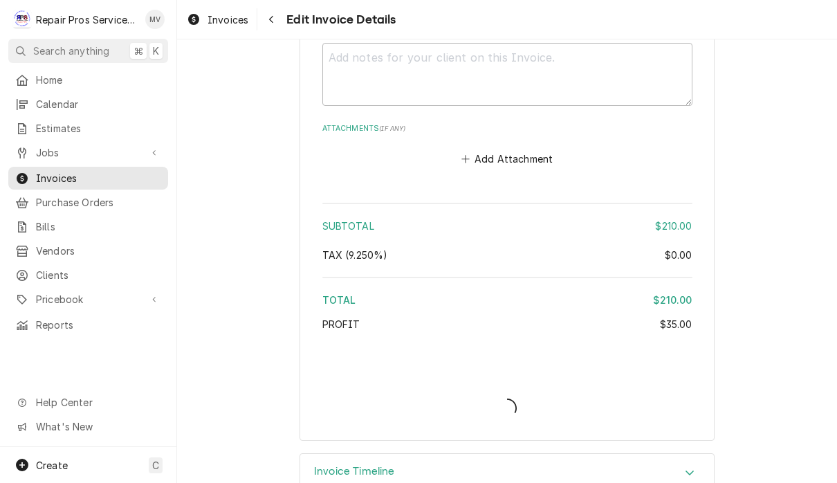
type textarea "x"
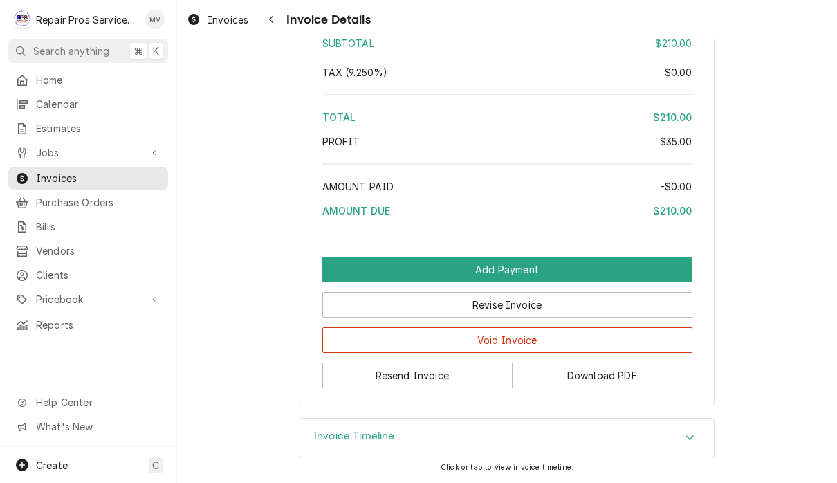
scroll to position [2129, 0]
click at [463, 377] on button "Resend Invoice" at bounding box center [412, 375] width 180 height 26
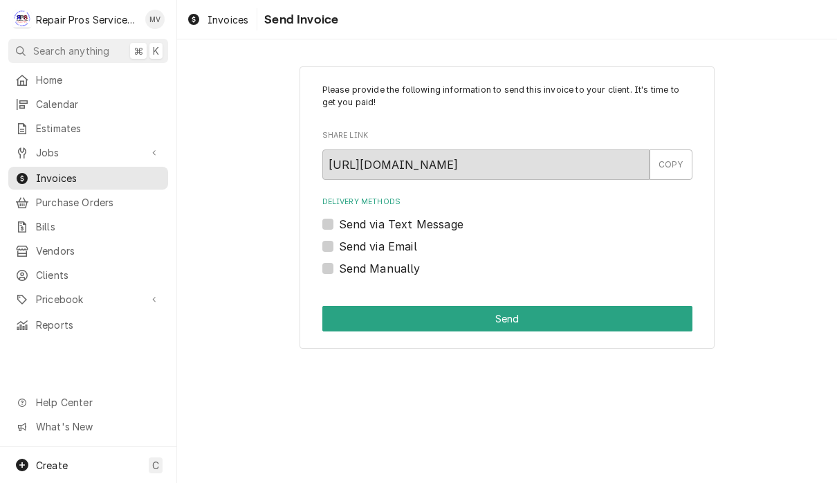
click at [391, 250] on label "Send via Email" at bounding box center [378, 246] width 78 height 17
click at [391, 250] on input "Send via Email" at bounding box center [524, 253] width 370 height 30
checkbox input "true"
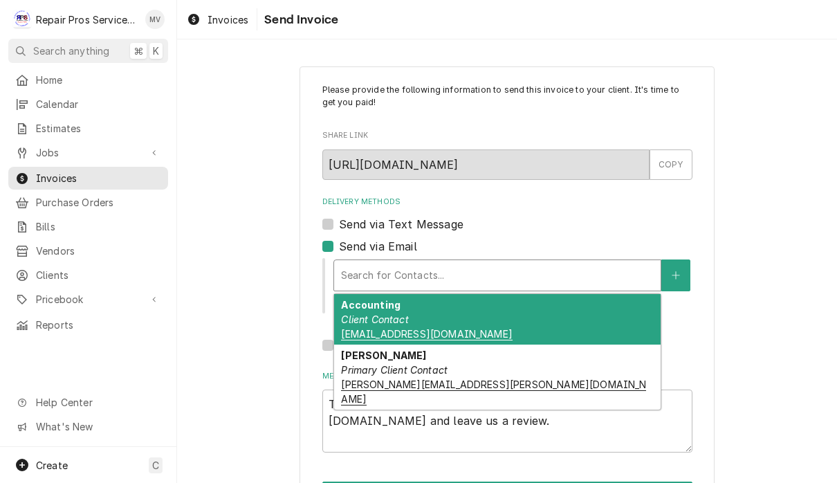
click at [530, 320] on div "Accounting Client Contact [EMAIL_ADDRESS][DOMAIN_NAME]" at bounding box center [497, 319] width 326 height 50
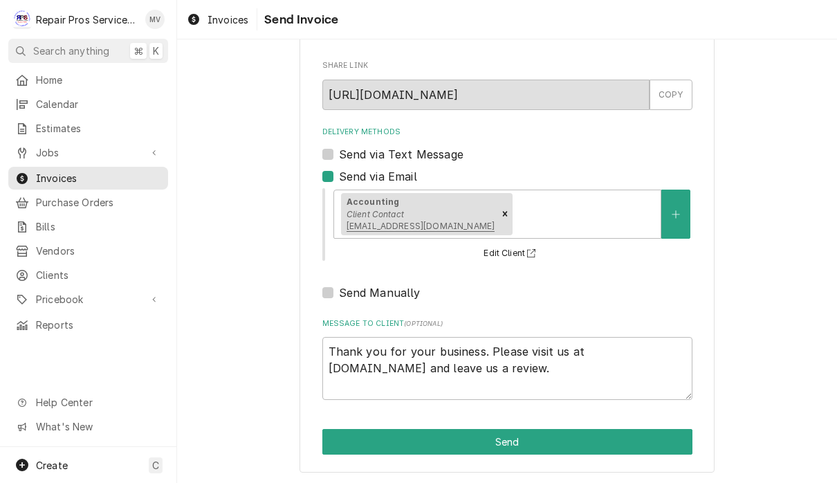
scroll to position [68, 0]
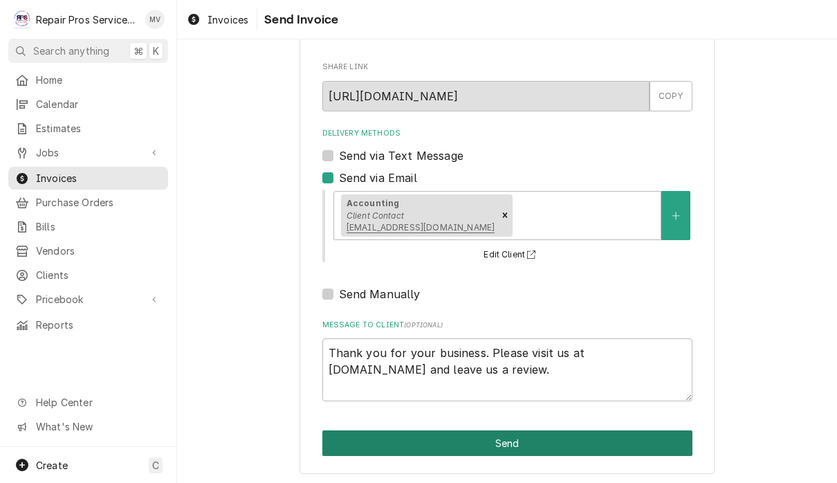
click at [609, 438] on button "Send" at bounding box center [507, 443] width 370 height 26
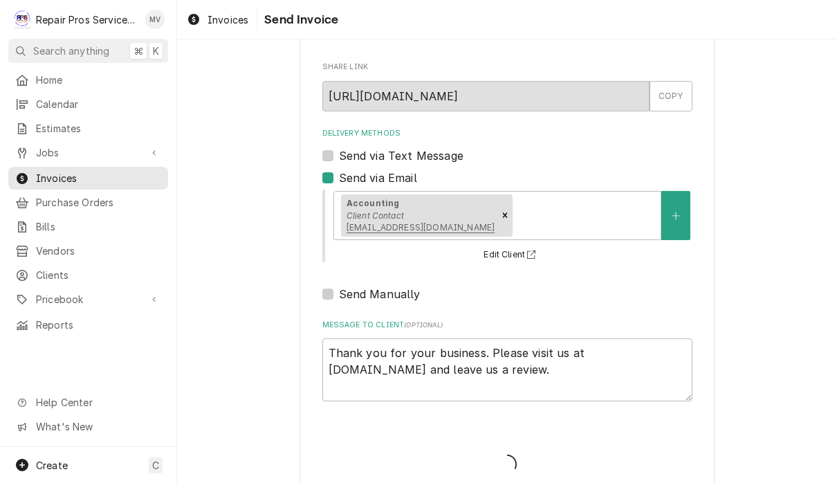
type textarea "x"
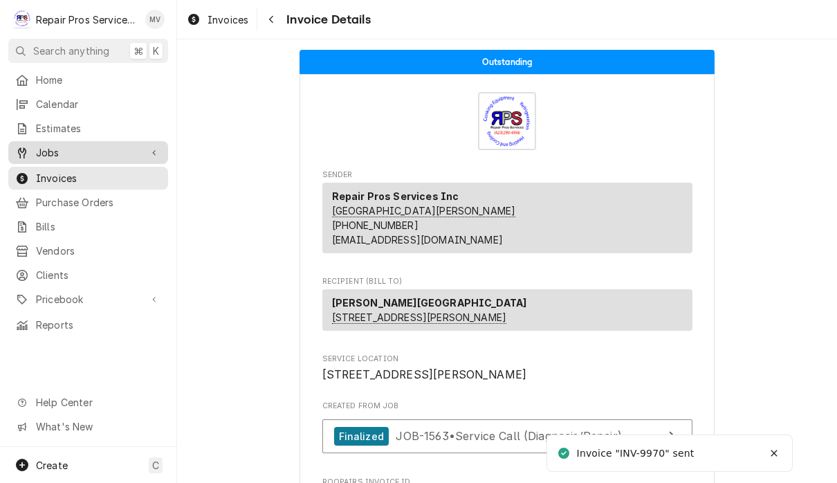
click at [60, 151] on span "Jobs" at bounding box center [88, 152] width 104 height 15
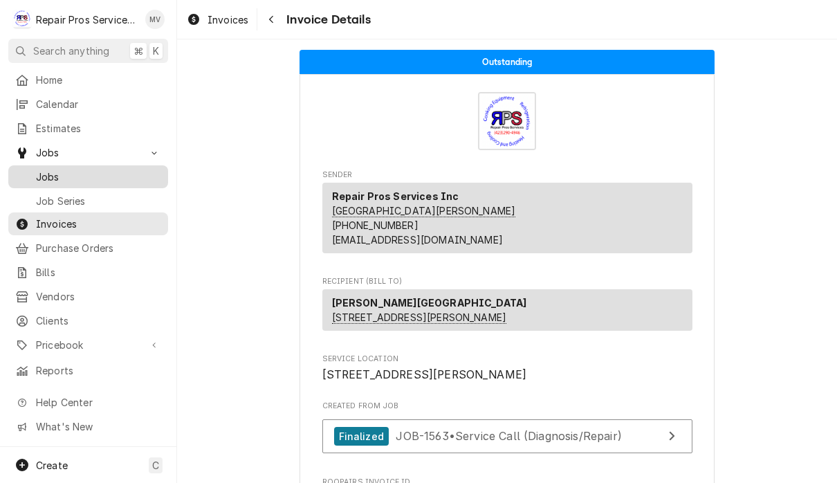
click at [76, 180] on link "Jobs" at bounding box center [88, 176] width 160 height 23
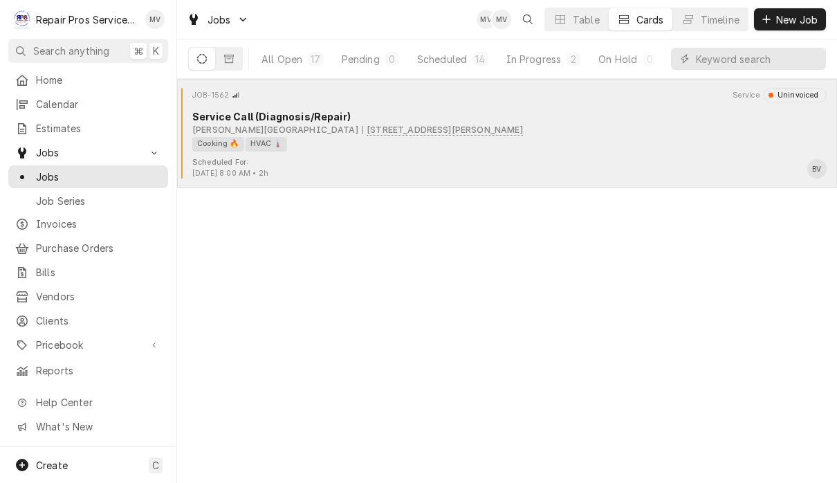
click at [530, 158] on div "Scheduled For: [DATE] 8:00 AM • 2h BV" at bounding box center [507, 168] width 648 height 22
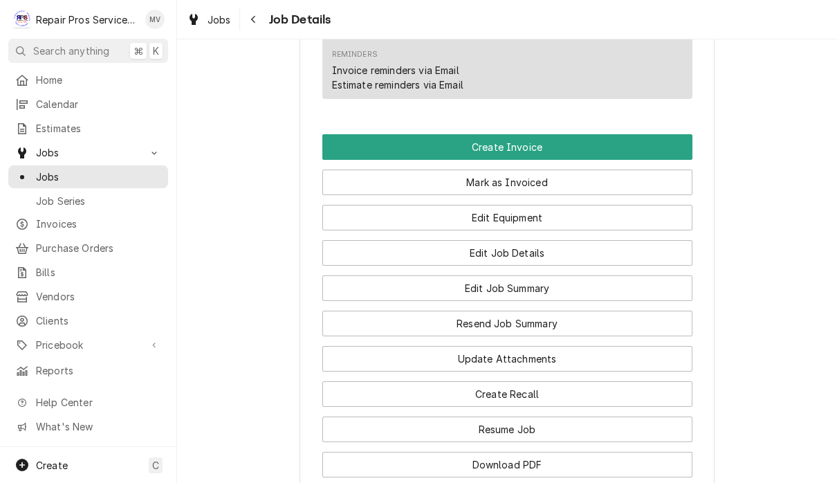
scroll to position [908, 0]
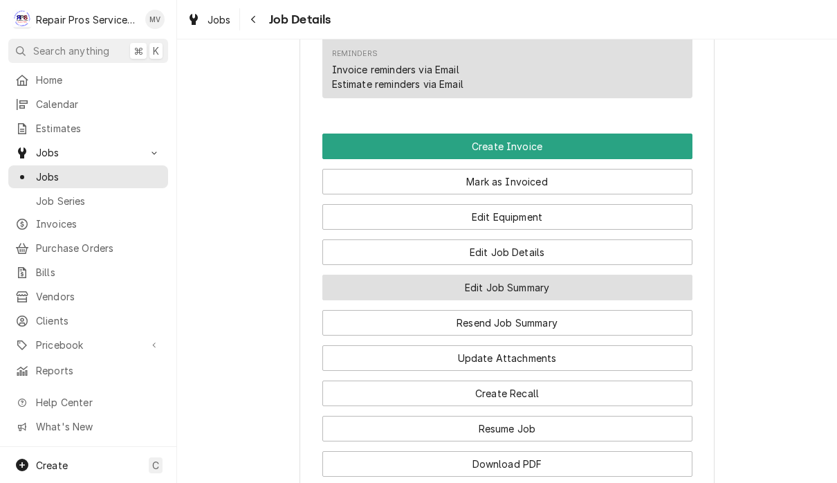
click at [565, 274] on button "Edit Job Summary" at bounding box center [507, 287] width 370 height 26
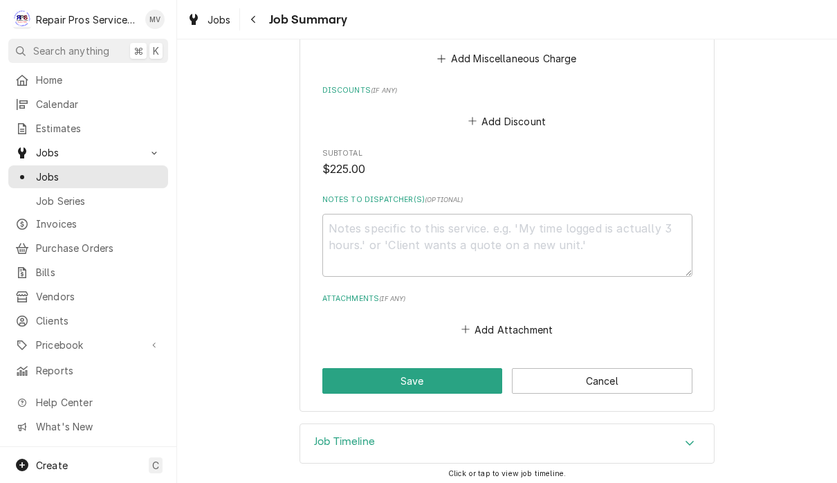
scroll to position [1330, 0]
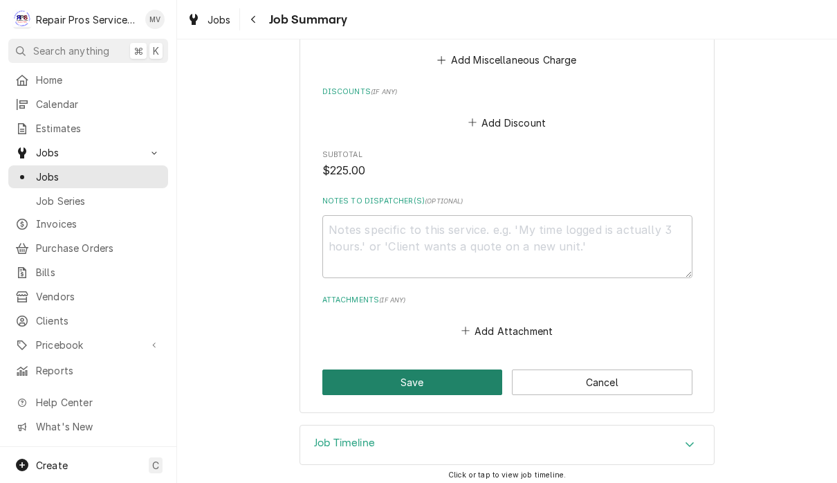
click at [445, 383] on button "Save" at bounding box center [412, 382] width 180 height 26
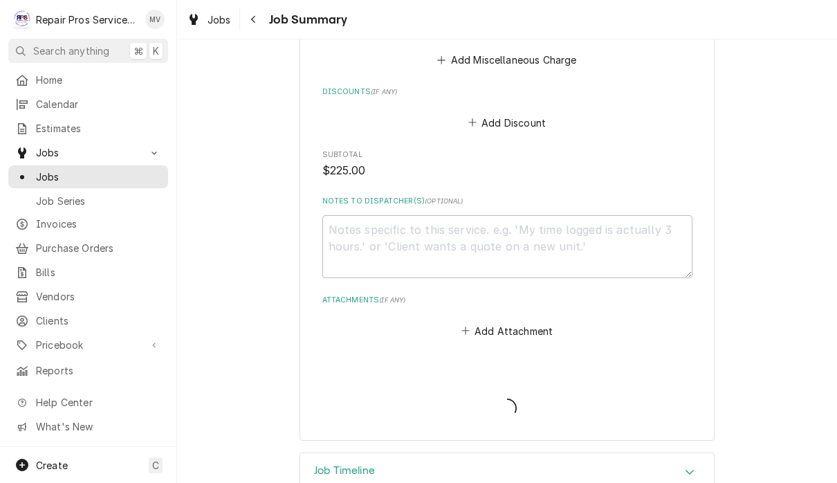
type textarea "x"
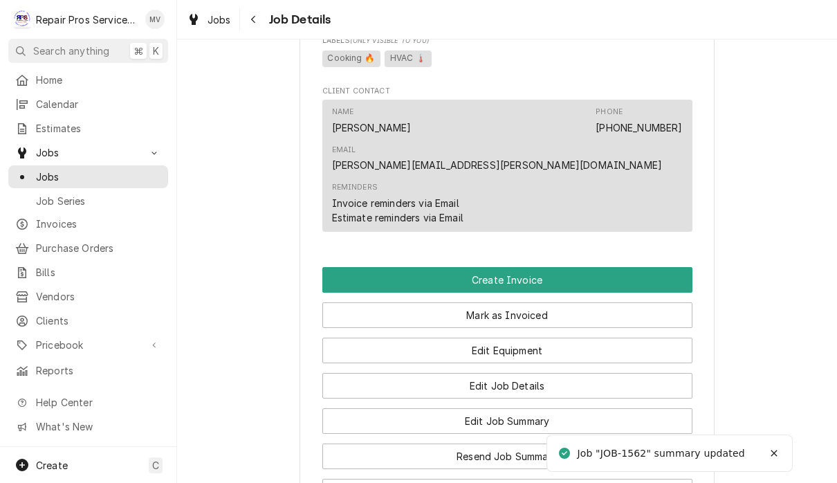
scroll to position [775, 0]
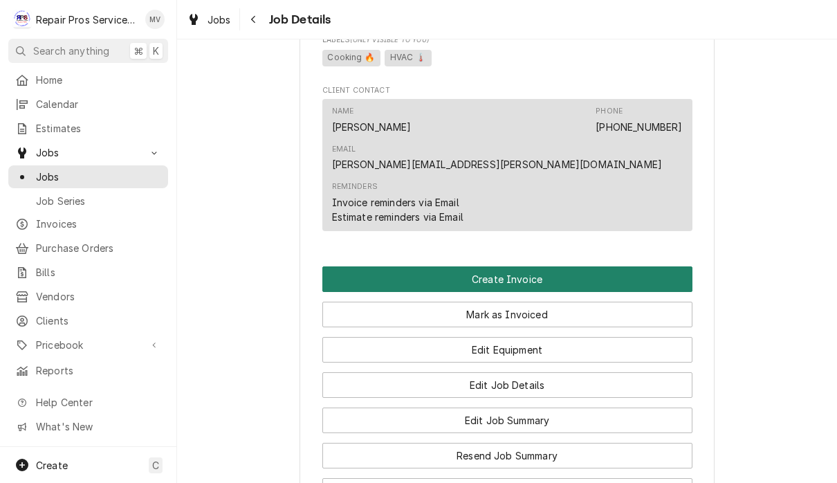
click at [645, 266] on button "Create Invoice" at bounding box center [507, 279] width 370 height 26
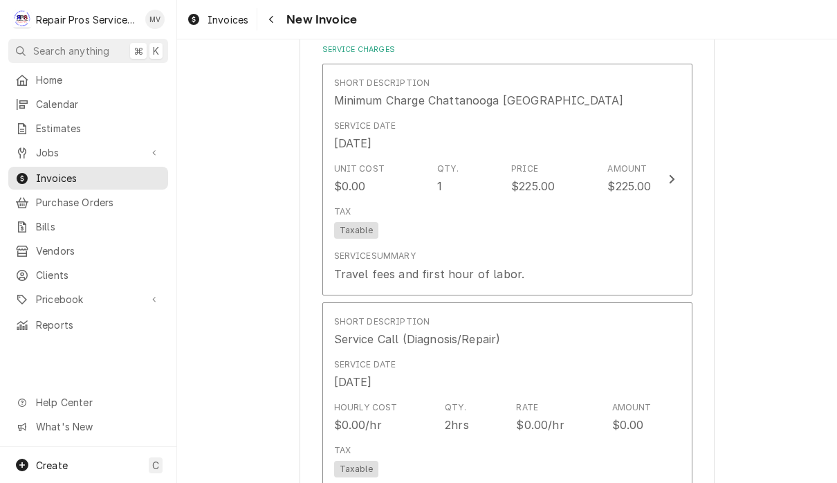
scroll to position [747, 0]
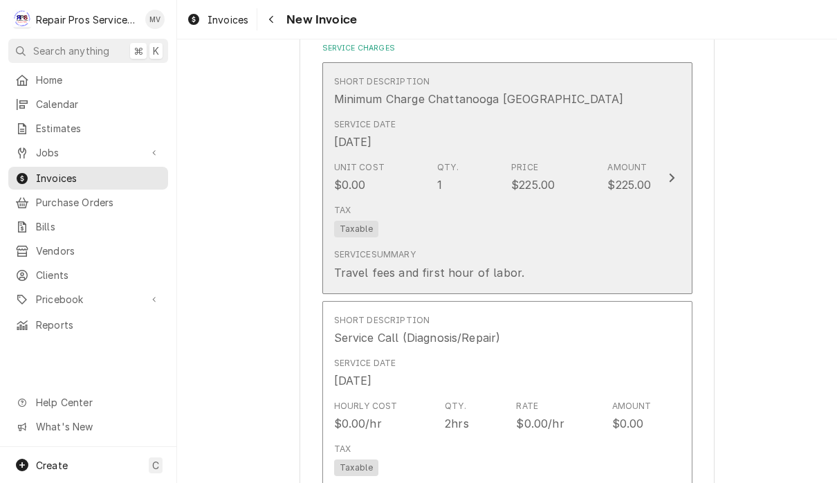
click at [673, 205] on button "Short Description Minimum Charge Chattanooga [GEOGRAPHIC_DATA] Service Date [DA…" at bounding box center [507, 178] width 370 height 232
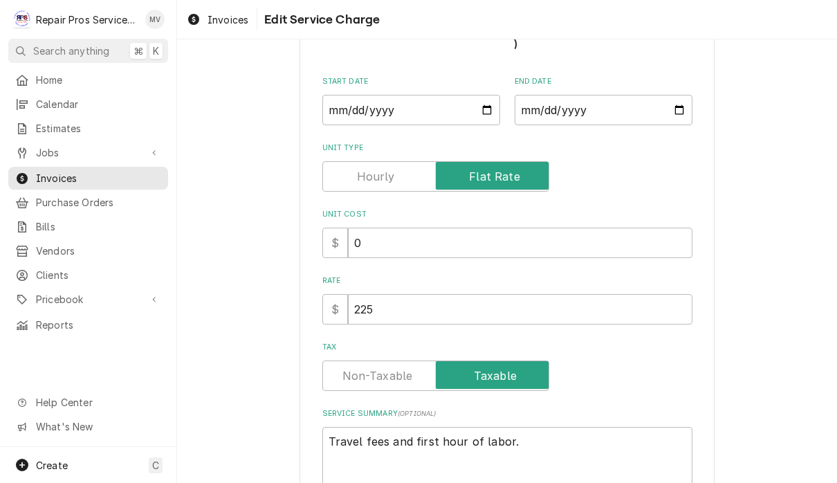
type textarea "x"
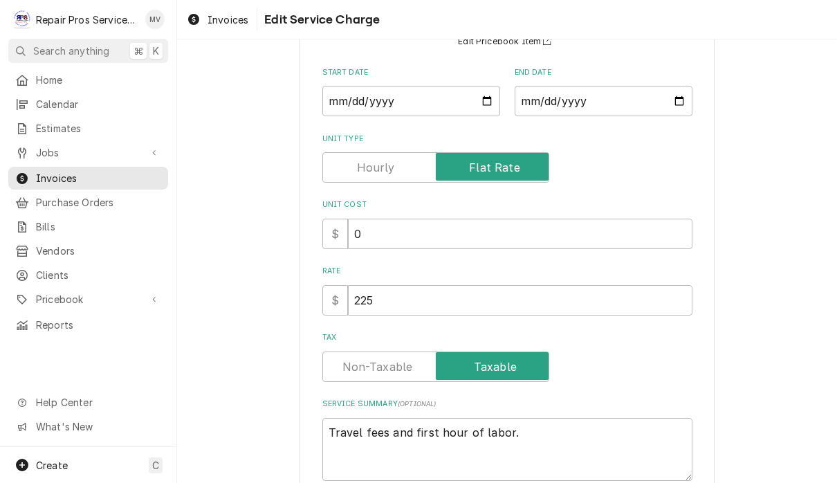
scroll to position [149, 0]
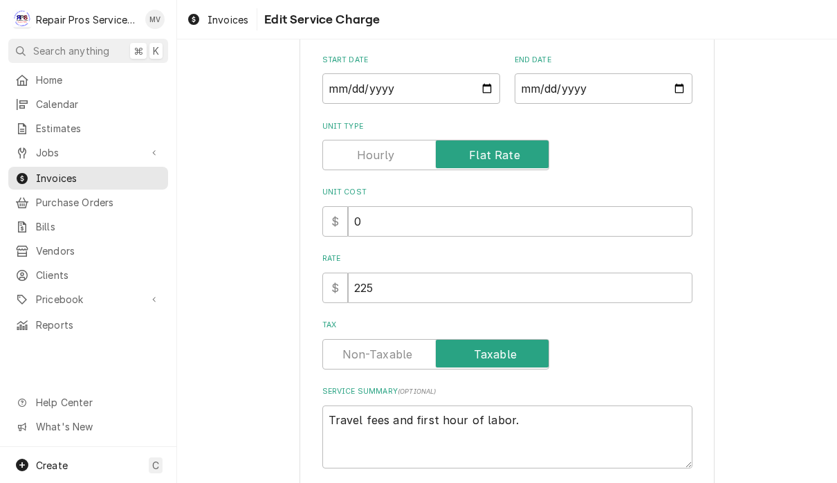
click at [379, 352] on label "Tax" at bounding box center [435, 354] width 227 height 30
click at [379, 352] on input "Tax" at bounding box center [435, 354] width 214 height 30
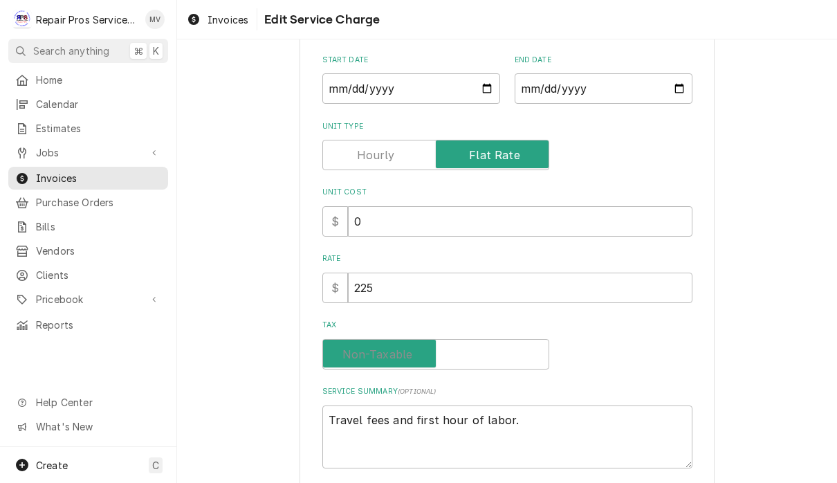
checkbox input "false"
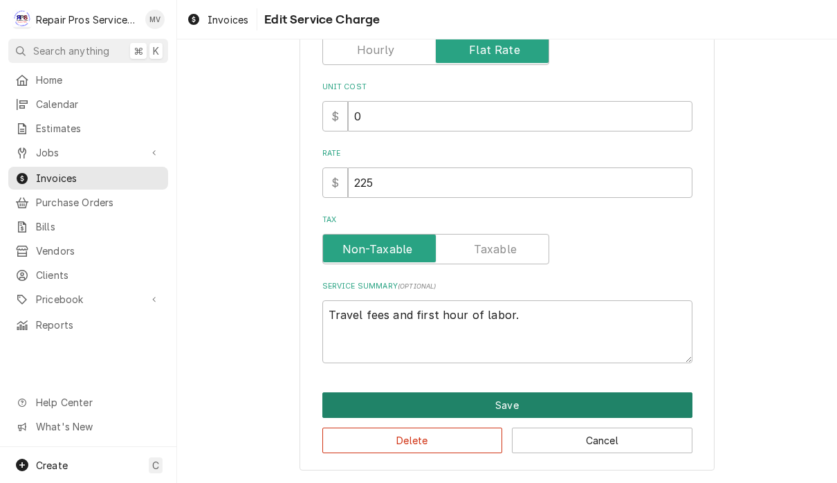
click at [529, 400] on button "Save" at bounding box center [507, 405] width 370 height 26
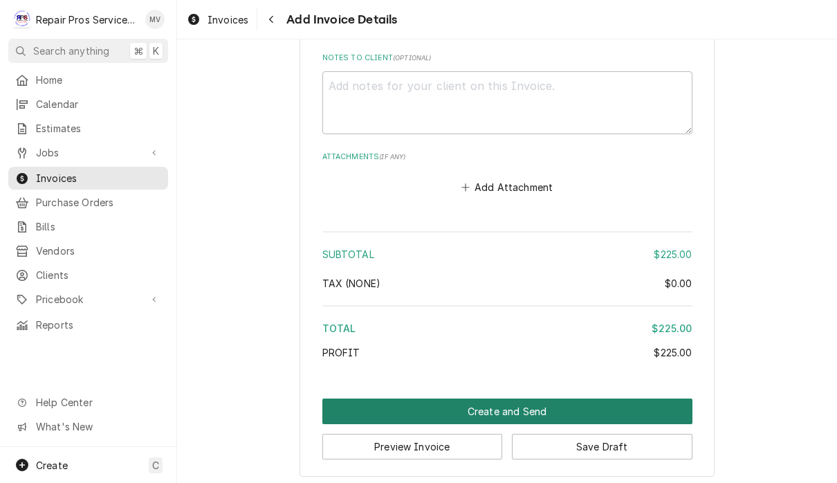
click at [525, 407] on button "Create and Send" at bounding box center [507, 411] width 370 height 26
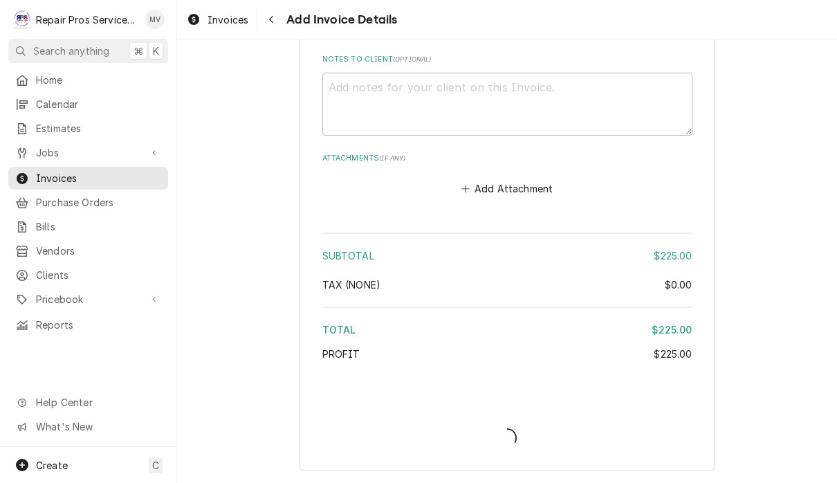
scroll to position [2054, 0]
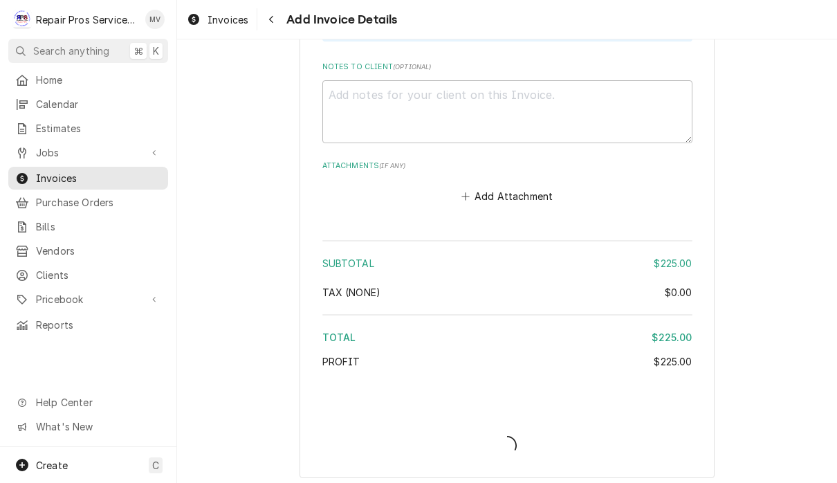
type textarea "x"
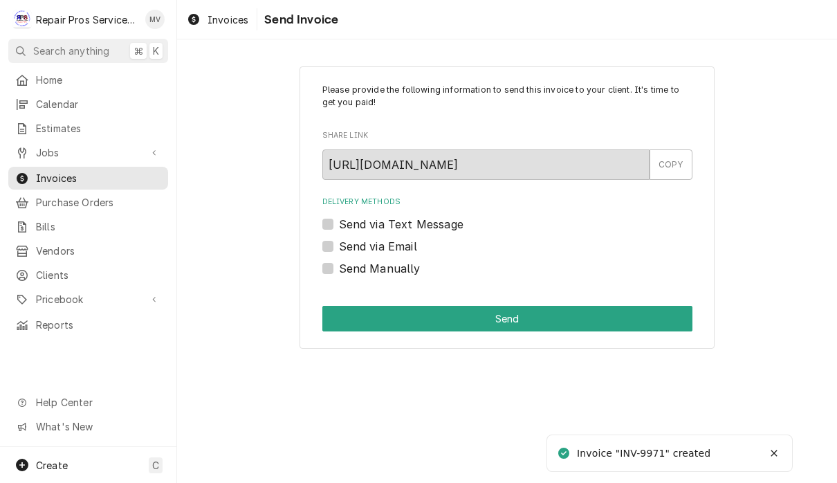
click at [409, 266] on label "Send Manually" at bounding box center [380, 268] width 82 height 17
click at [409, 266] on input "Send Manually" at bounding box center [524, 275] width 370 height 30
checkbox input "true"
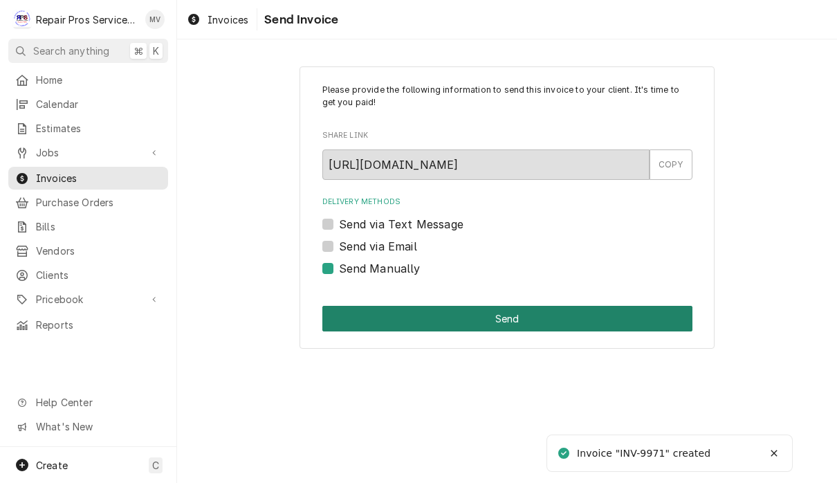
click at [540, 309] on button "Send" at bounding box center [507, 319] width 370 height 26
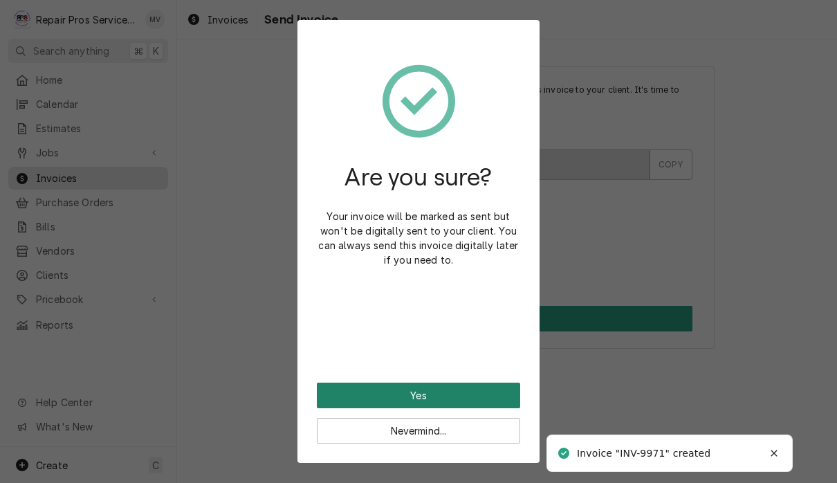
click at [470, 392] on button "Yes" at bounding box center [418, 395] width 203 height 26
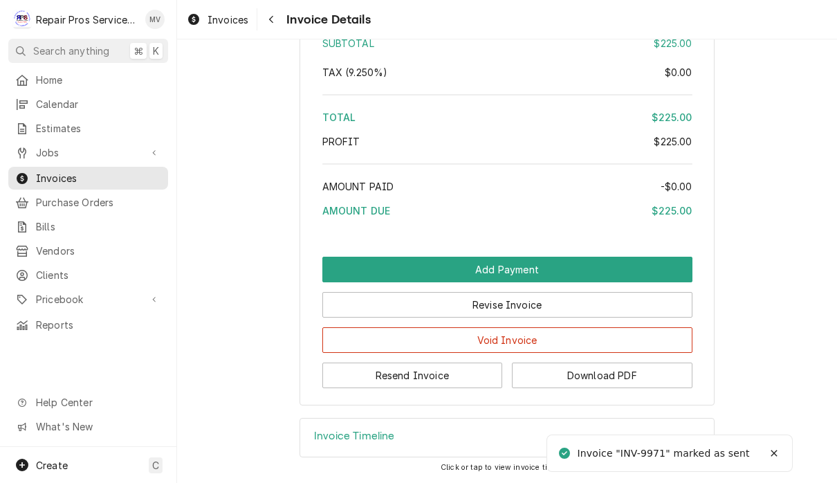
scroll to position [2144, 0]
click at [468, 384] on button "Resend Invoice" at bounding box center [412, 375] width 180 height 26
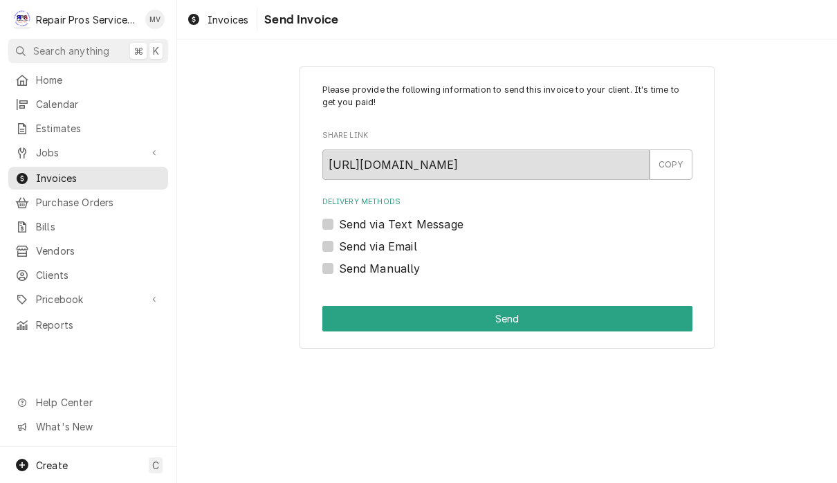
click at [408, 247] on label "Send via Email" at bounding box center [378, 246] width 78 height 17
click at [408, 247] on input "Send via Email" at bounding box center [524, 253] width 370 height 30
checkbox input "true"
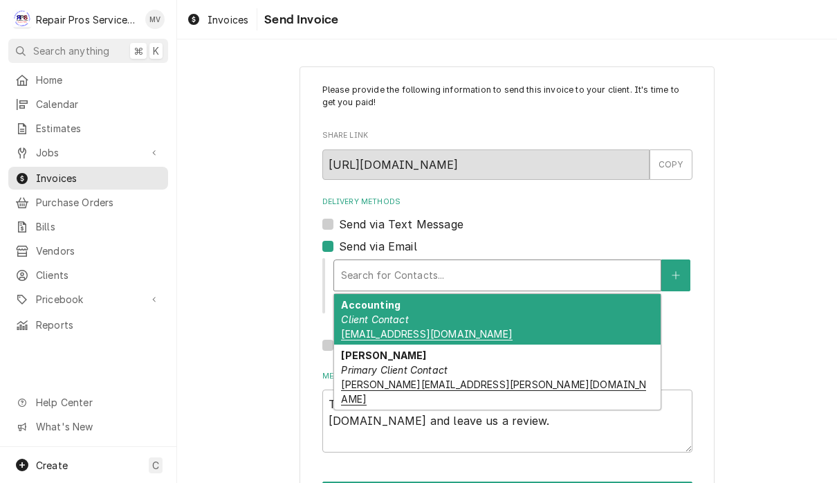
click at [474, 315] on div "Accounting Client Contact accounting@finleystadium.com" at bounding box center [497, 319] width 326 height 50
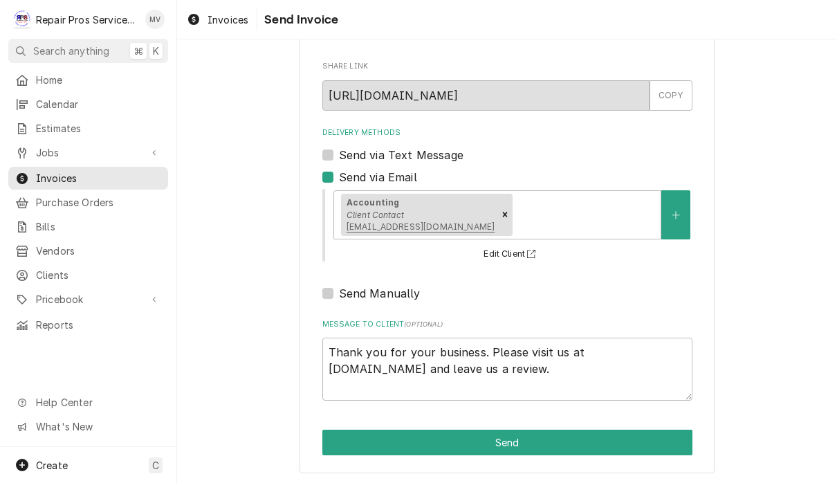
scroll to position [68, 0]
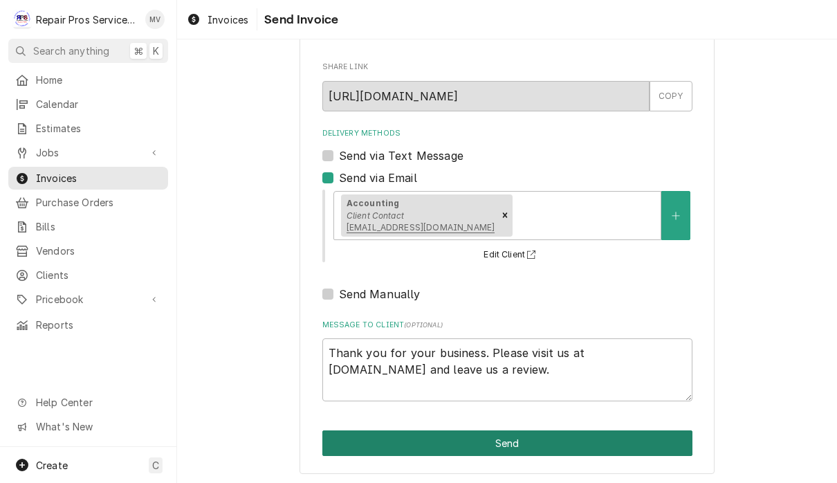
click at [530, 436] on button "Send" at bounding box center [507, 443] width 370 height 26
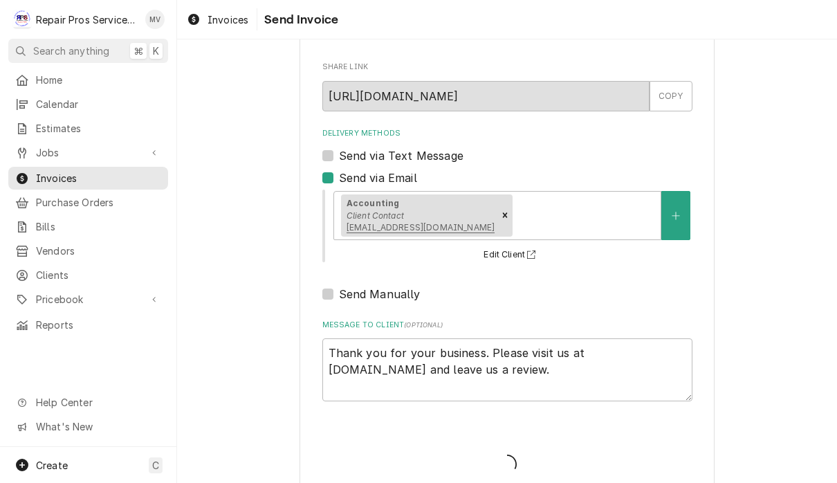
type textarea "x"
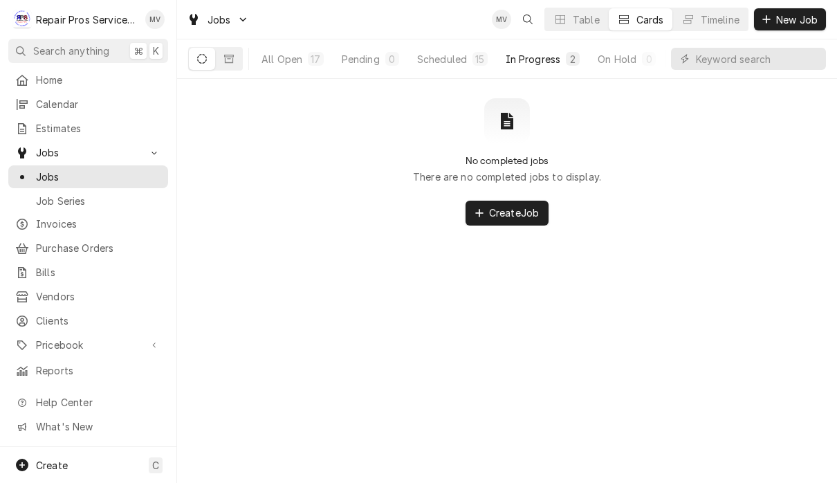
click at [542, 65] on div "In Progress" at bounding box center [532, 59] width 55 height 15
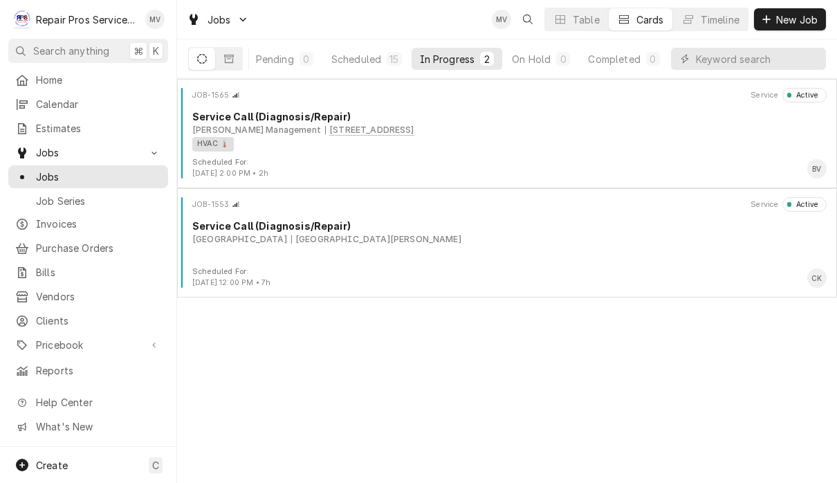
scroll to position [0, 85]
click at [624, 60] on div "Completed" at bounding box center [614, 59] width 52 height 15
